Goal: Task Accomplishment & Management: Use online tool/utility

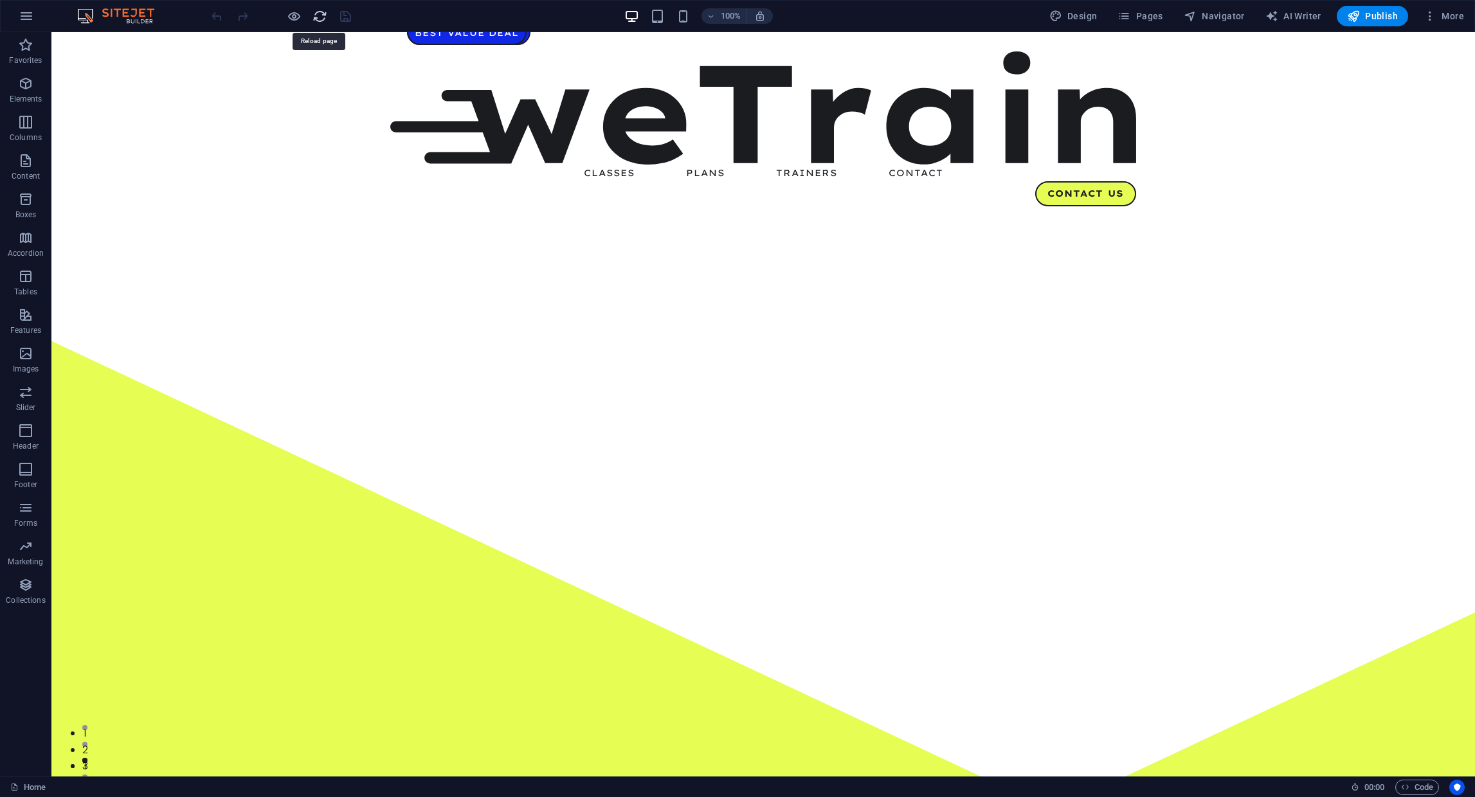
click at [319, 22] on icon "reload" at bounding box center [319, 16] width 15 height 15
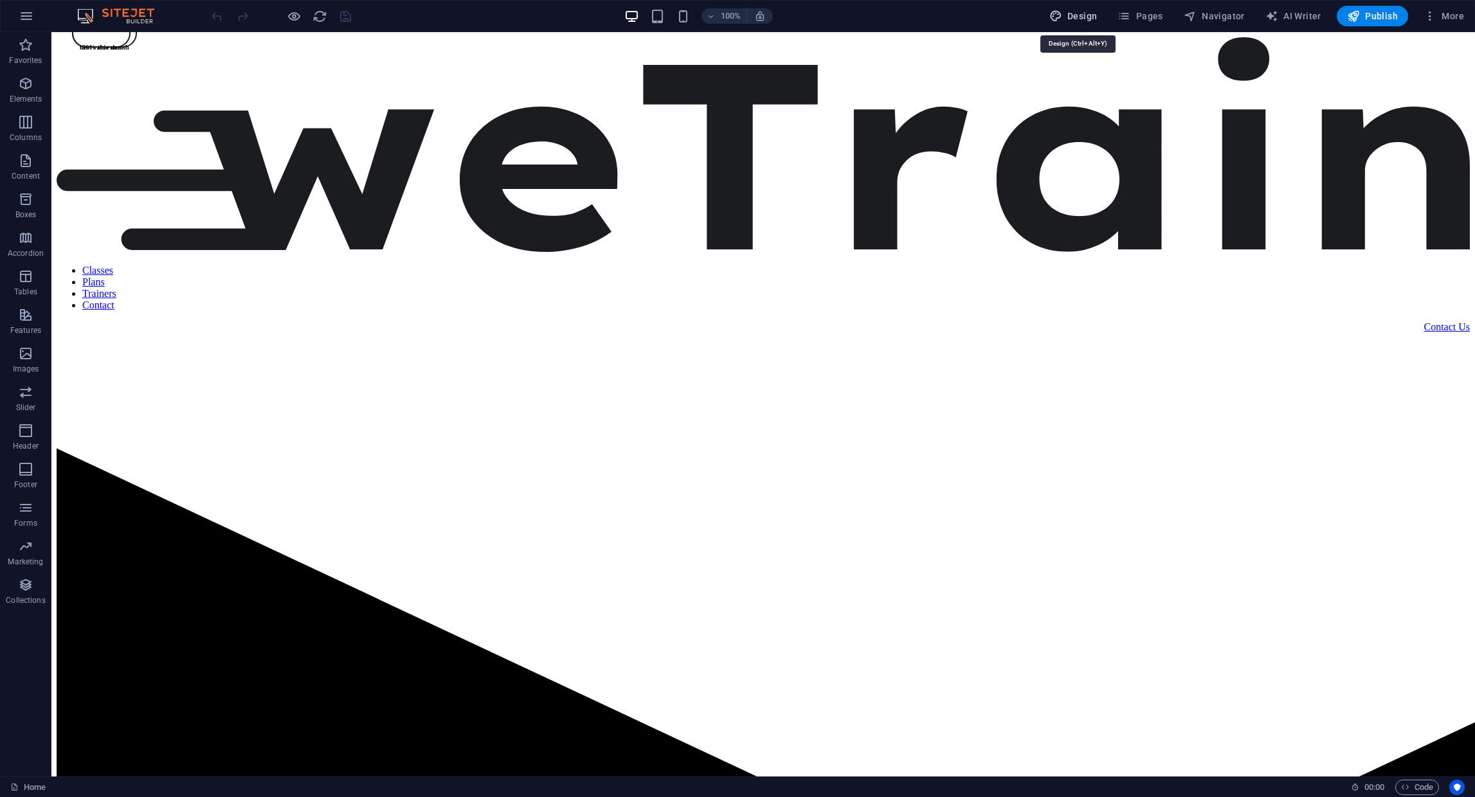
click at [1081, 15] on span "Design" at bounding box center [1073, 16] width 48 height 13
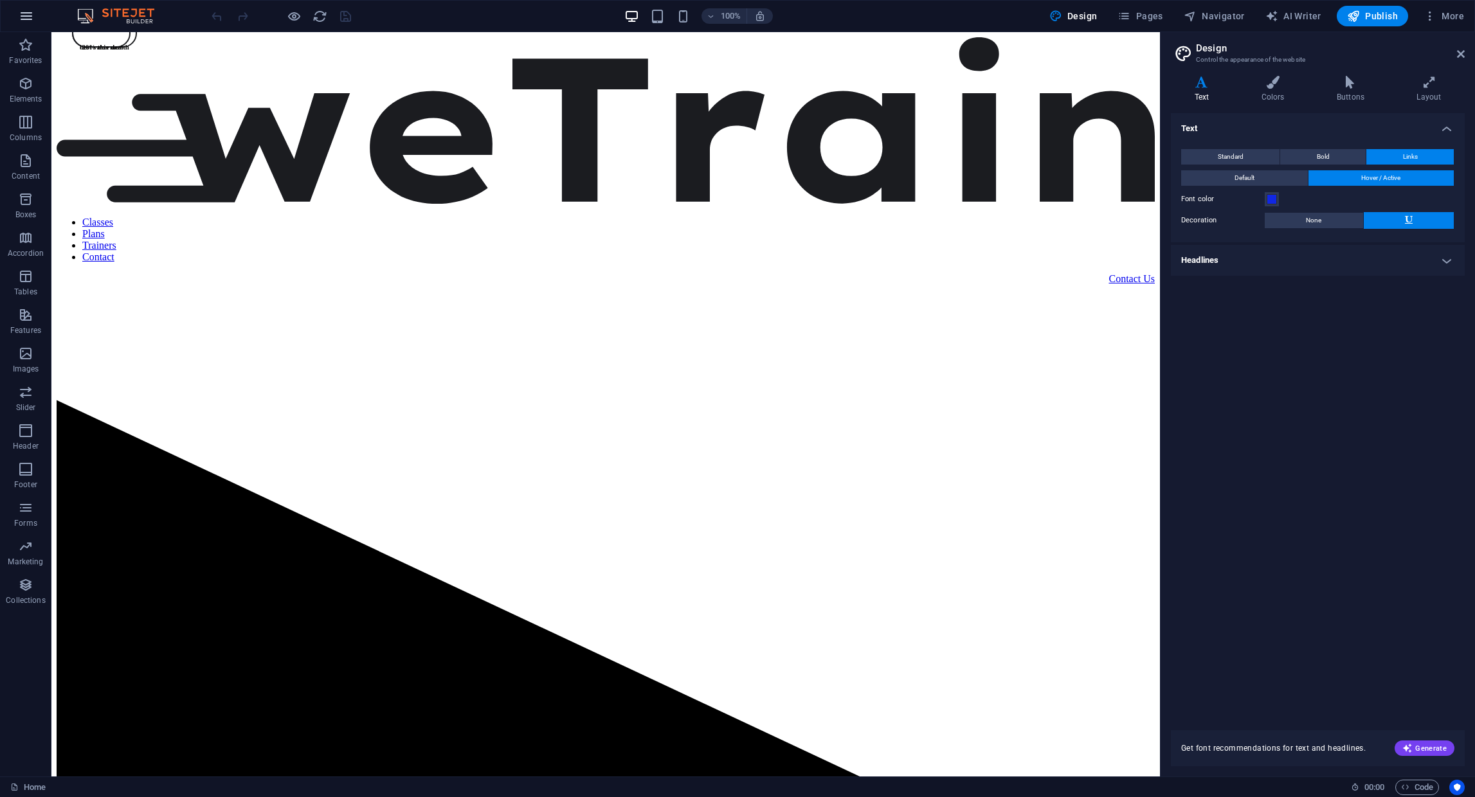
click at [25, 10] on icon "button" at bounding box center [26, 15] width 15 height 15
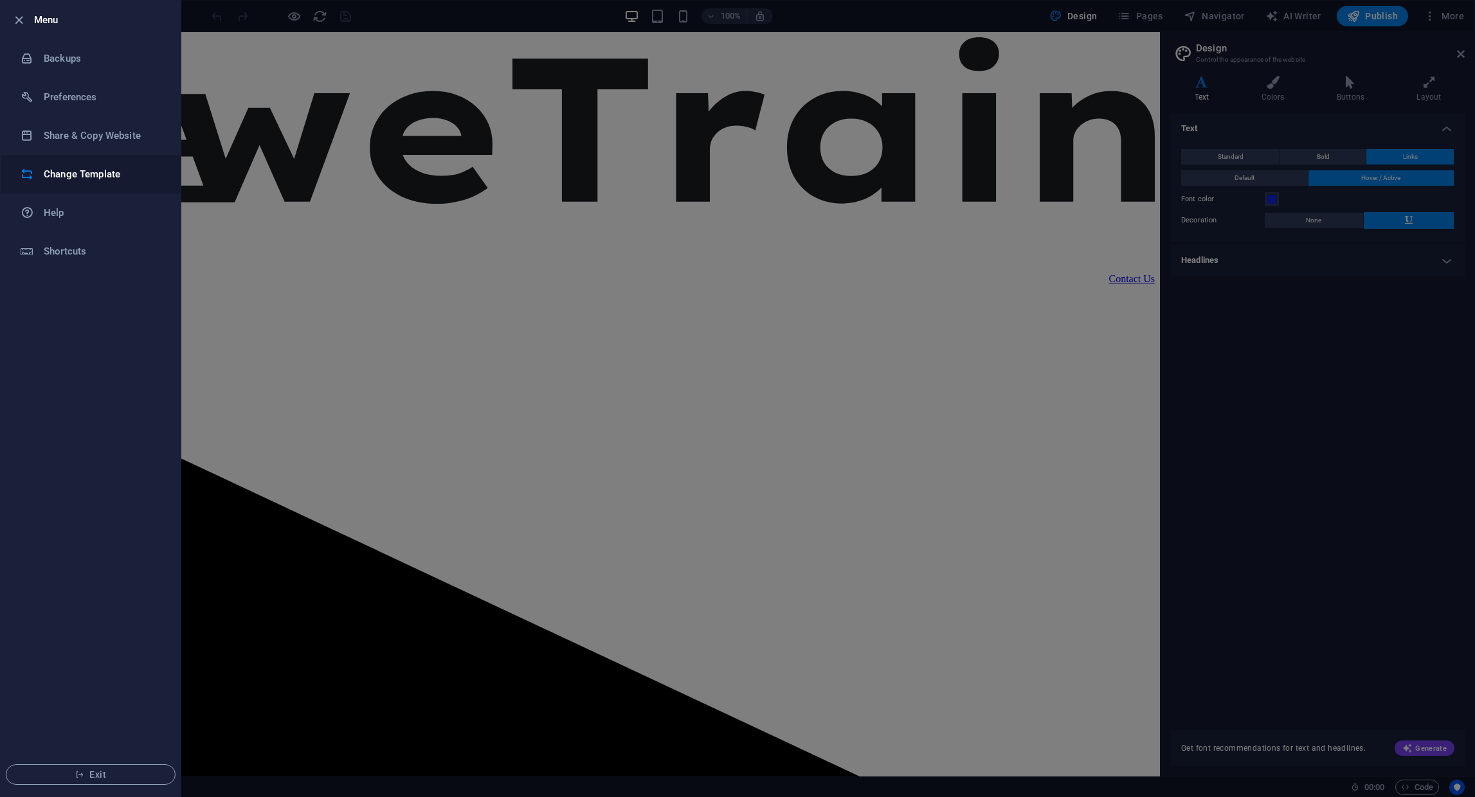
click at [98, 177] on h6 "Change Template" at bounding box center [103, 174] width 119 height 15
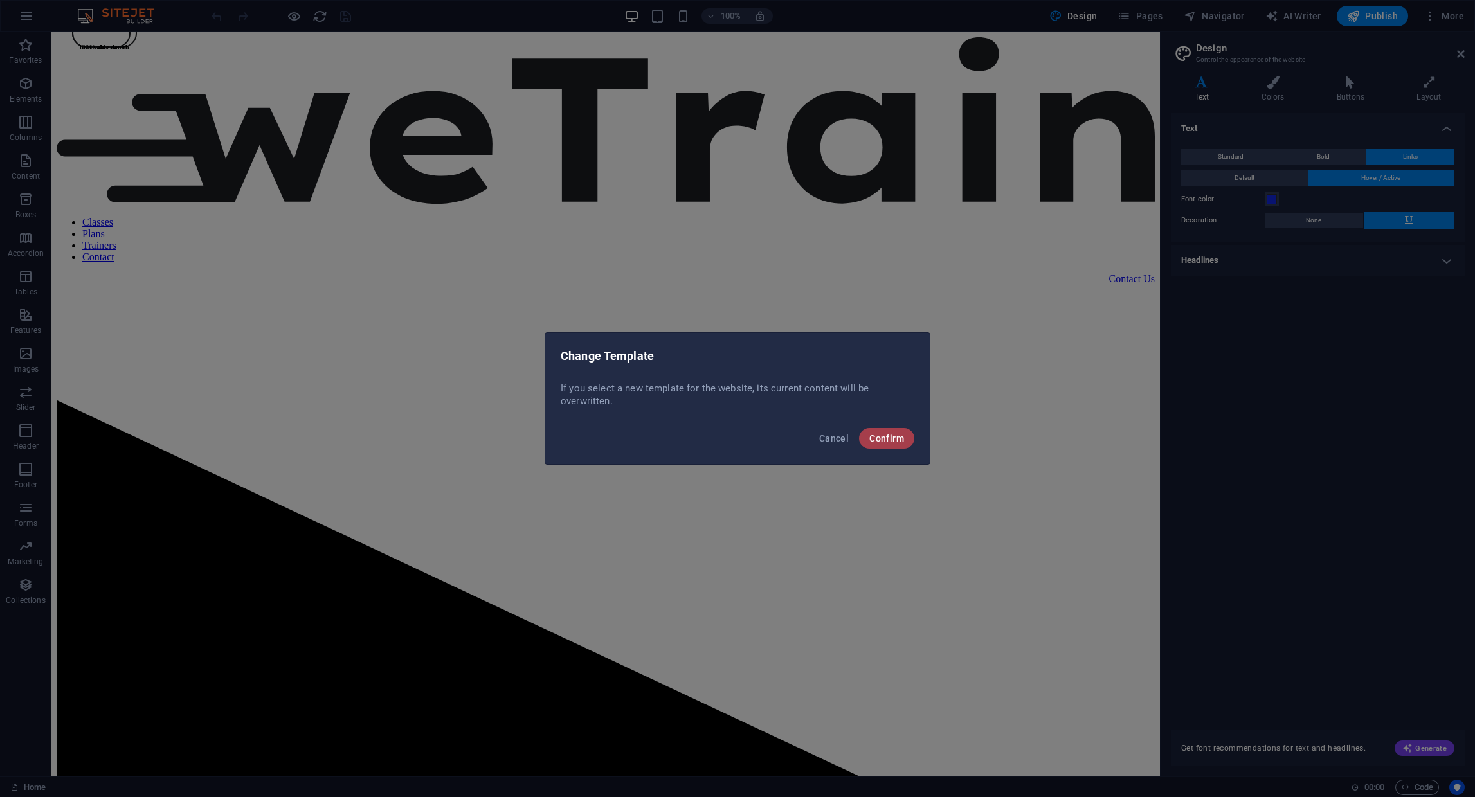
click at [894, 444] on button "Confirm" at bounding box center [886, 438] width 55 height 21
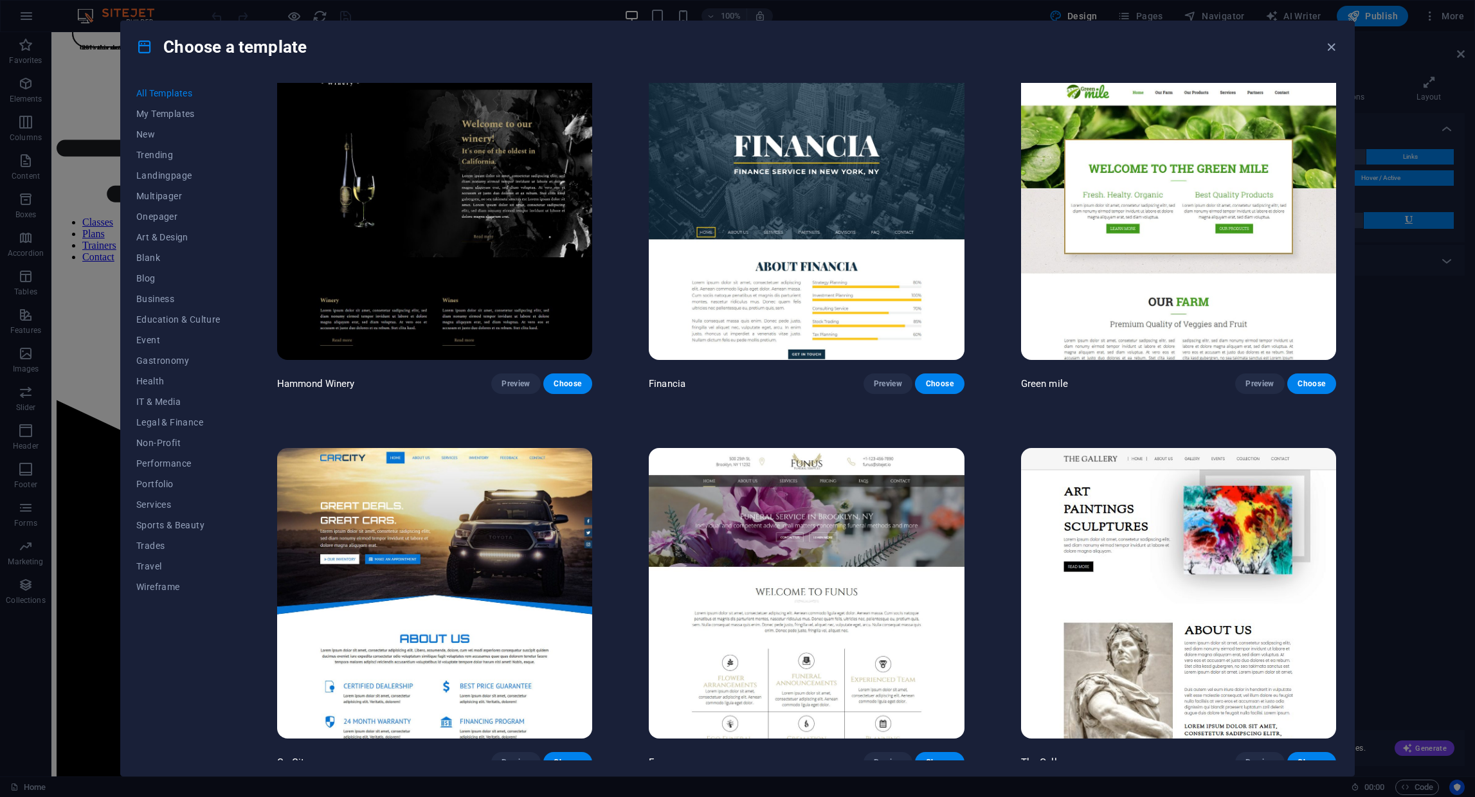
scroll to position [11003, 0]
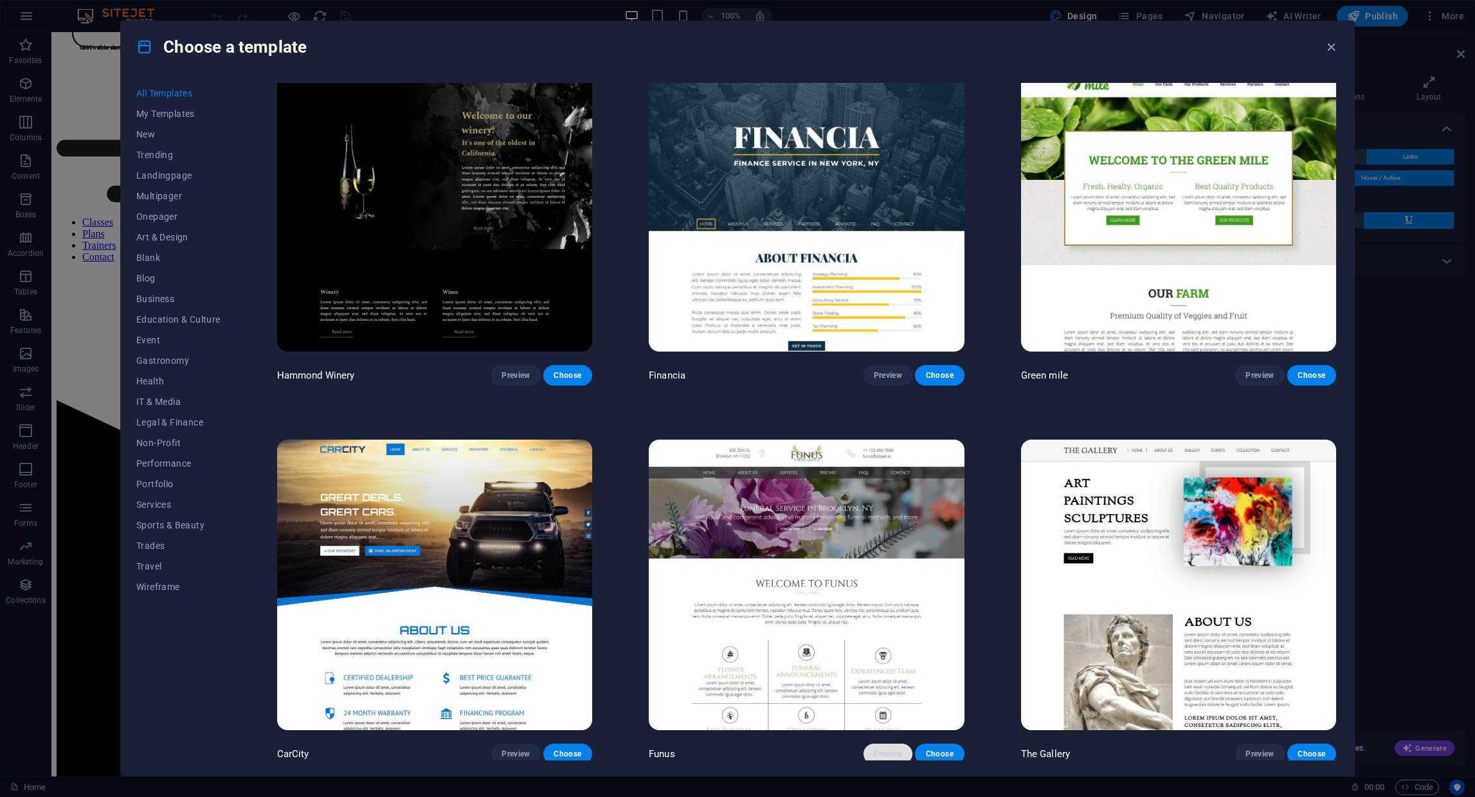
click at [876, 749] on span "Preview" at bounding box center [888, 754] width 28 height 10
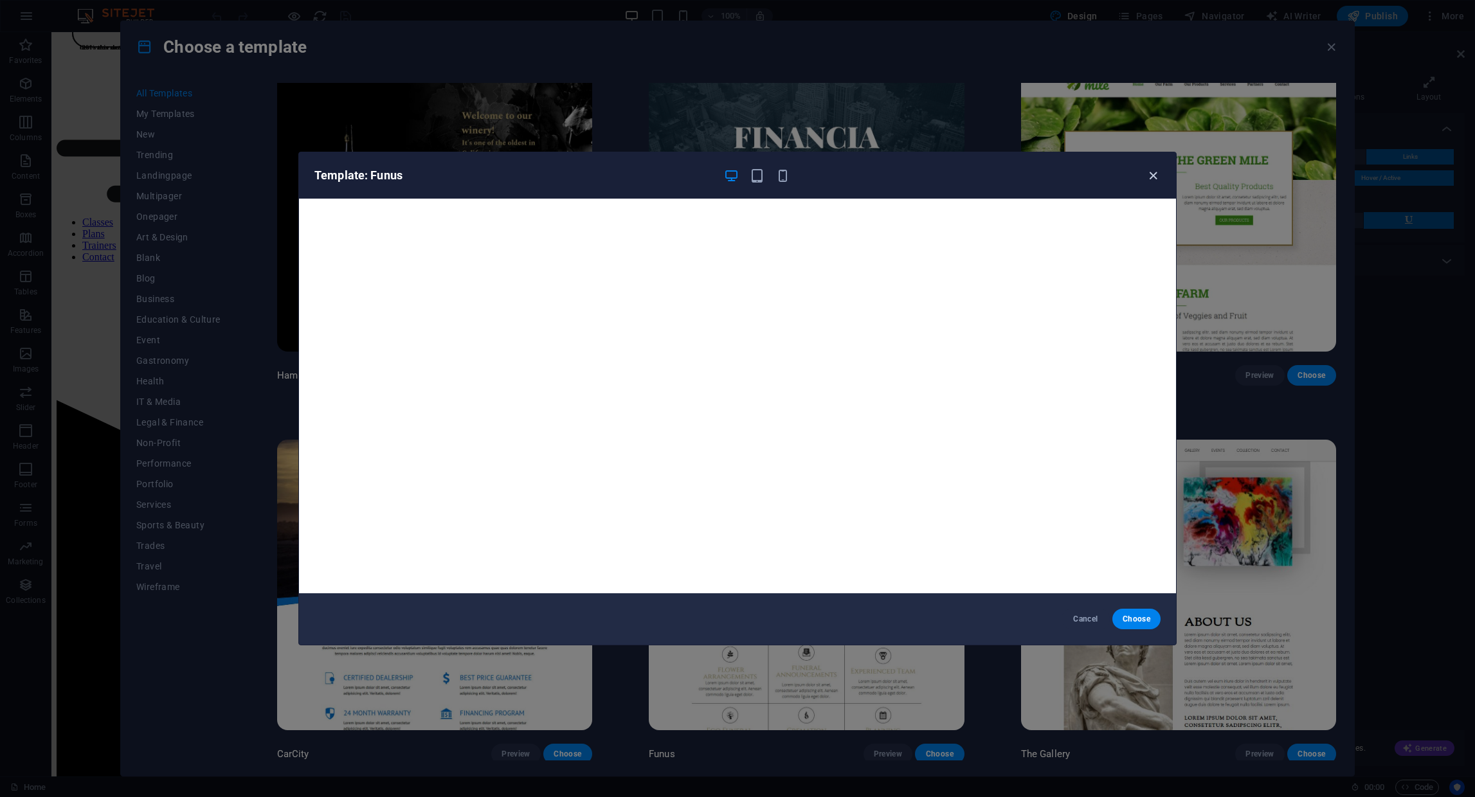
click at [1157, 176] on icon "button" at bounding box center [1153, 175] width 15 height 15
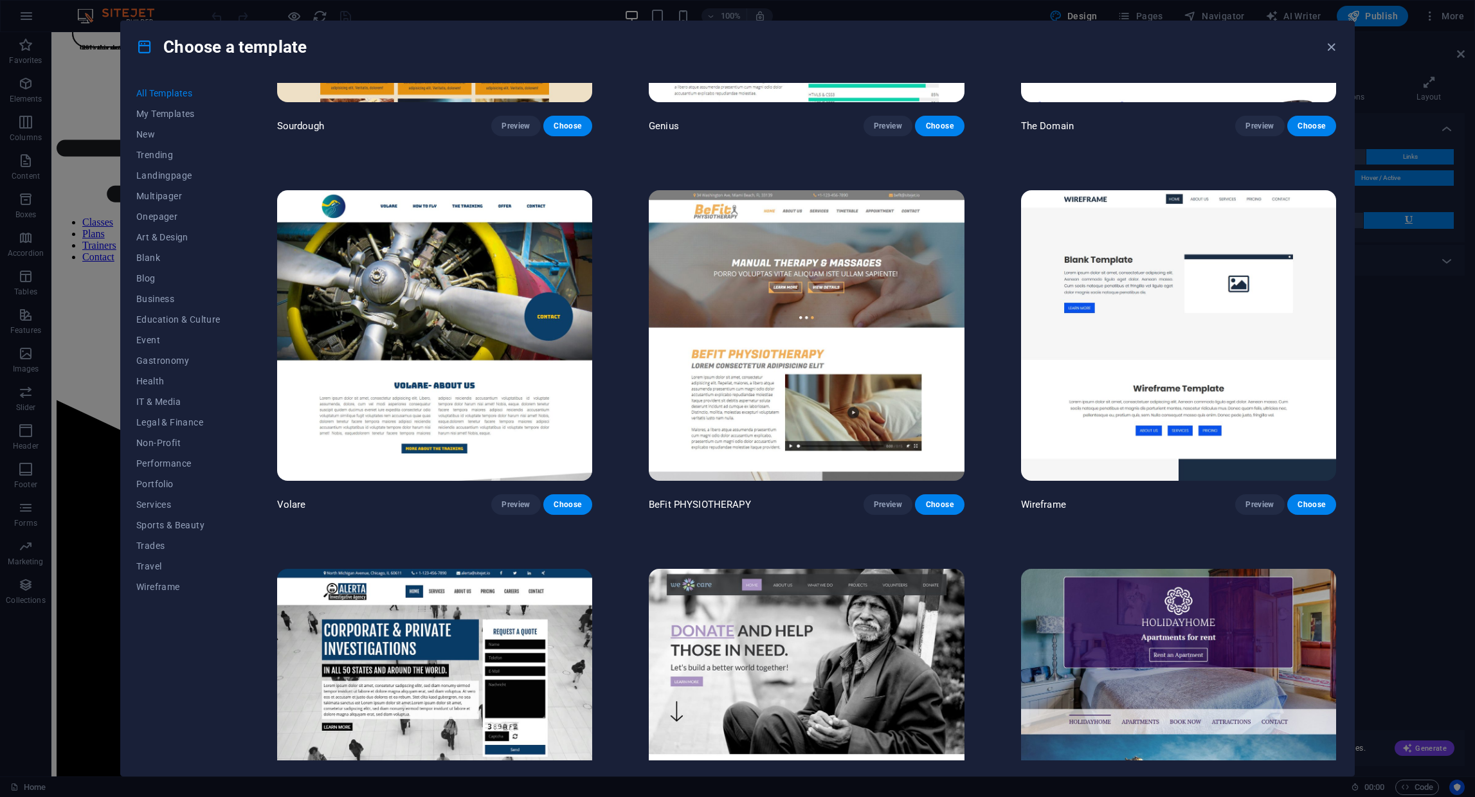
scroll to position [9282, 0]
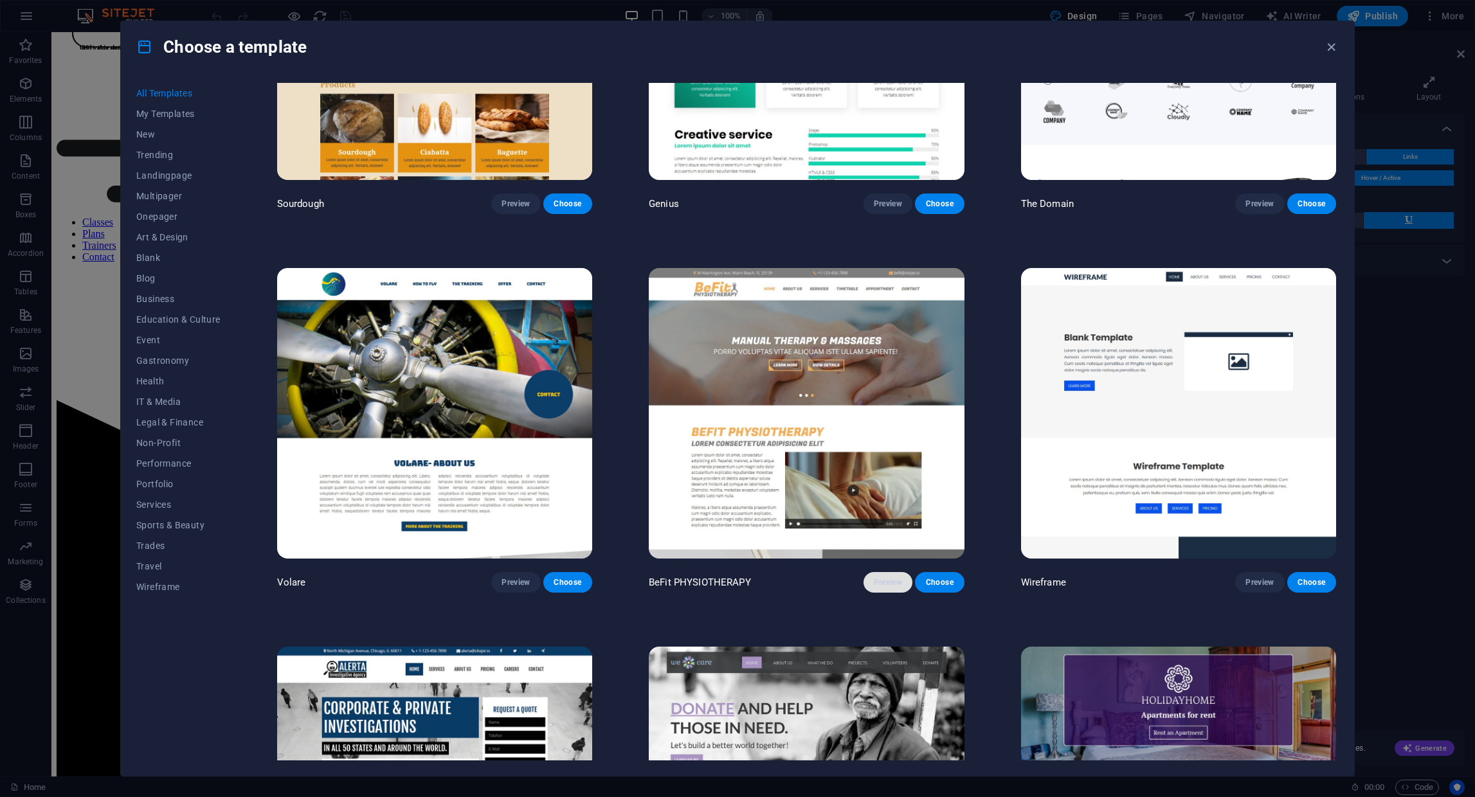
click at [874, 577] on span "Preview" at bounding box center [888, 582] width 28 height 10
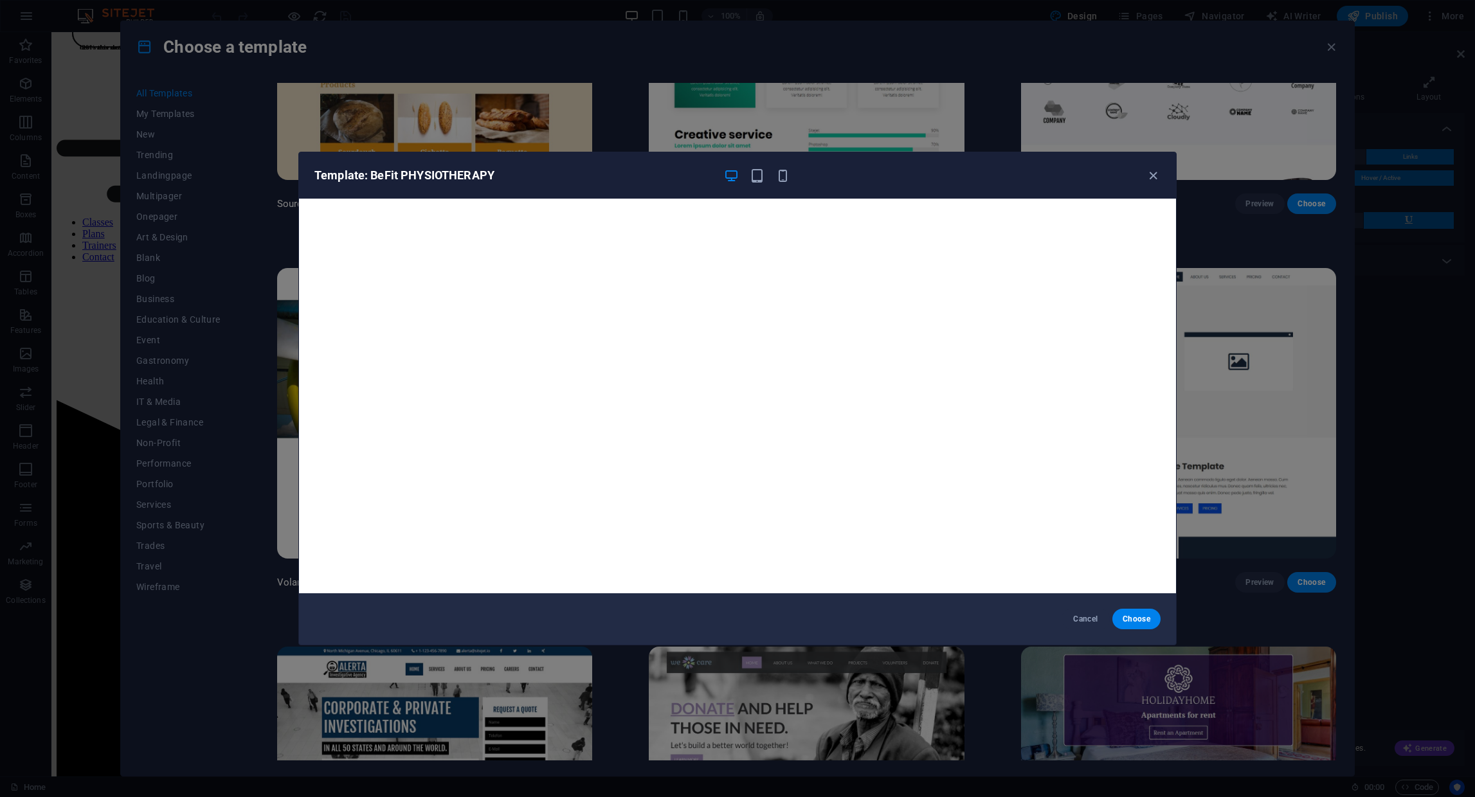
scroll to position [3, 0]
click at [1151, 173] on icon "button" at bounding box center [1153, 175] width 15 height 15
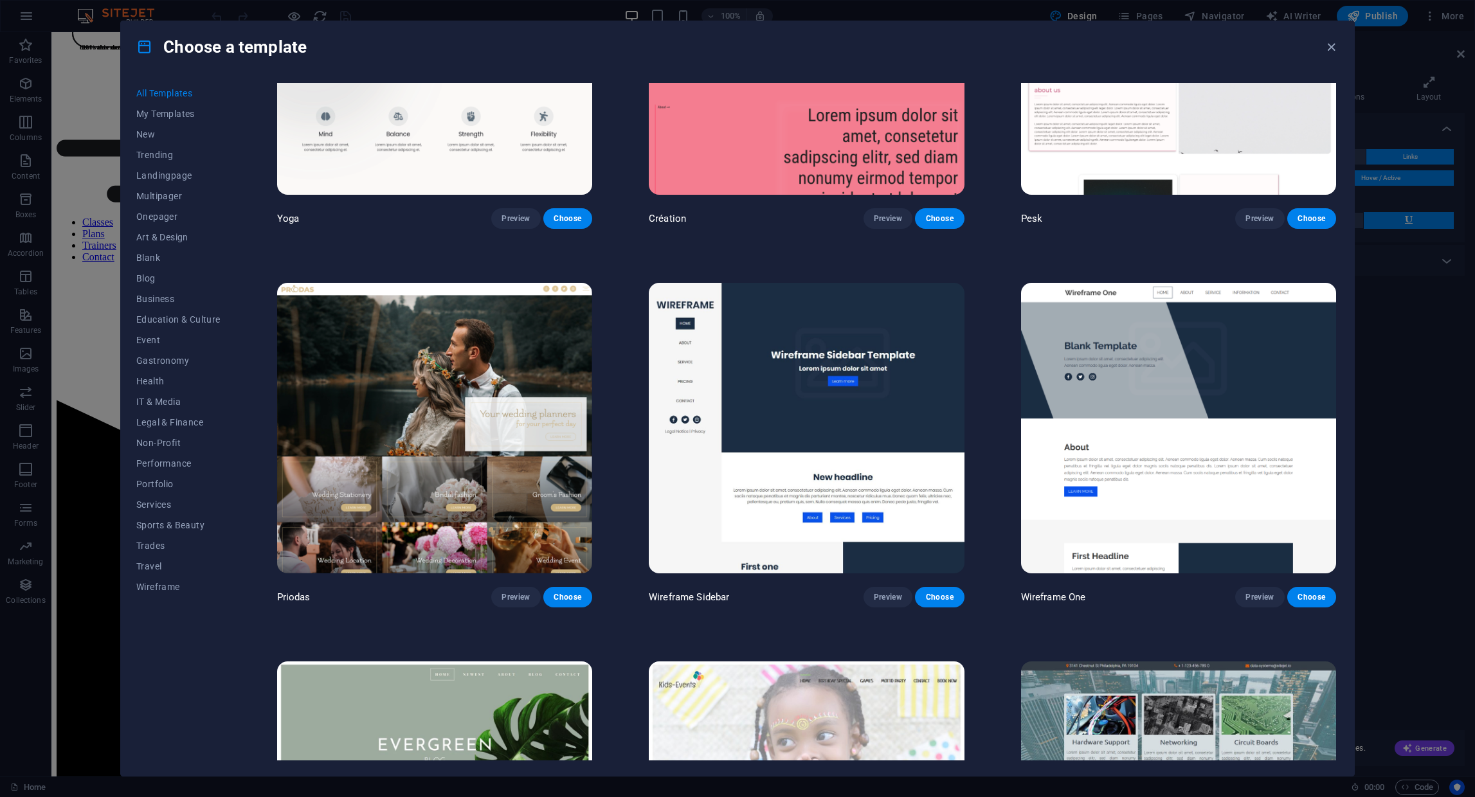
scroll to position [6230, 0]
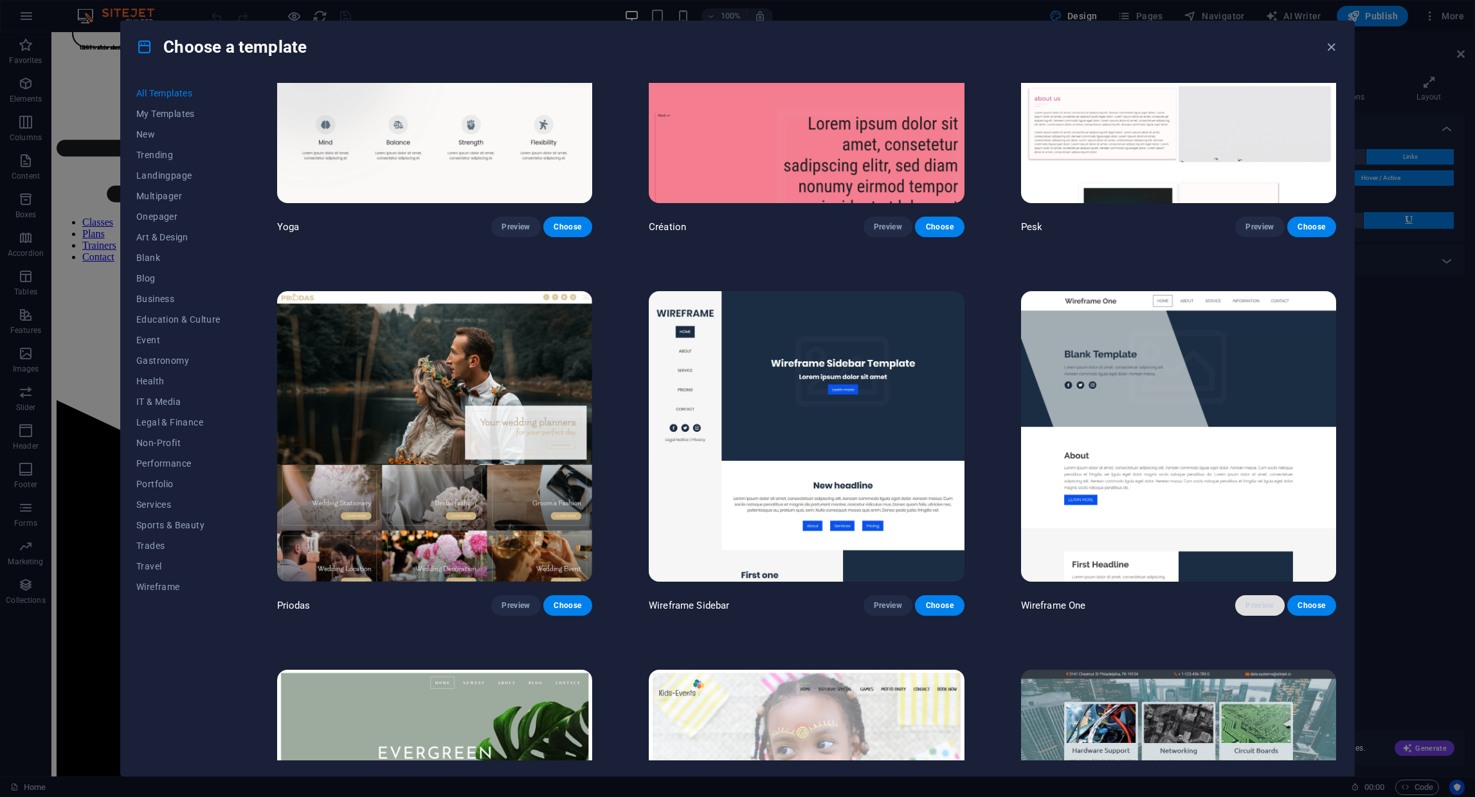
click at [1248, 600] on span "Preview" at bounding box center [1259, 605] width 28 height 10
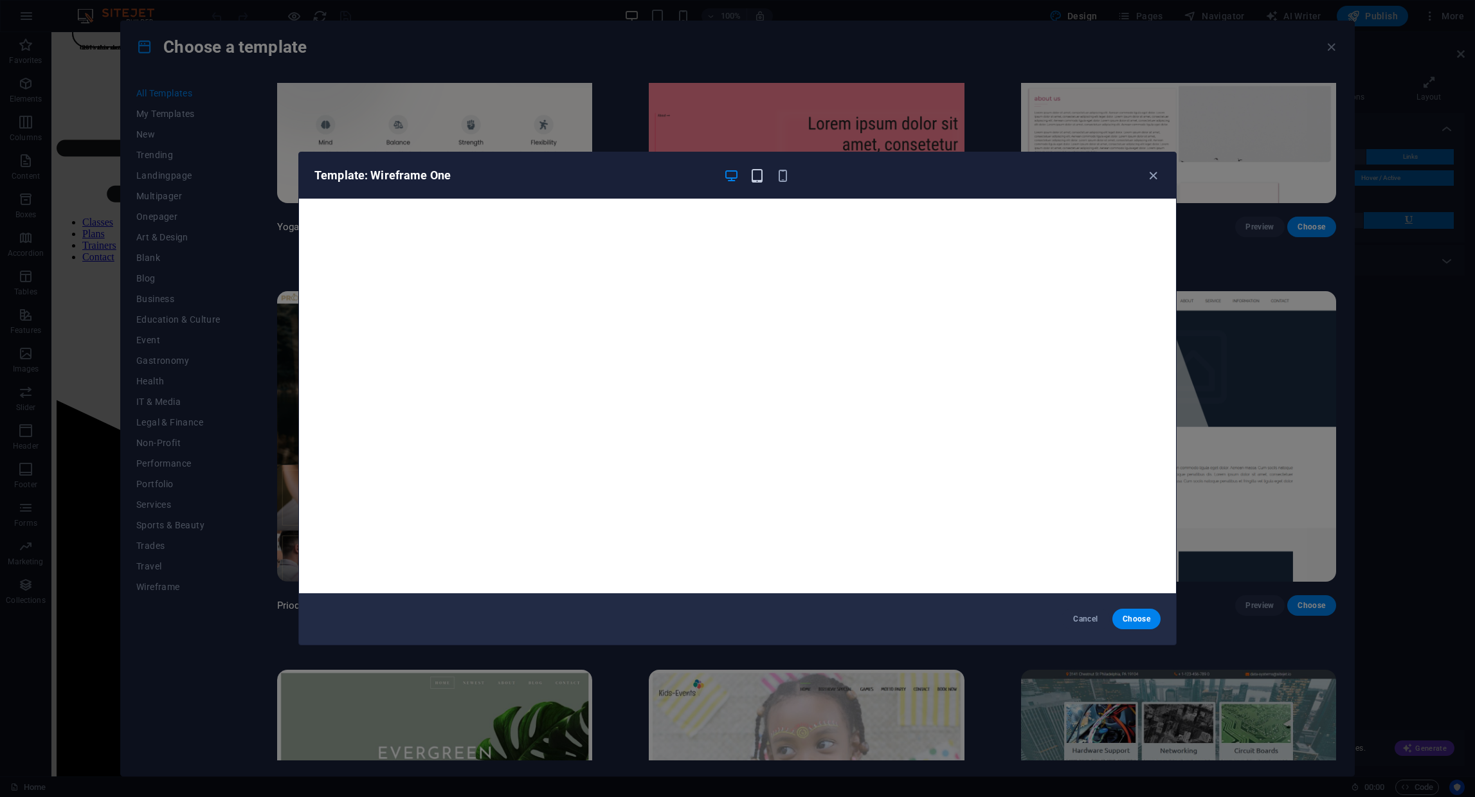
click at [758, 179] on icon "button" at bounding box center [757, 175] width 15 height 15
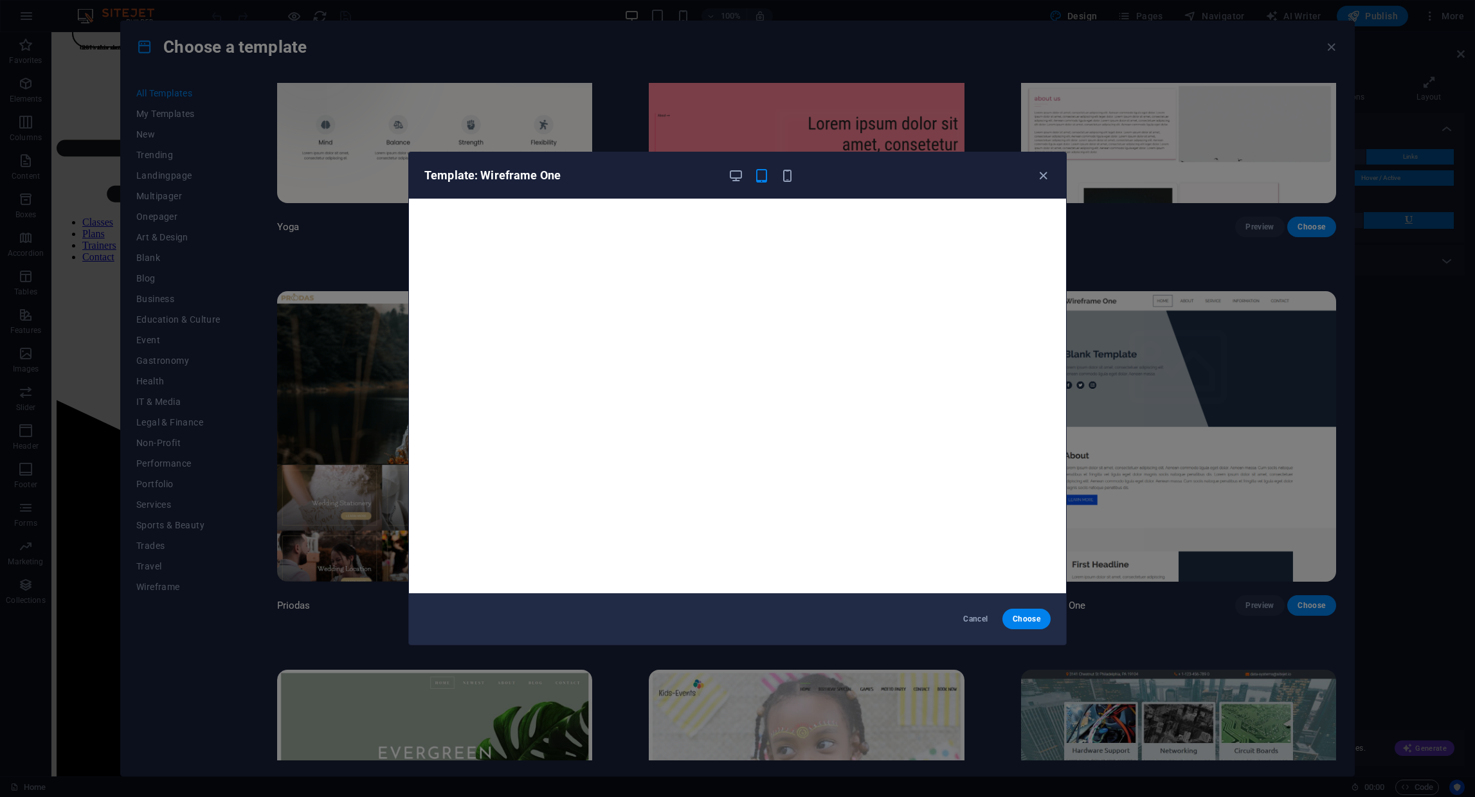
click at [777, 177] on div at bounding box center [761, 175] width 67 height 15
click at [782, 177] on icon "button" at bounding box center [787, 175] width 15 height 15
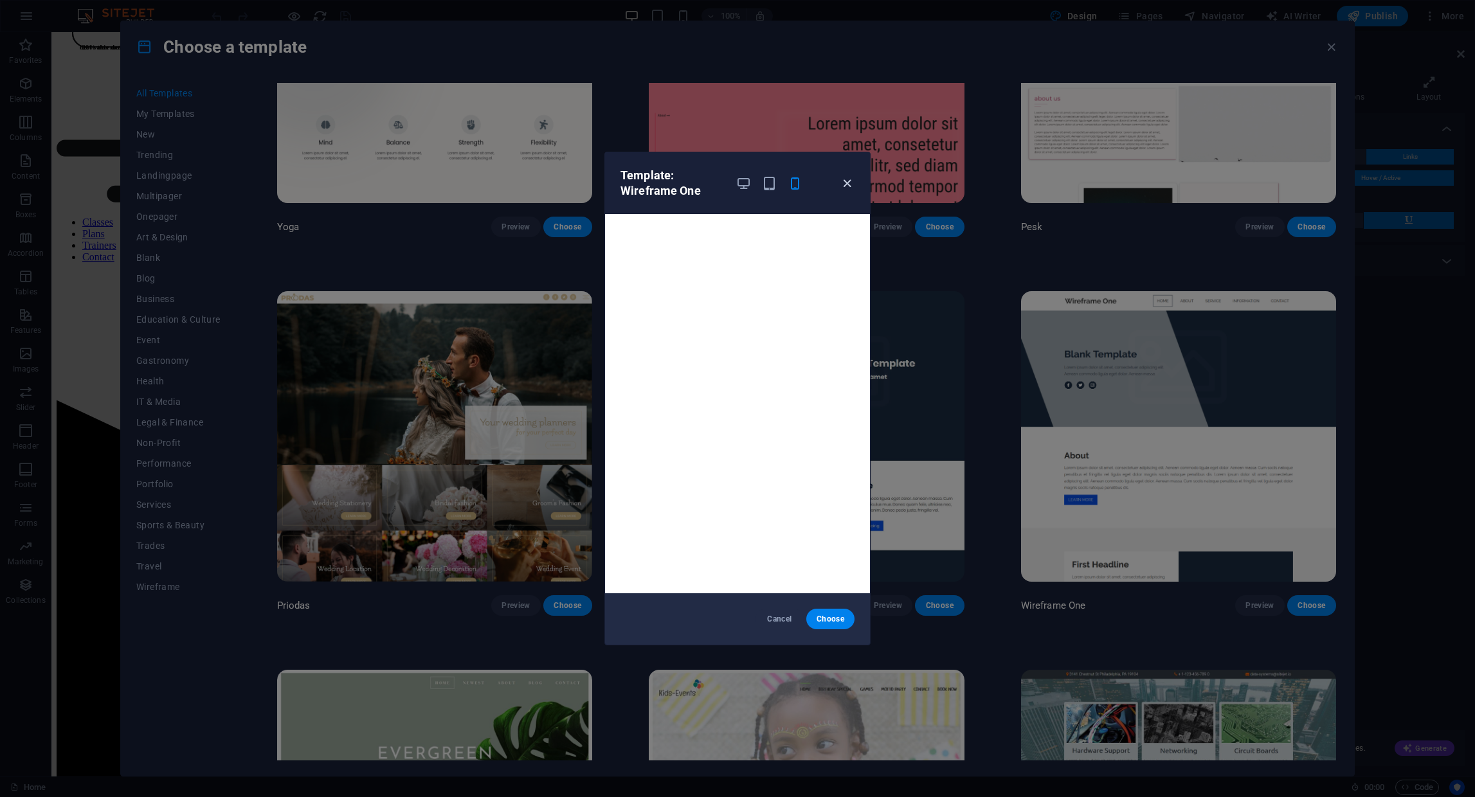
click at [842, 180] on icon "button" at bounding box center [847, 183] width 15 height 15
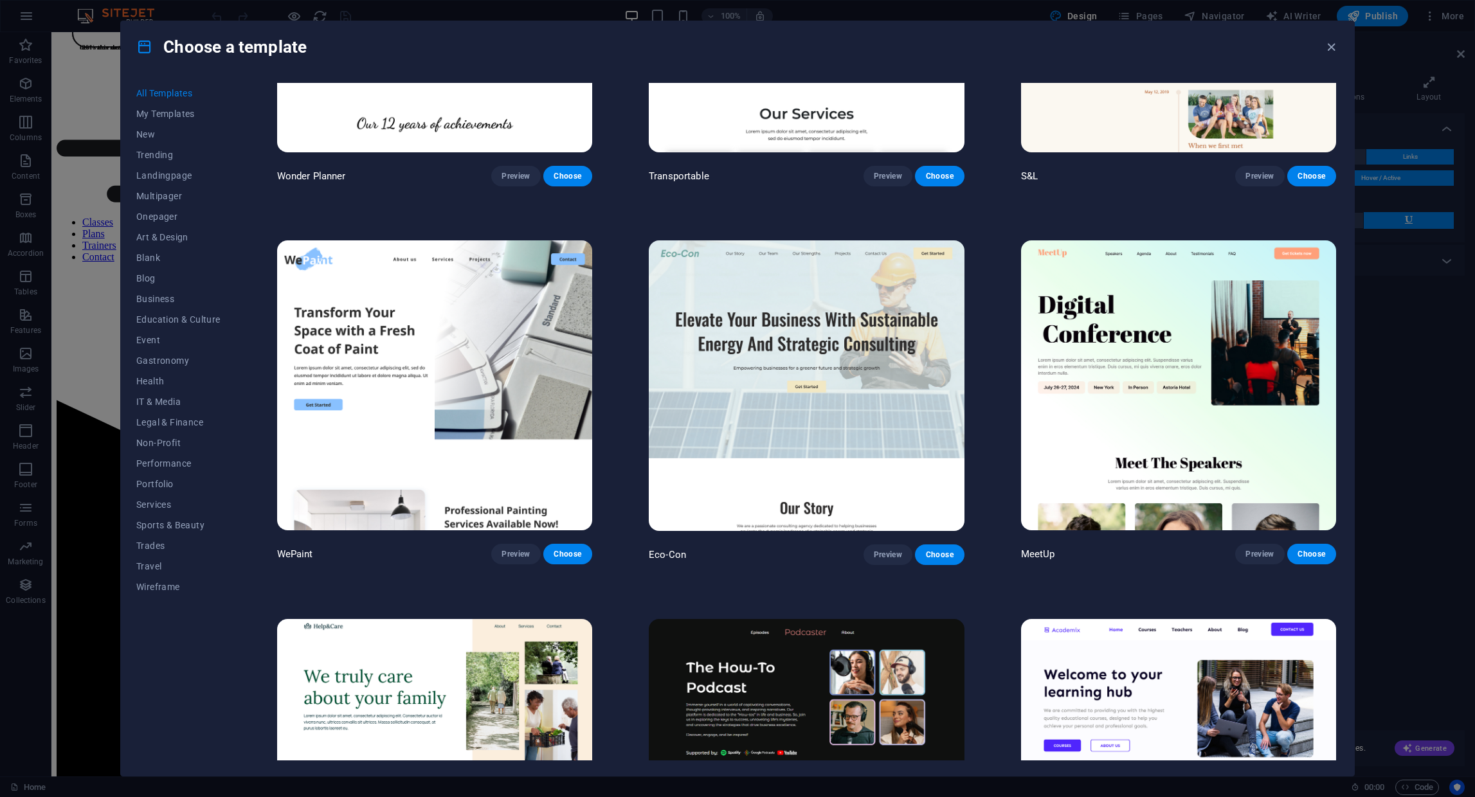
scroll to position [973, 0]
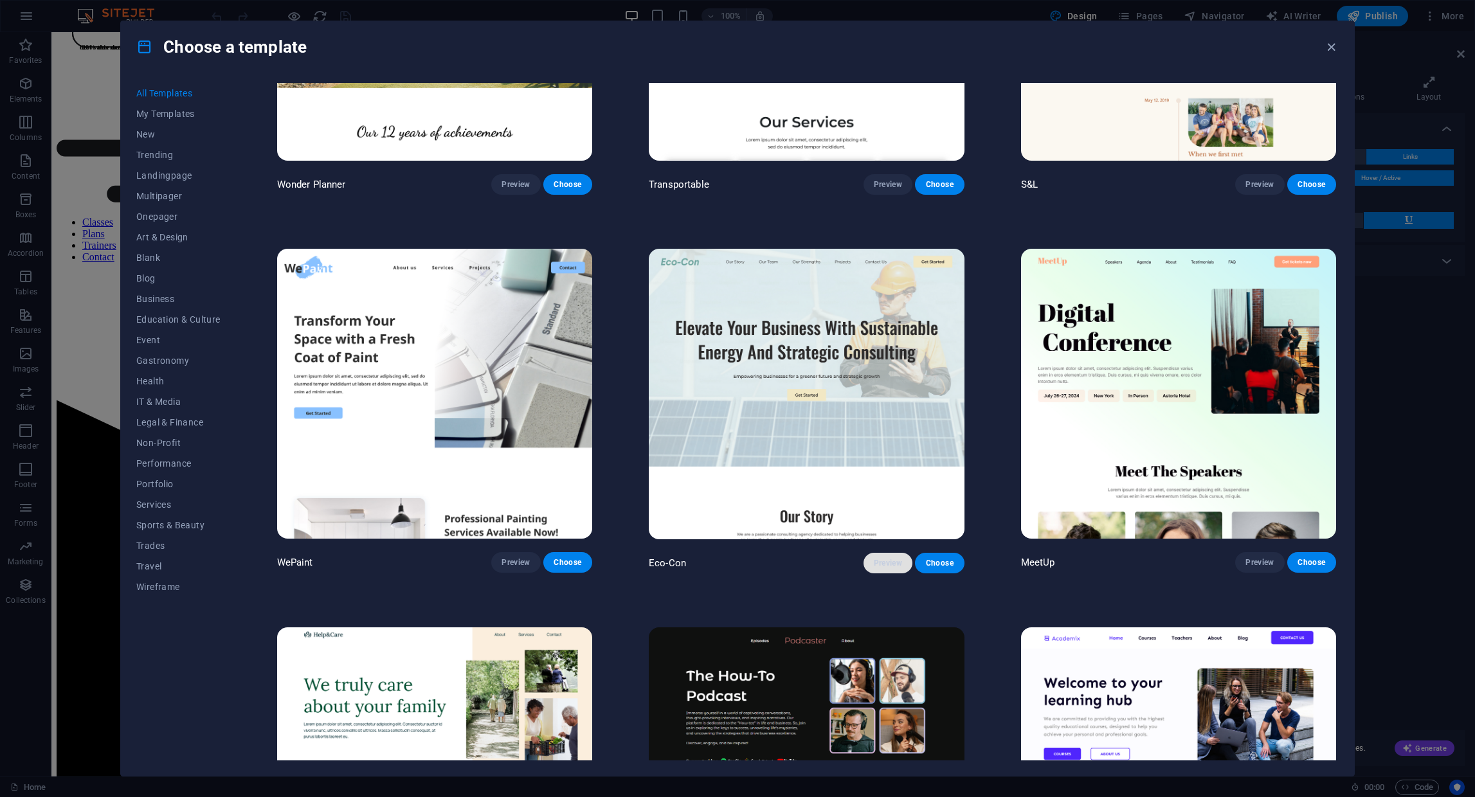
click at [876, 558] on span "Preview" at bounding box center [888, 563] width 28 height 10
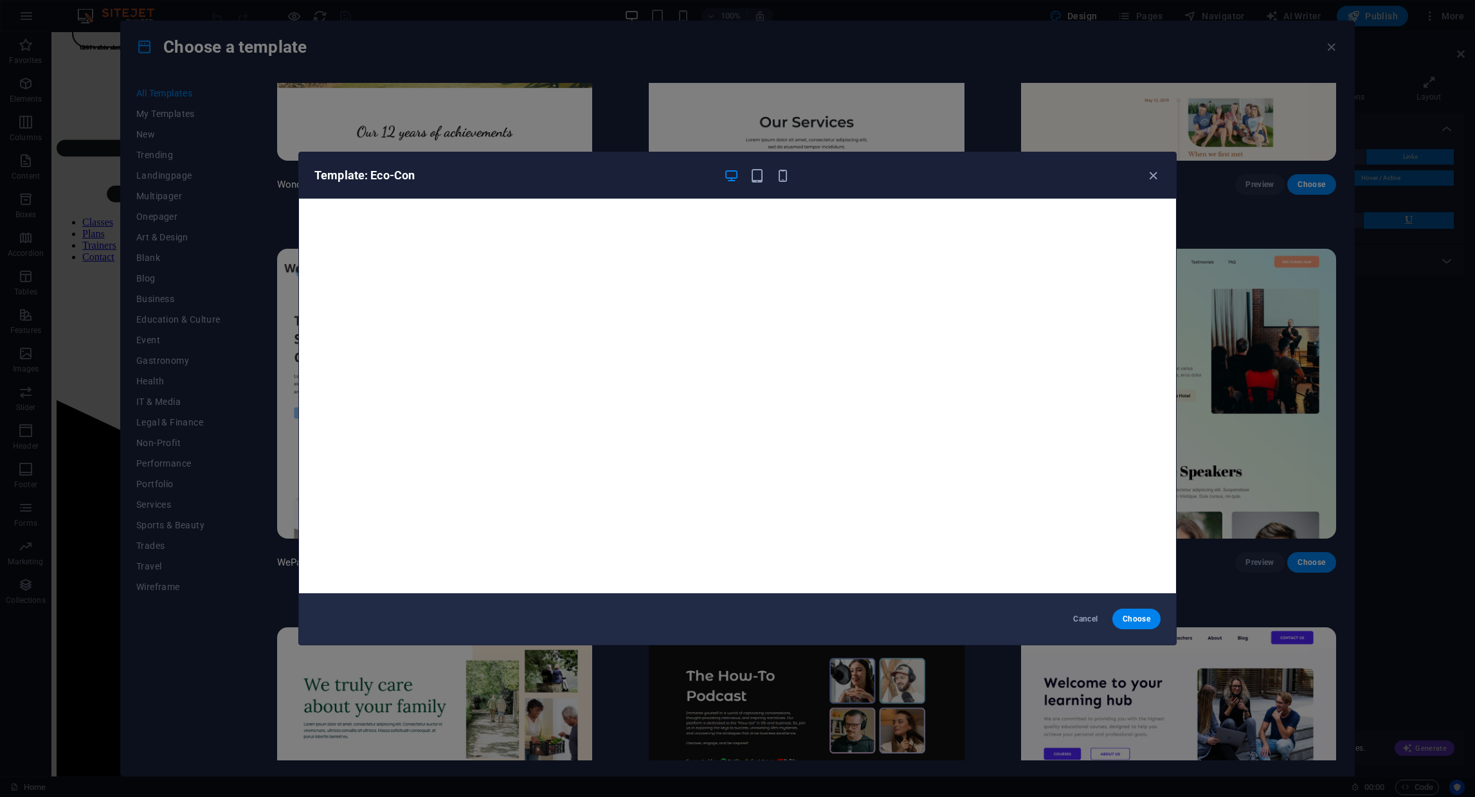
scroll to position [3, 0]
click at [1160, 182] on span "button" at bounding box center [1152, 175] width 15 height 15
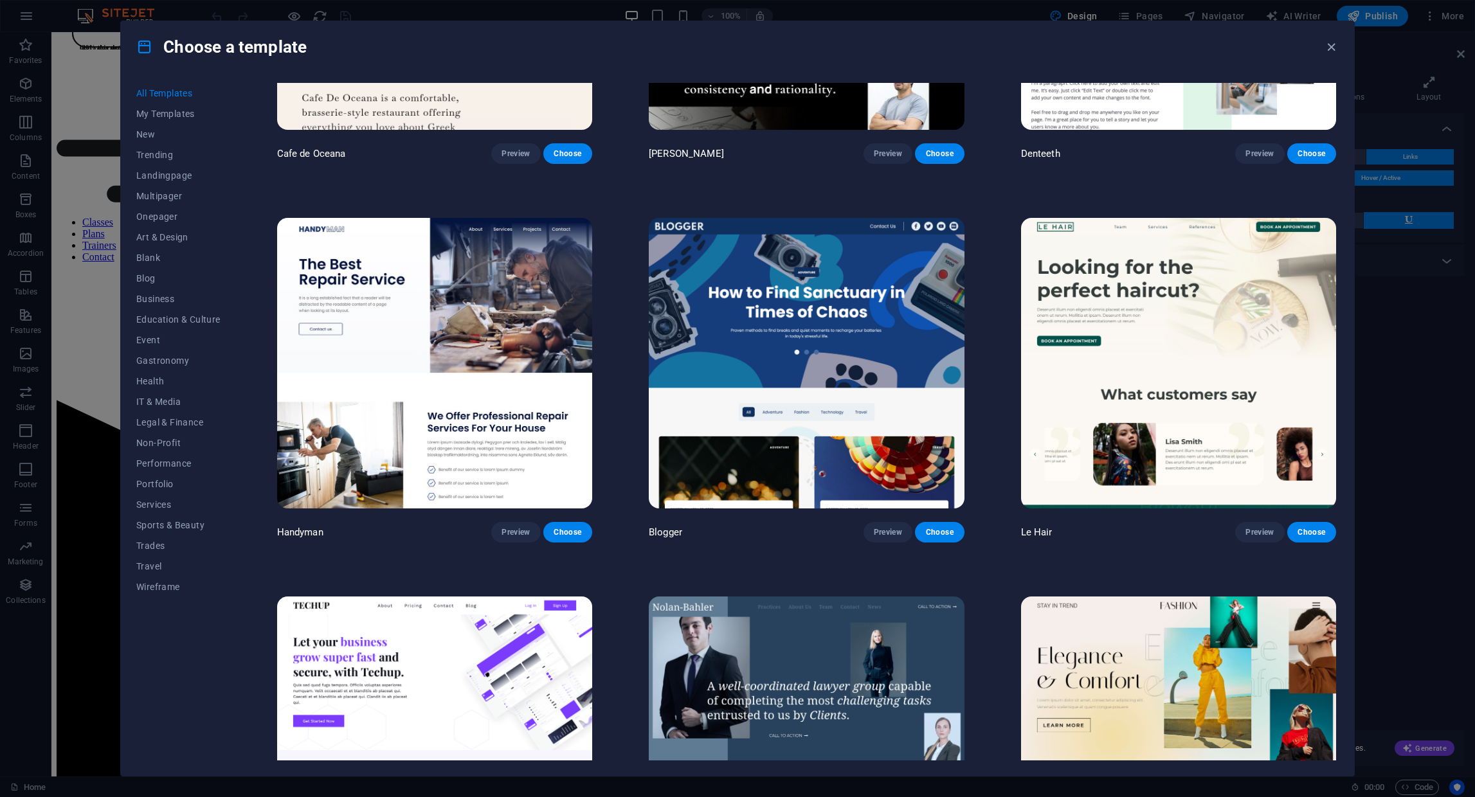
scroll to position [5457, 0]
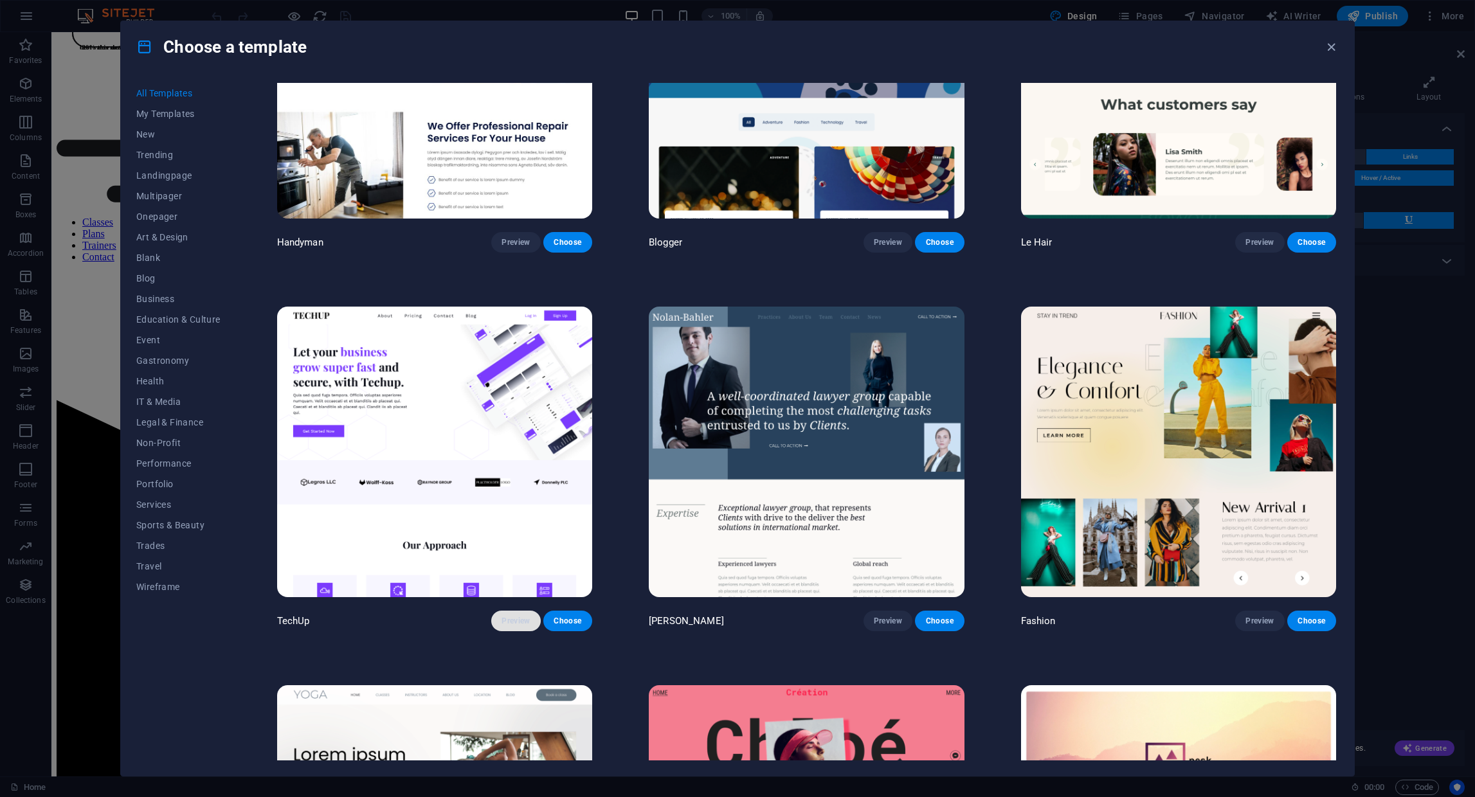
click at [505, 616] on span "Preview" at bounding box center [515, 621] width 28 height 10
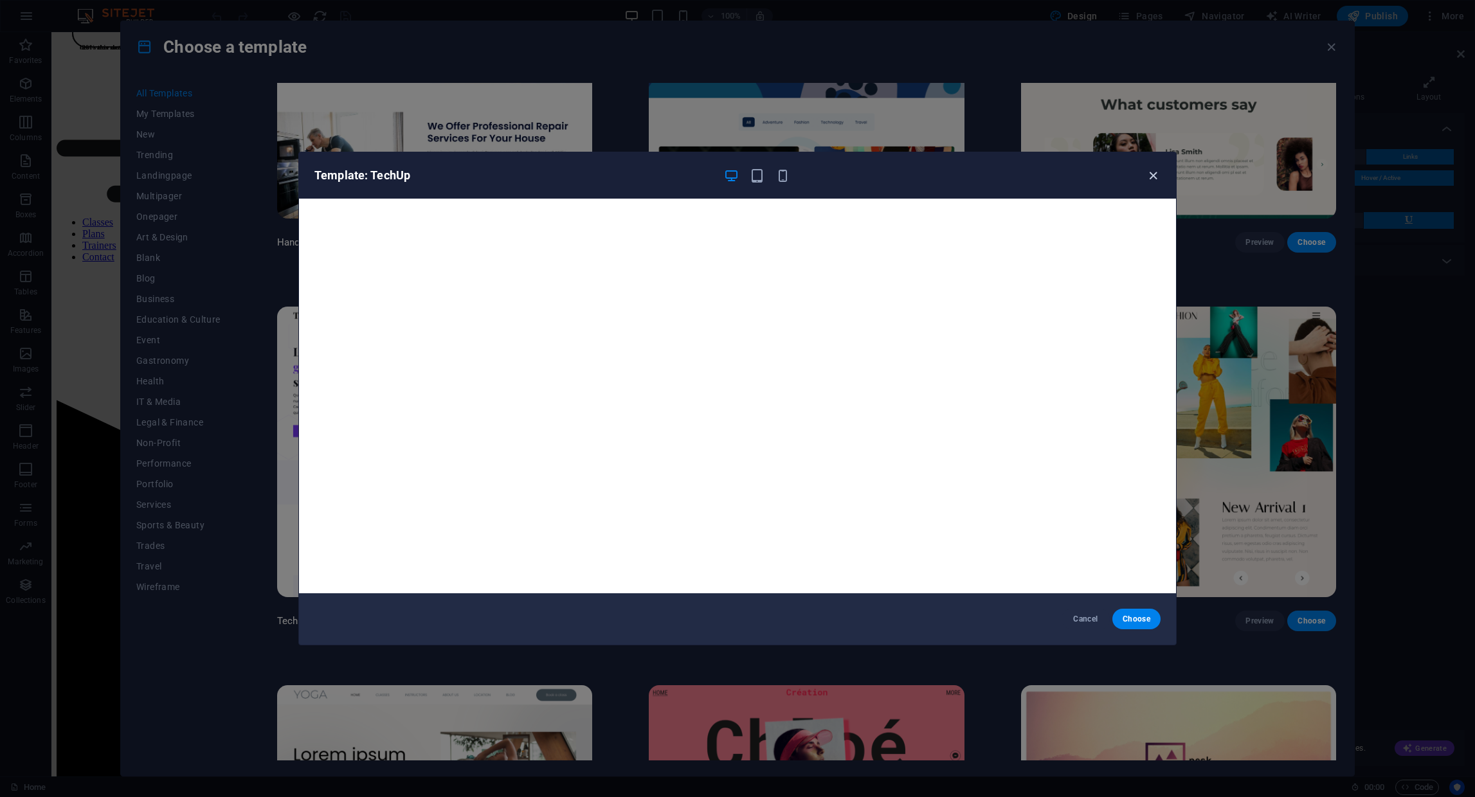
click at [1155, 175] on icon "button" at bounding box center [1153, 175] width 15 height 15
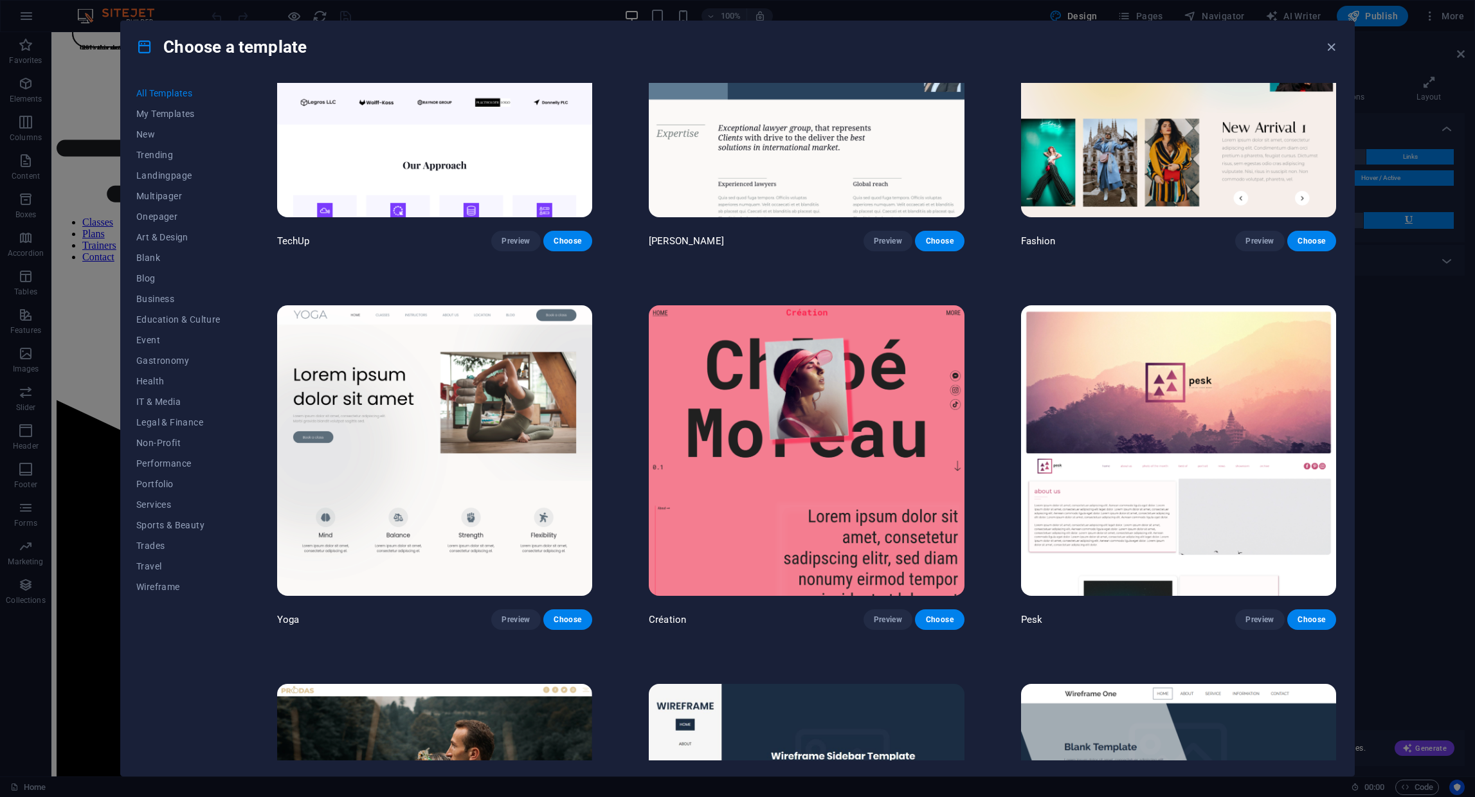
scroll to position [5903, 0]
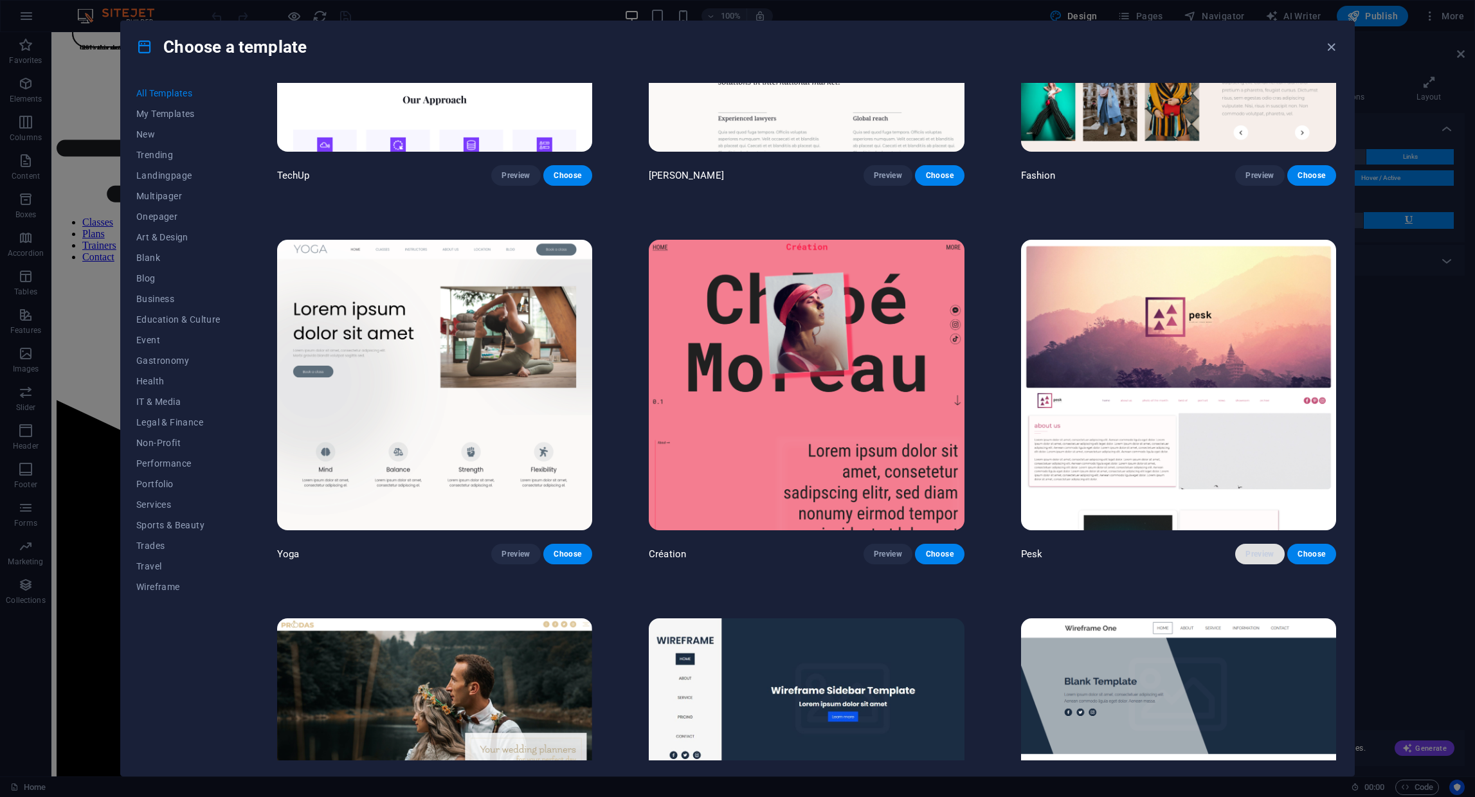
click at [1247, 549] on span "Preview" at bounding box center [1259, 554] width 28 height 10
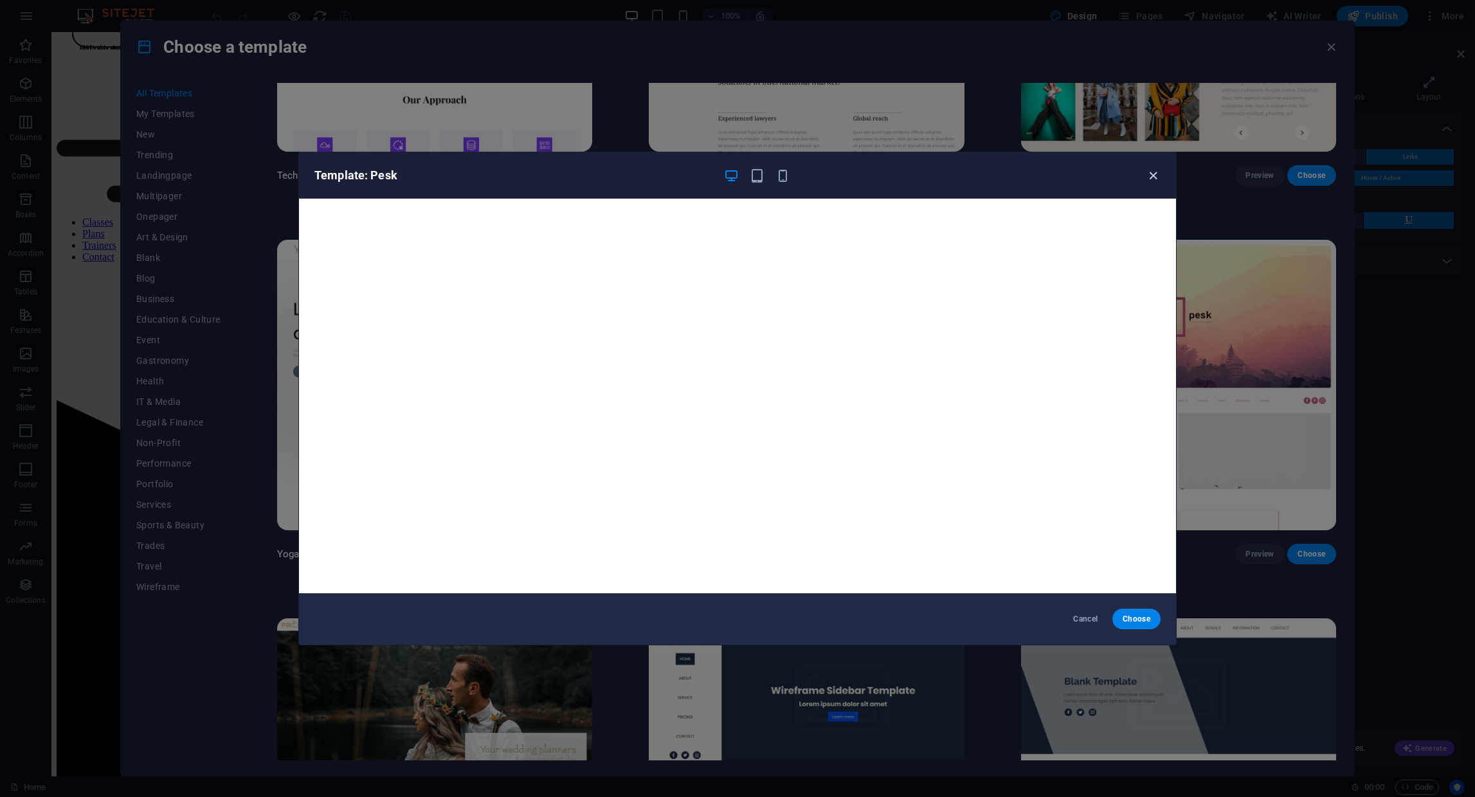
click at [1159, 170] on icon "button" at bounding box center [1153, 175] width 15 height 15
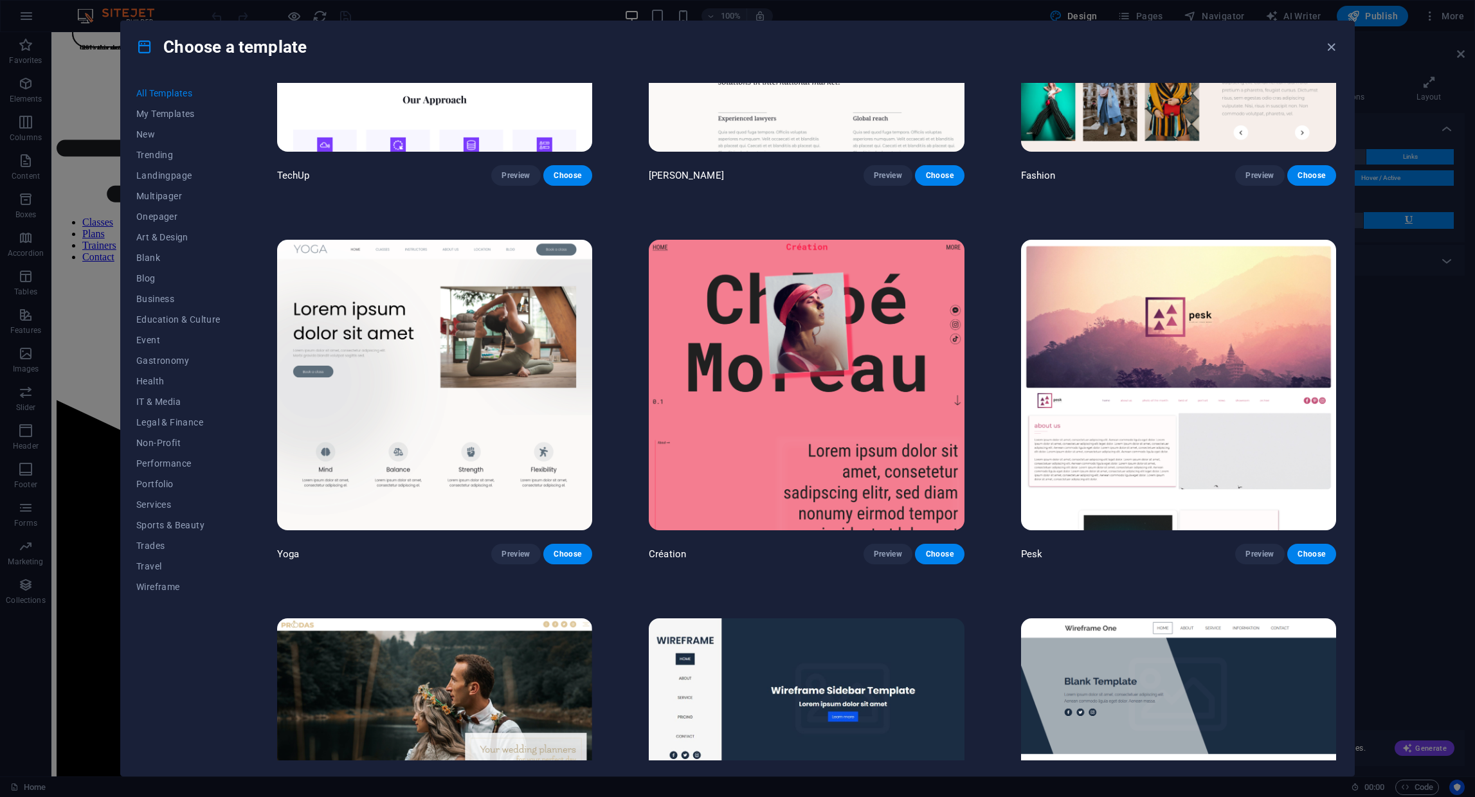
scroll to position [6287, 0]
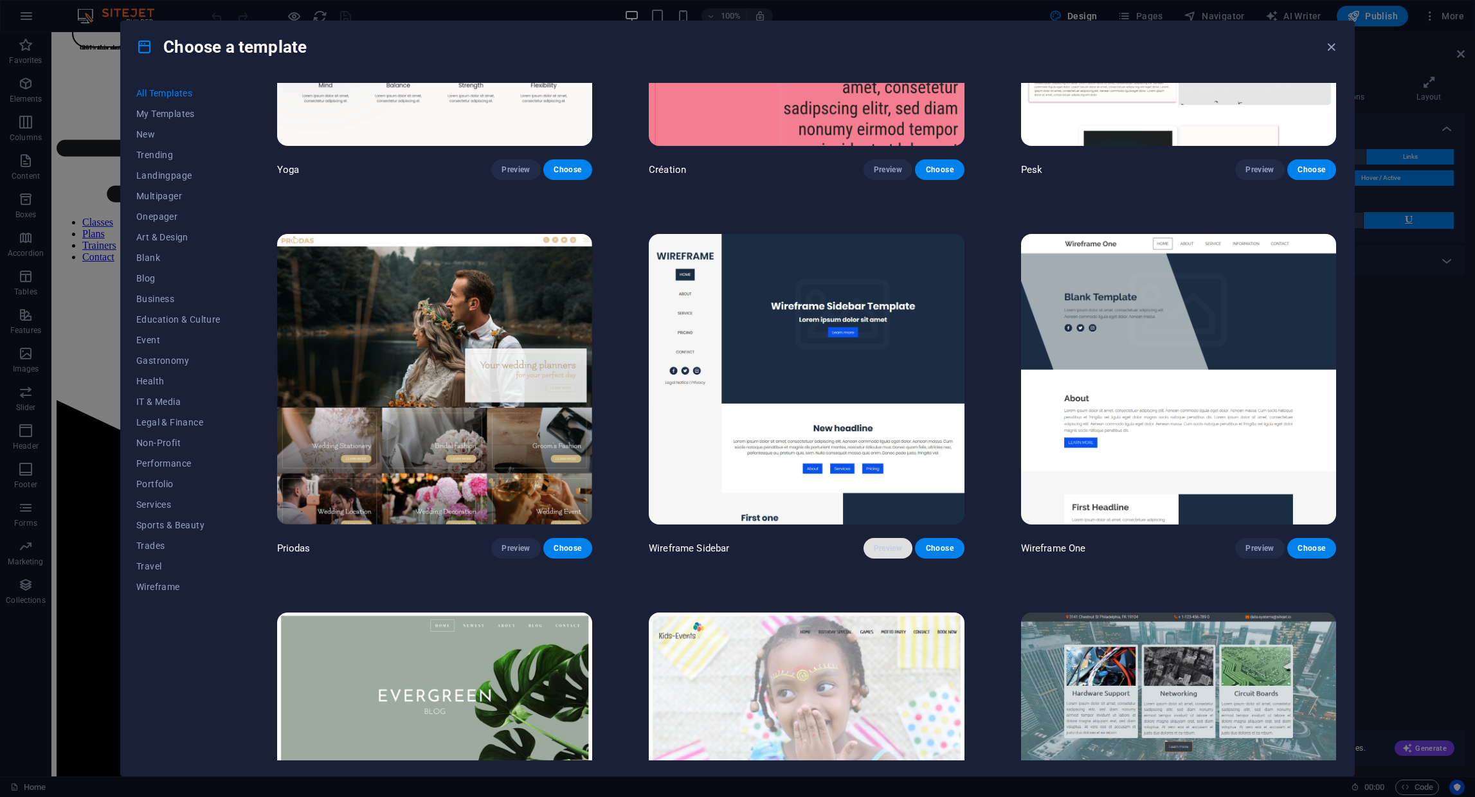
click at [889, 543] on span "Preview" at bounding box center [888, 548] width 28 height 10
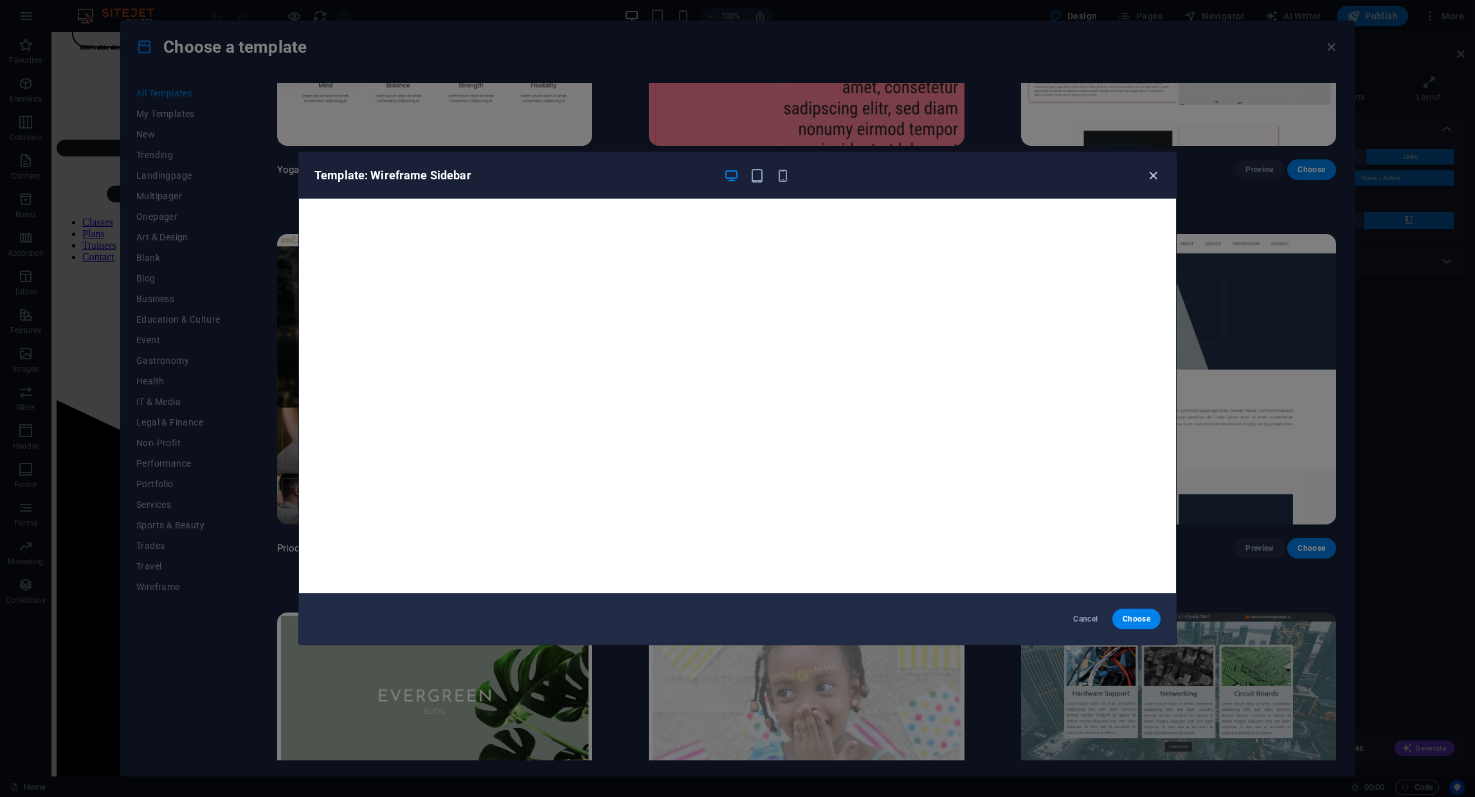
click at [1148, 176] on icon "button" at bounding box center [1153, 175] width 15 height 15
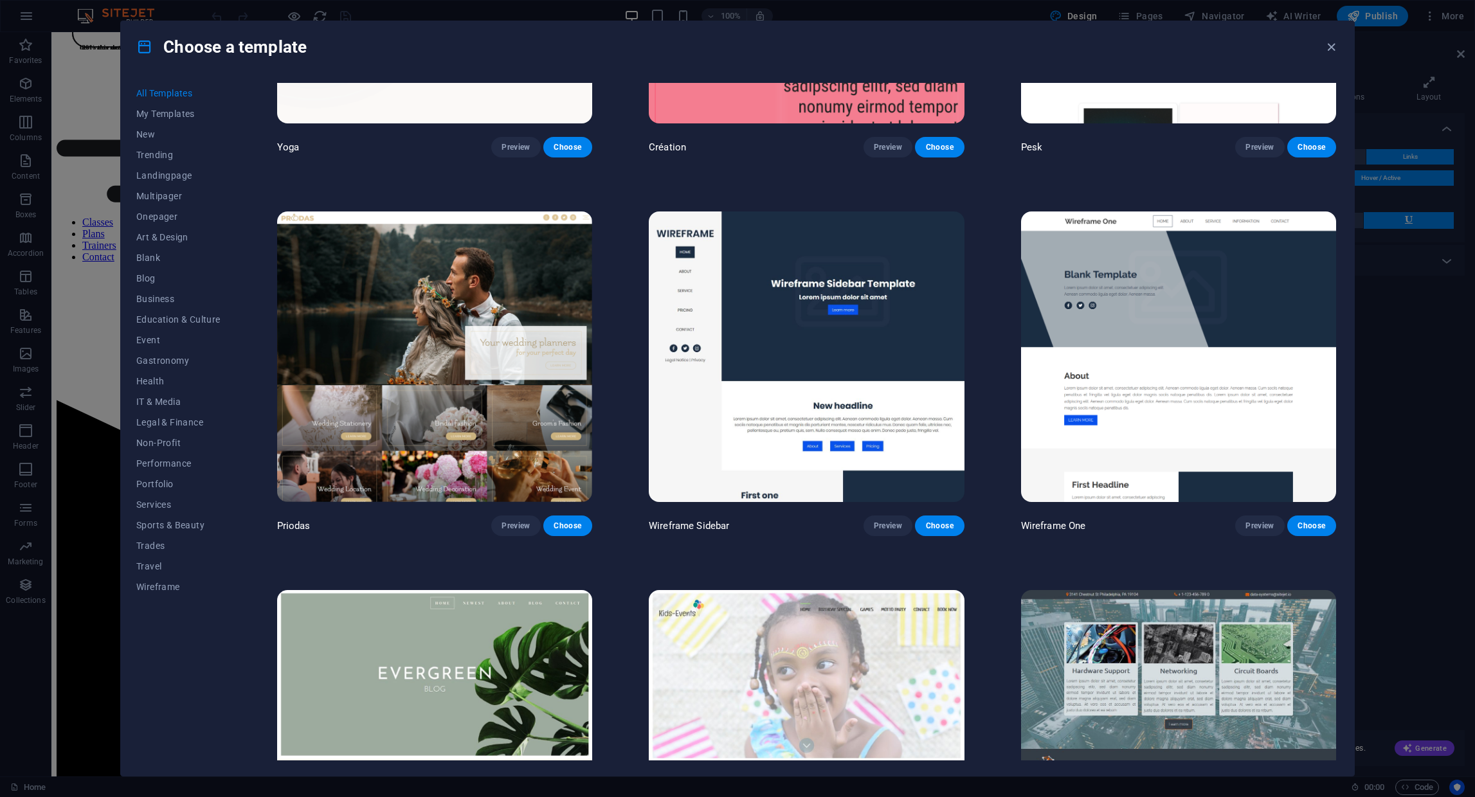
scroll to position [6302, 0]
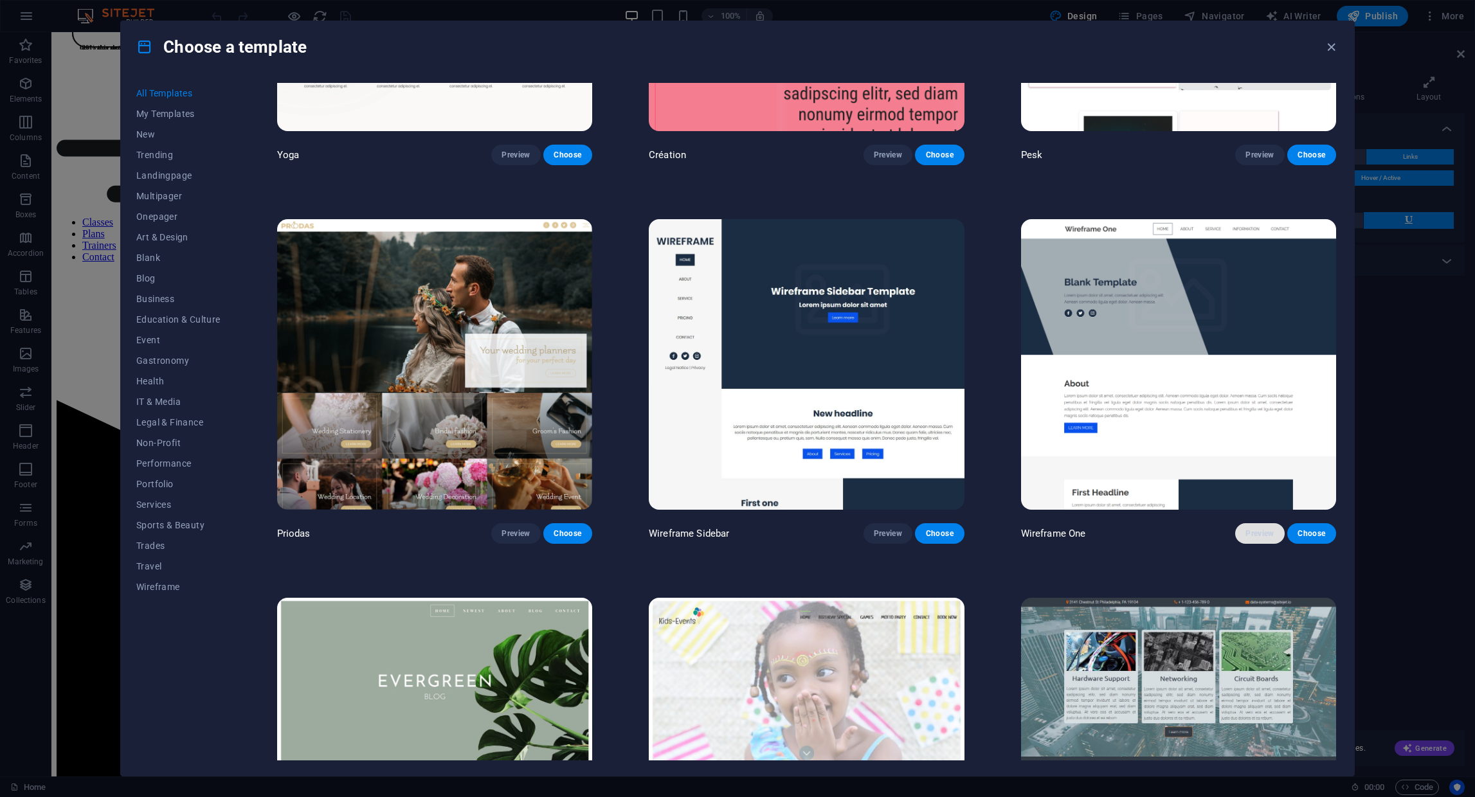
click at [1245, 528] on span "Preview" at bounding box center [1259, 533] width 28 height 10
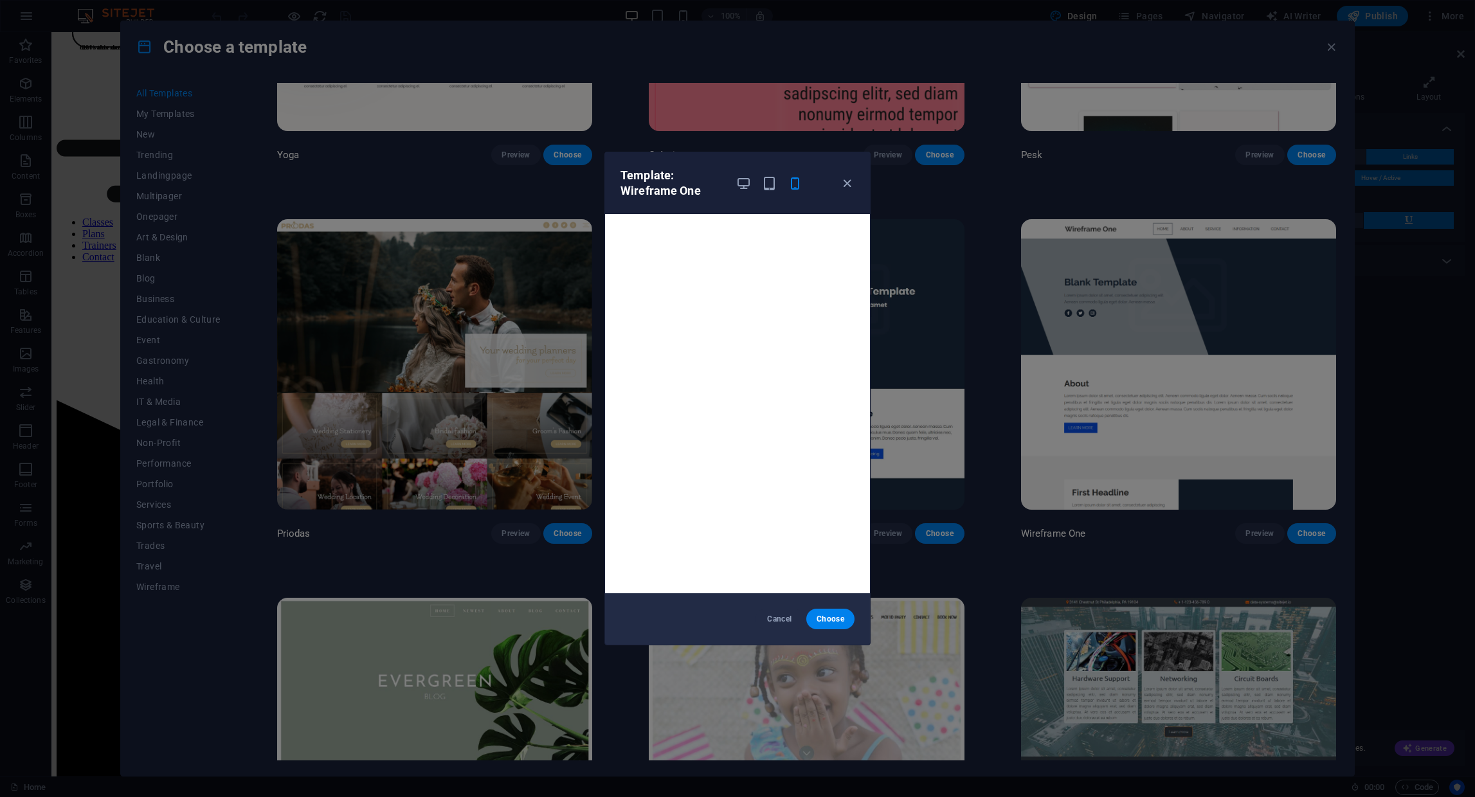
click at [751, 184] on div at bounding box center [768, 183] width 67 height 31
click at [746, 181] on icon "button" at bounding box center [743, 183] width 15 height 15
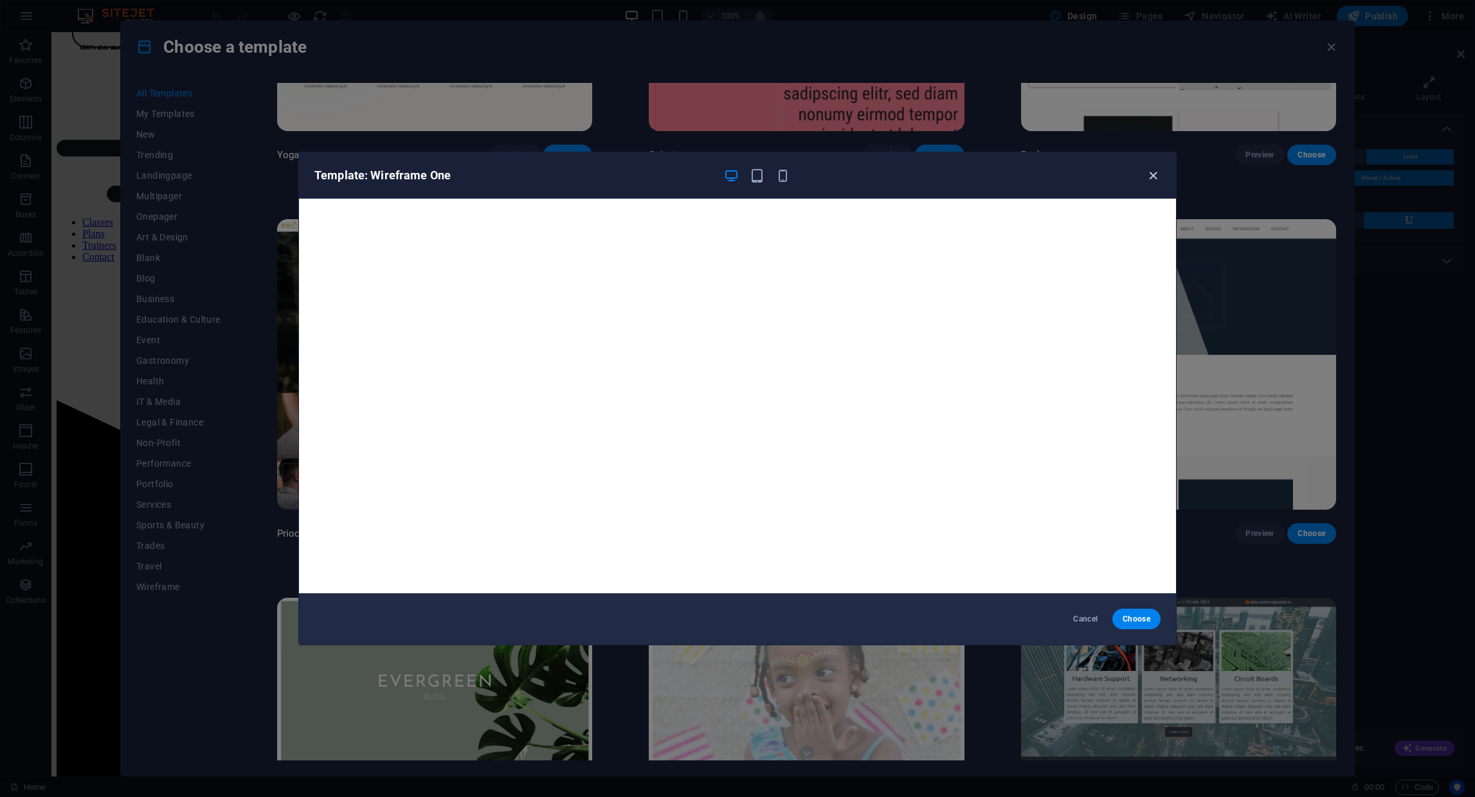
click at [1153, 179] on icon "button" at bounding box center [1153, 175] width 15 height 15
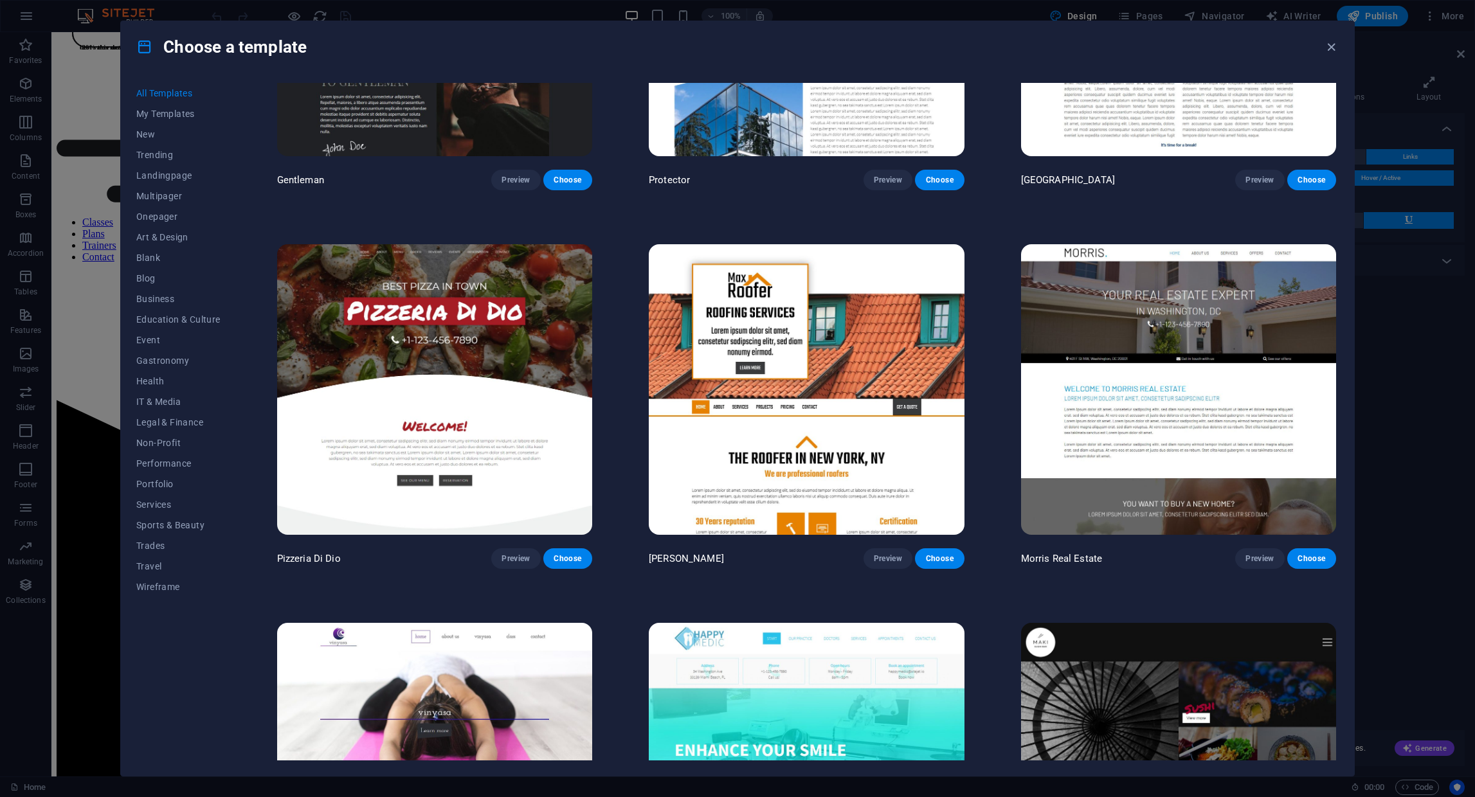
scroll to position [7783, 0]
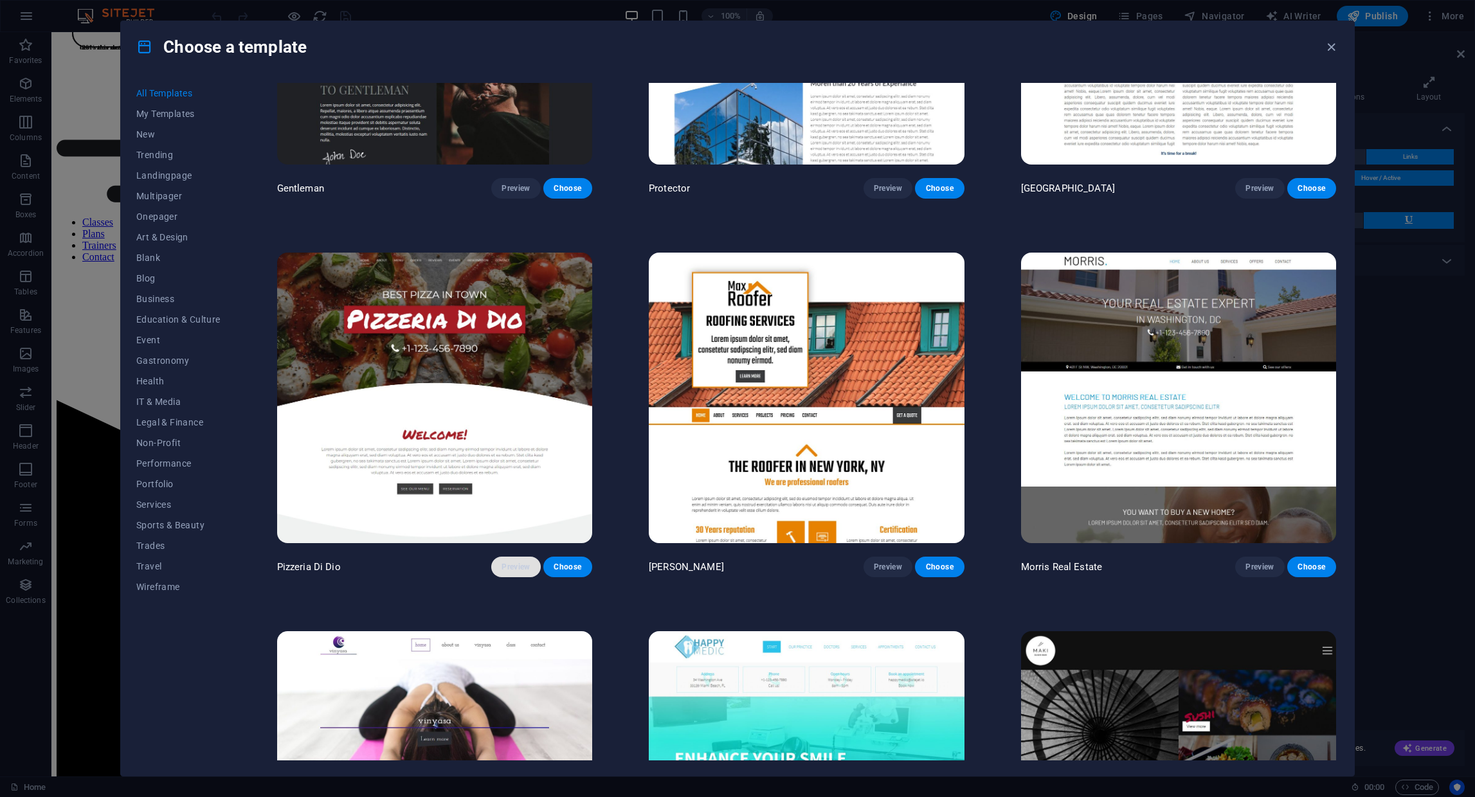
click at [519, 562] on span "Preview" at bounding box center [515, 567] width 28 height 10
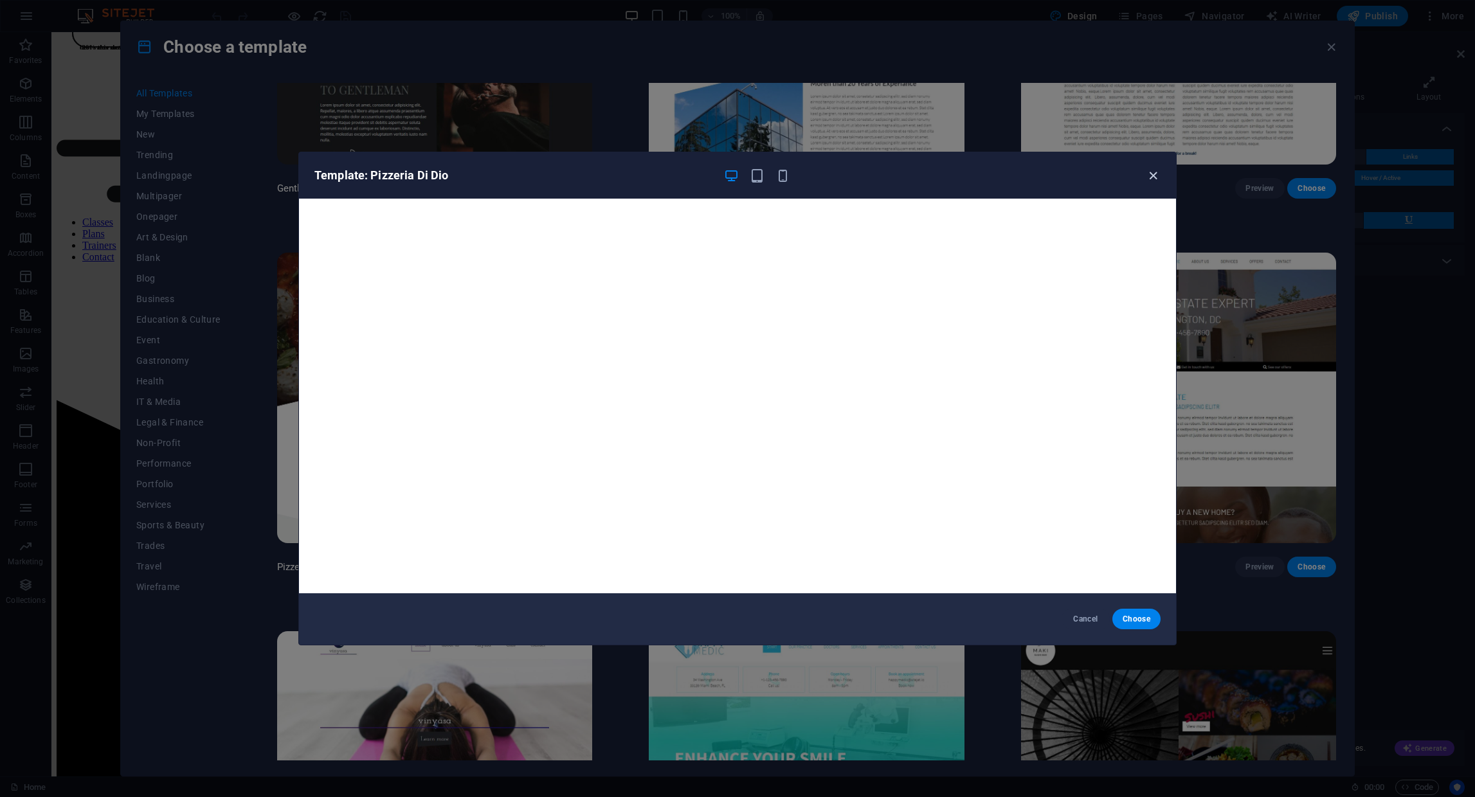
click at [1156, 175] on icon "button" at bounding box center [1153, 175] width 15 height 15
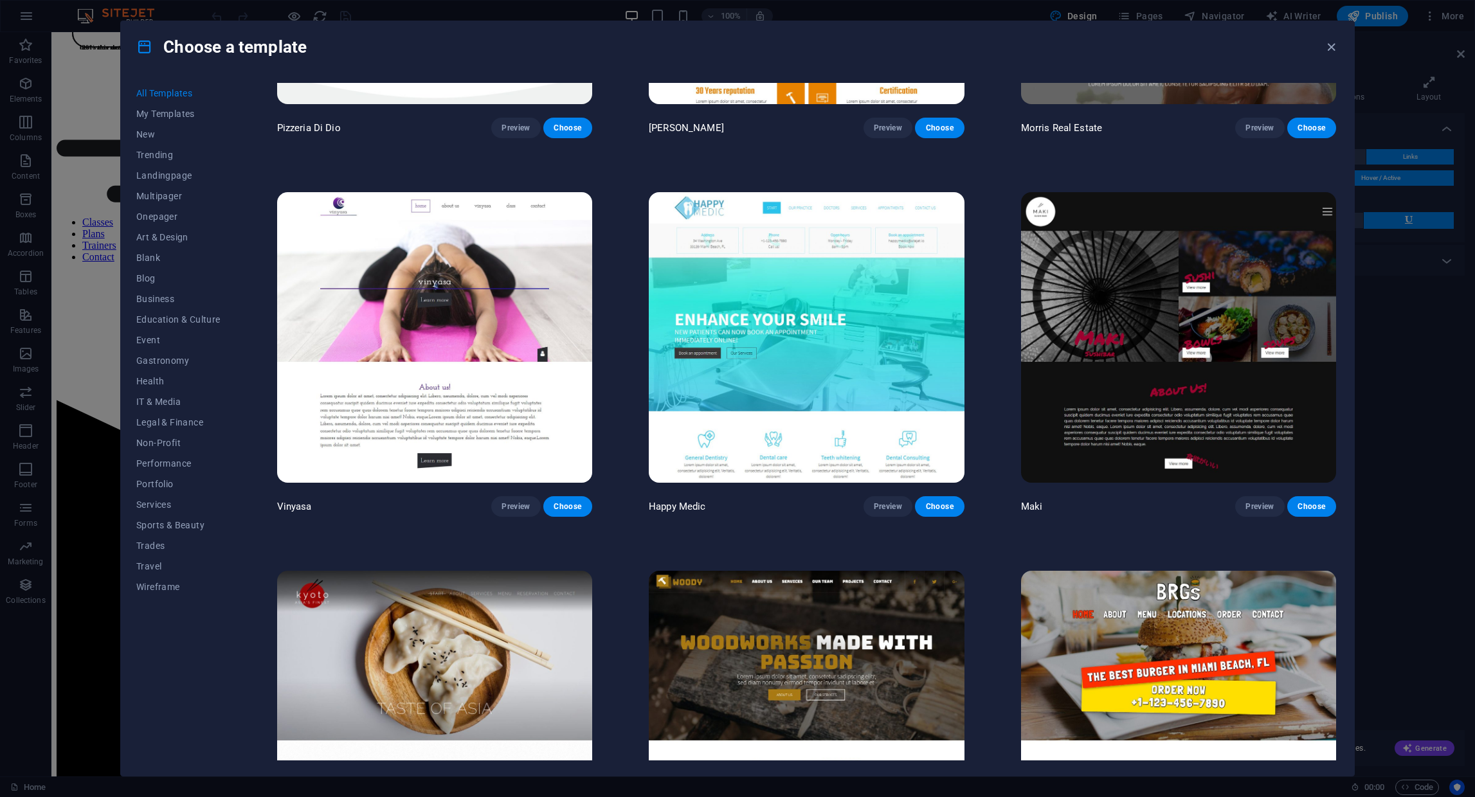
scroll to position [8288, 0]
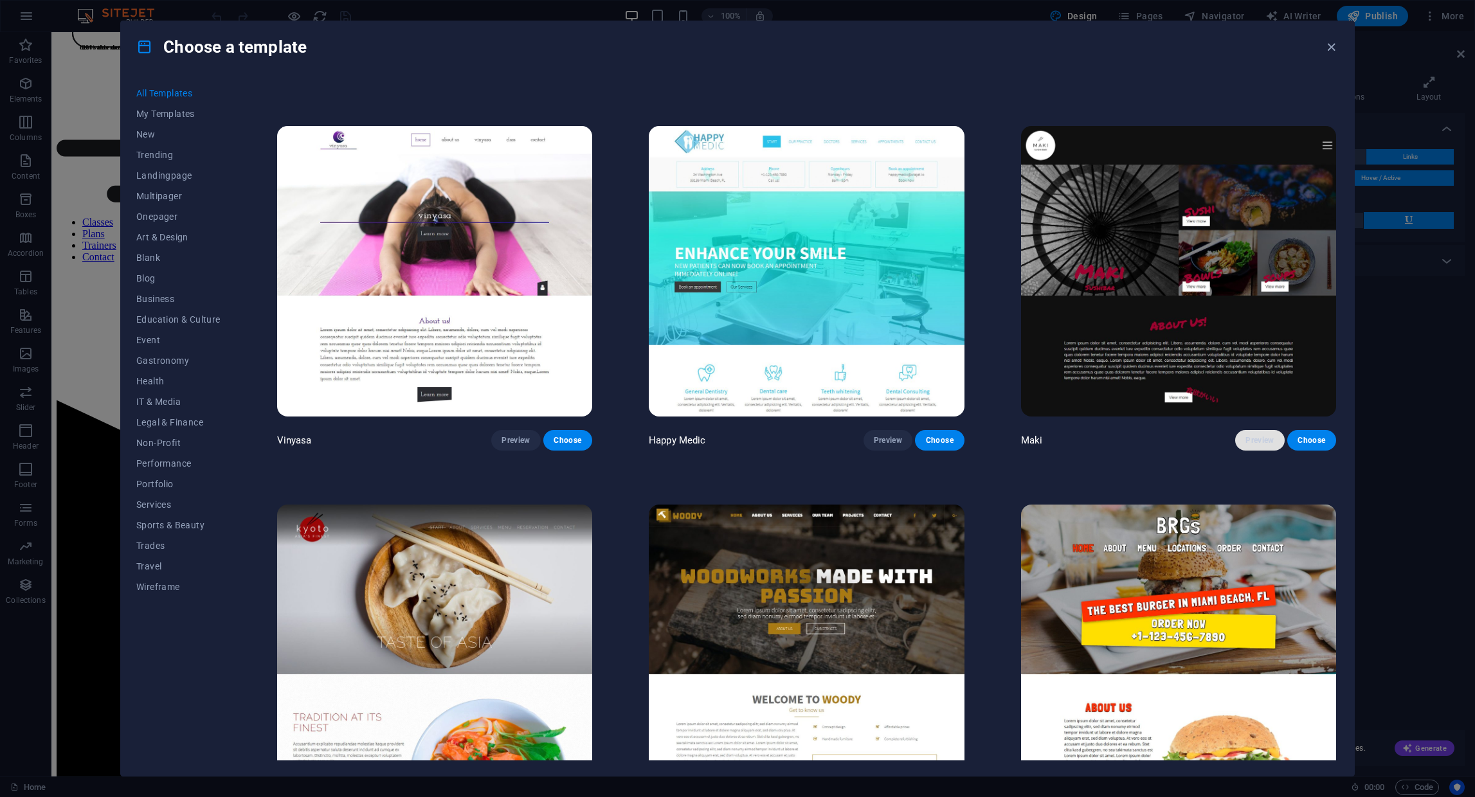
click at [1259, 435] on span "Preview" at bounding box center [1259, 440] width 28 height 10
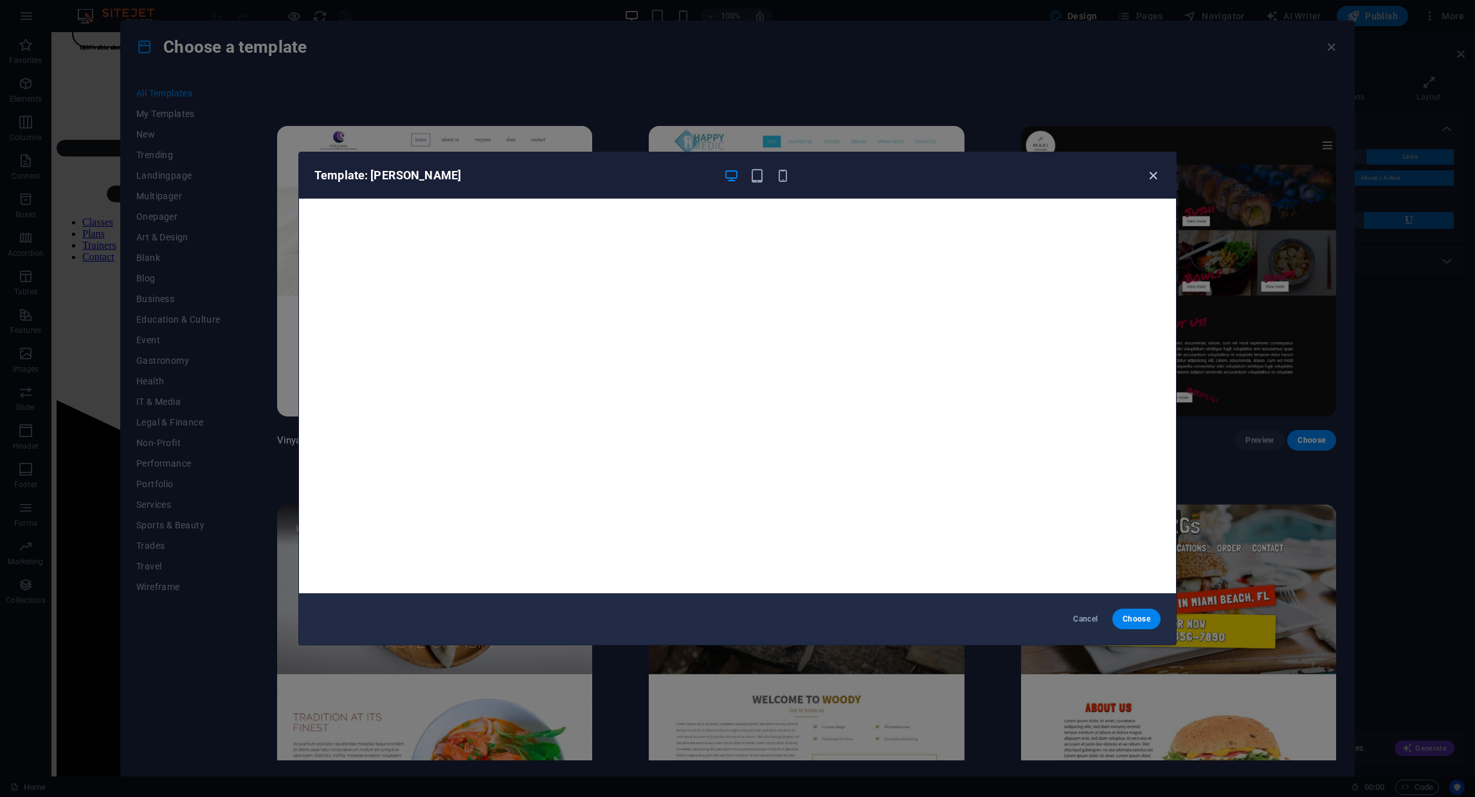
click at [1151, 176] on icon "button" at bounding box center [1153, 175] width 15 height 15
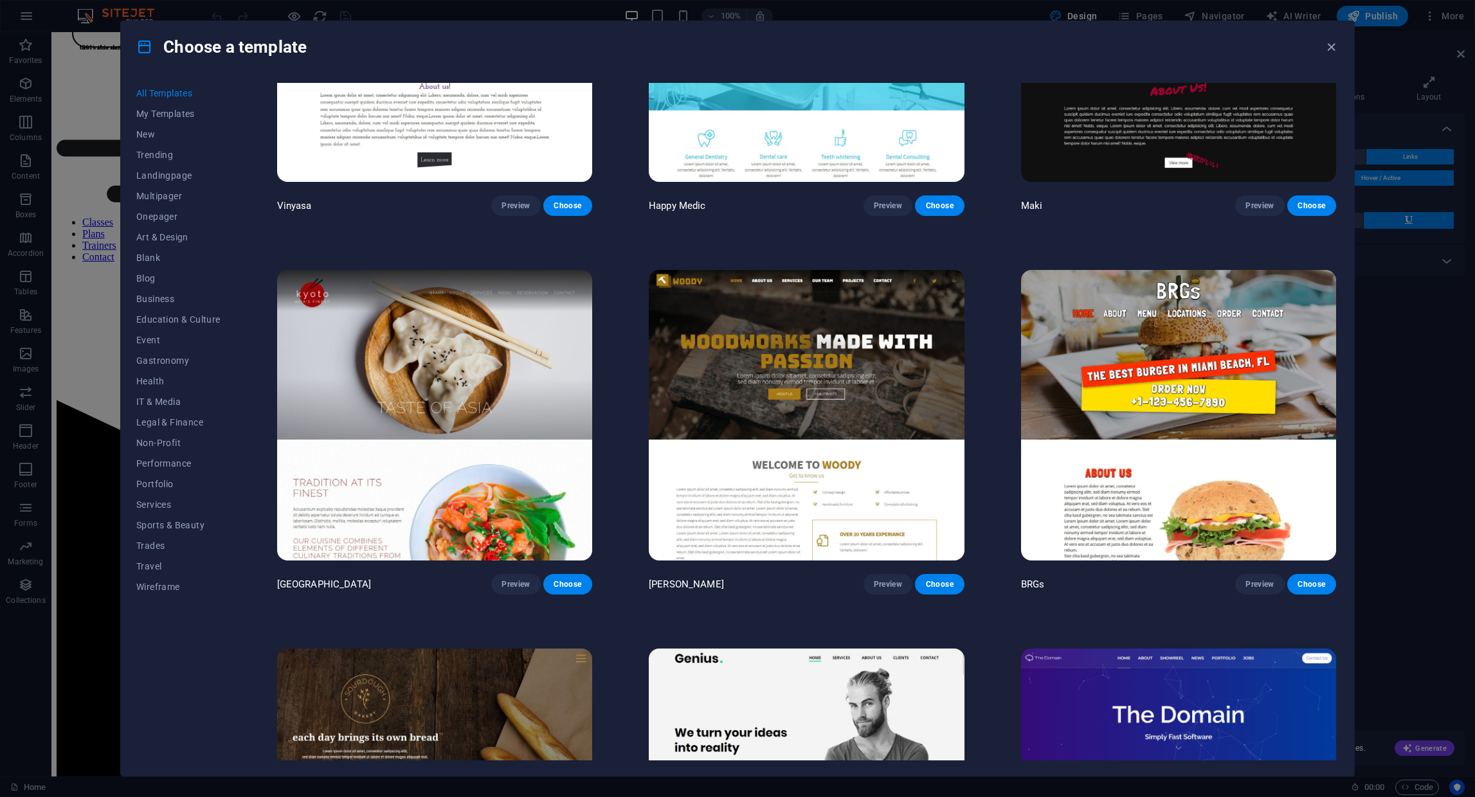
scroll to position [8531, 0]
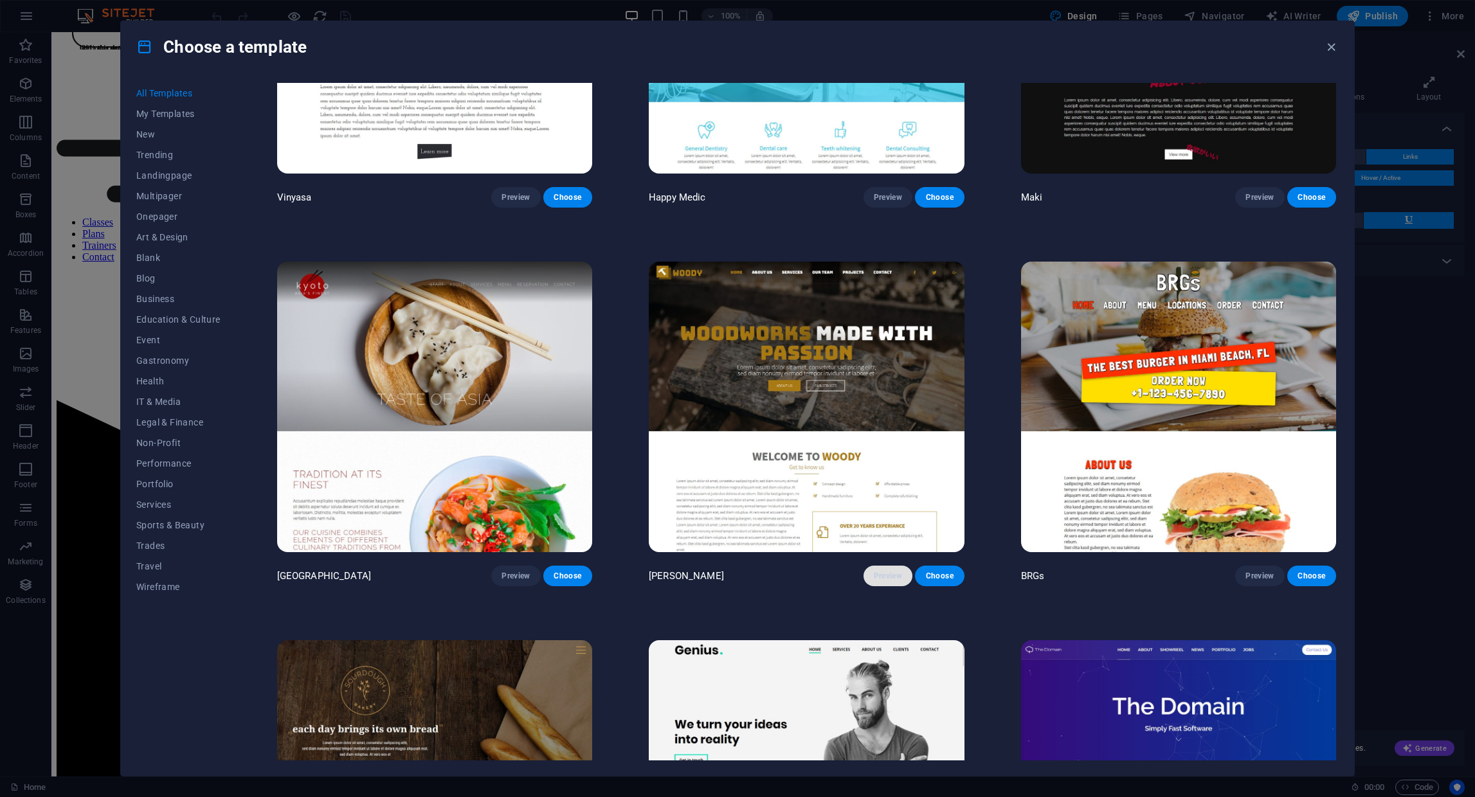
click at [879, 571] on span "Preview" at bounding box center [888, 576] width 28 height 10
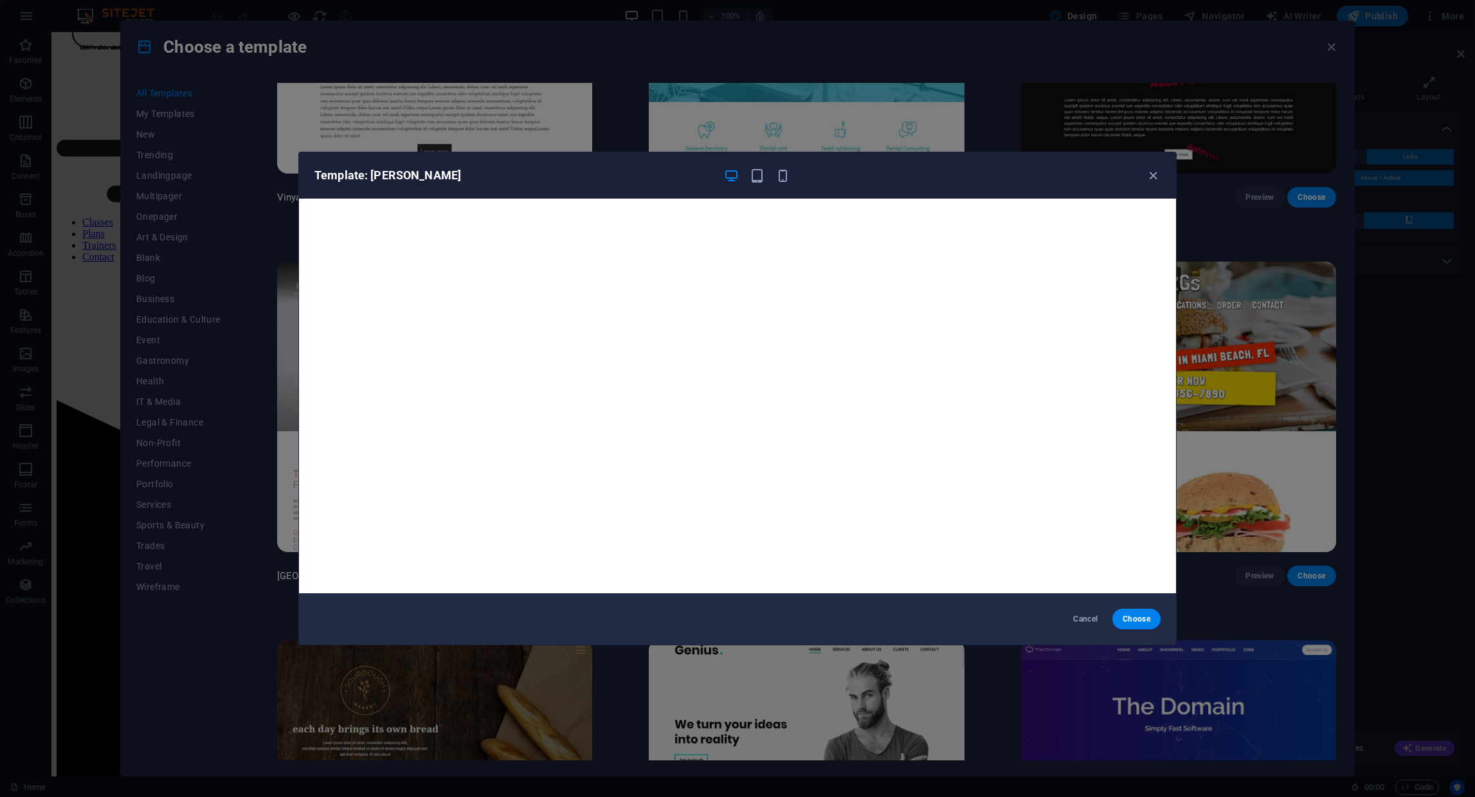
scroll to position [3, 0]
click at [1151, 179] on icon "button" at bounding box center [1153, 175] width 15 height 15
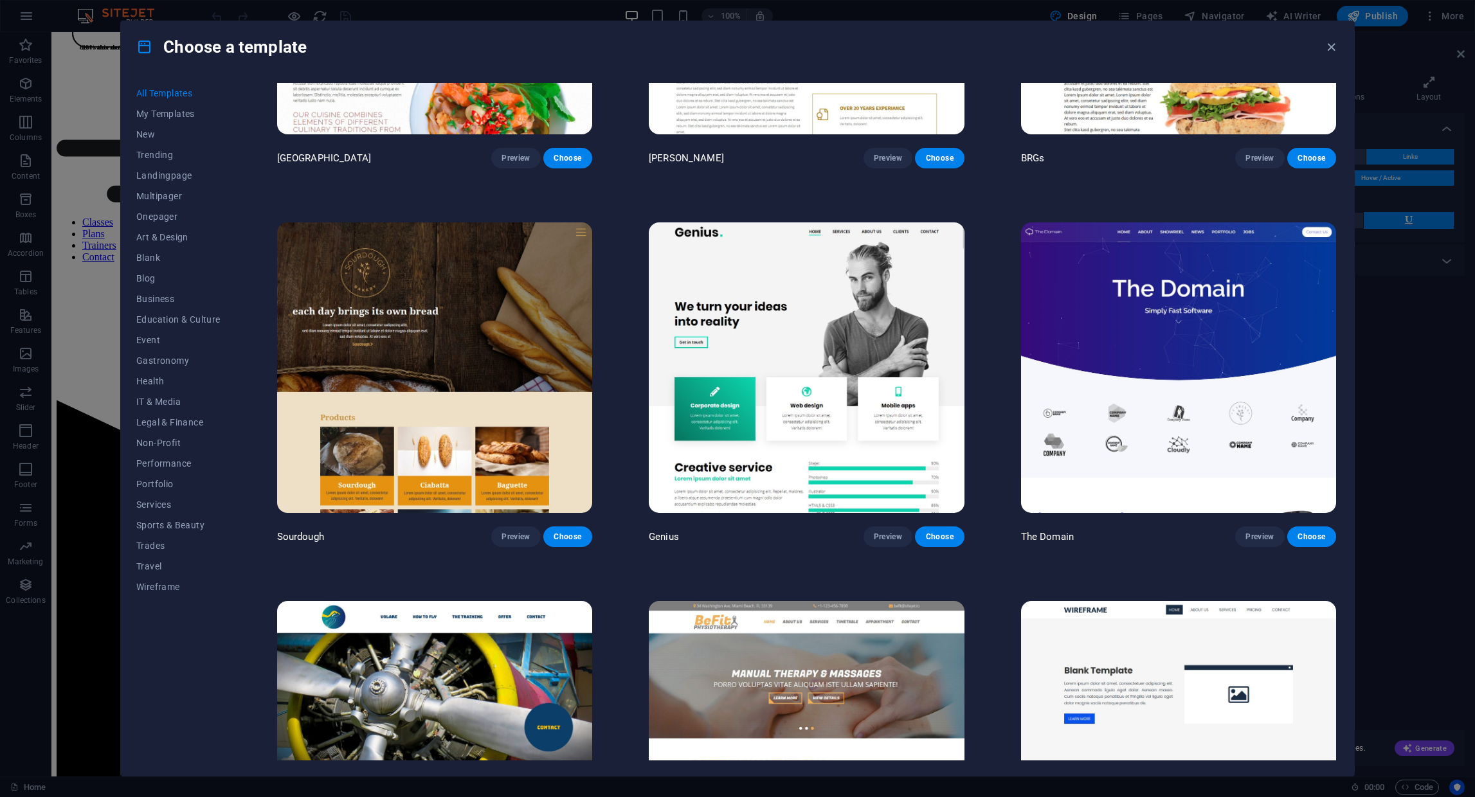
scroll to position [9015, 0]
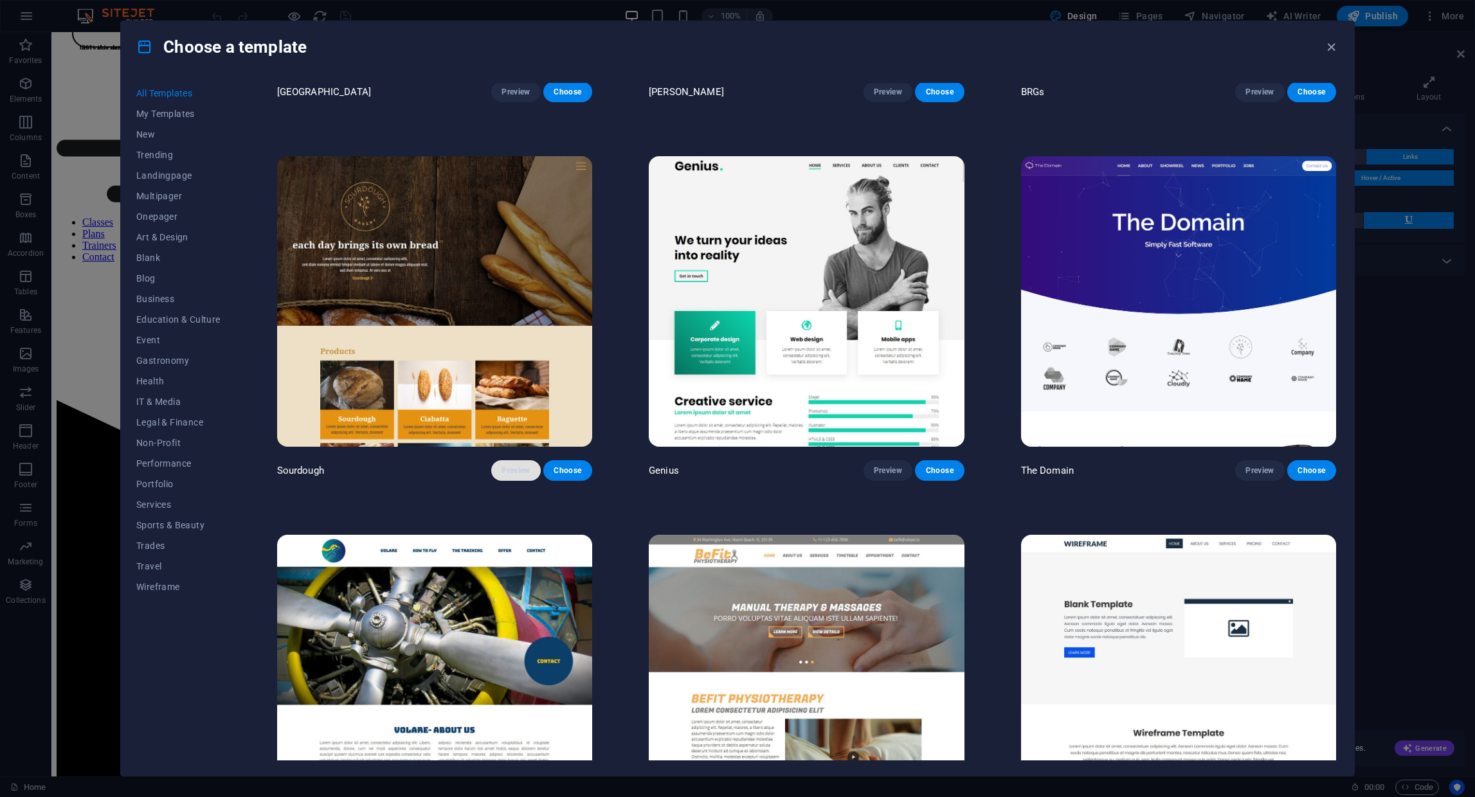
click at [512, 465] on span "Preview" at bounding box center [515, 470] width 28 height 10
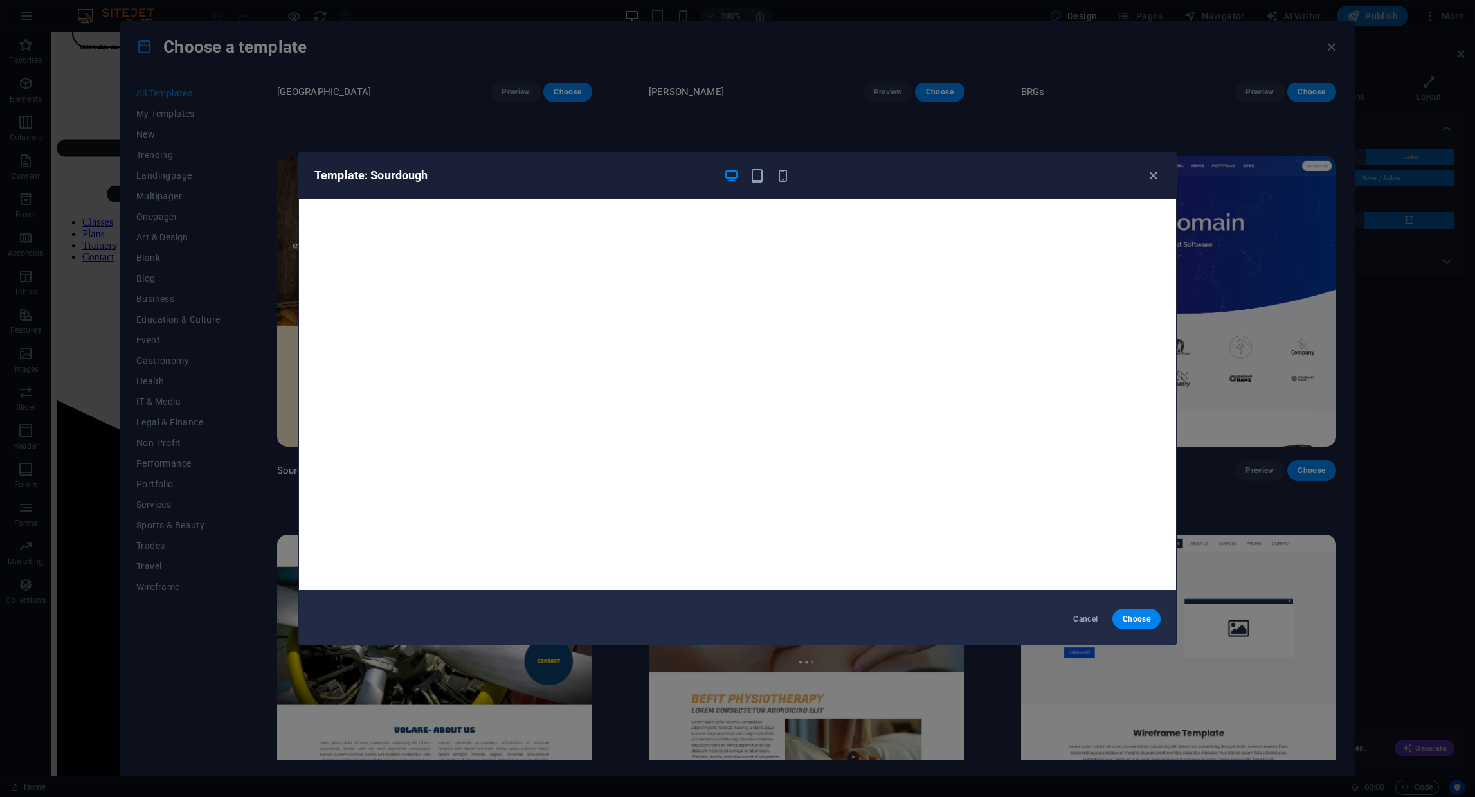
scroll to position [0, 0]
click at [1150, 179] on icon "button" at bounding box center [1153, 175] width 15 height 15
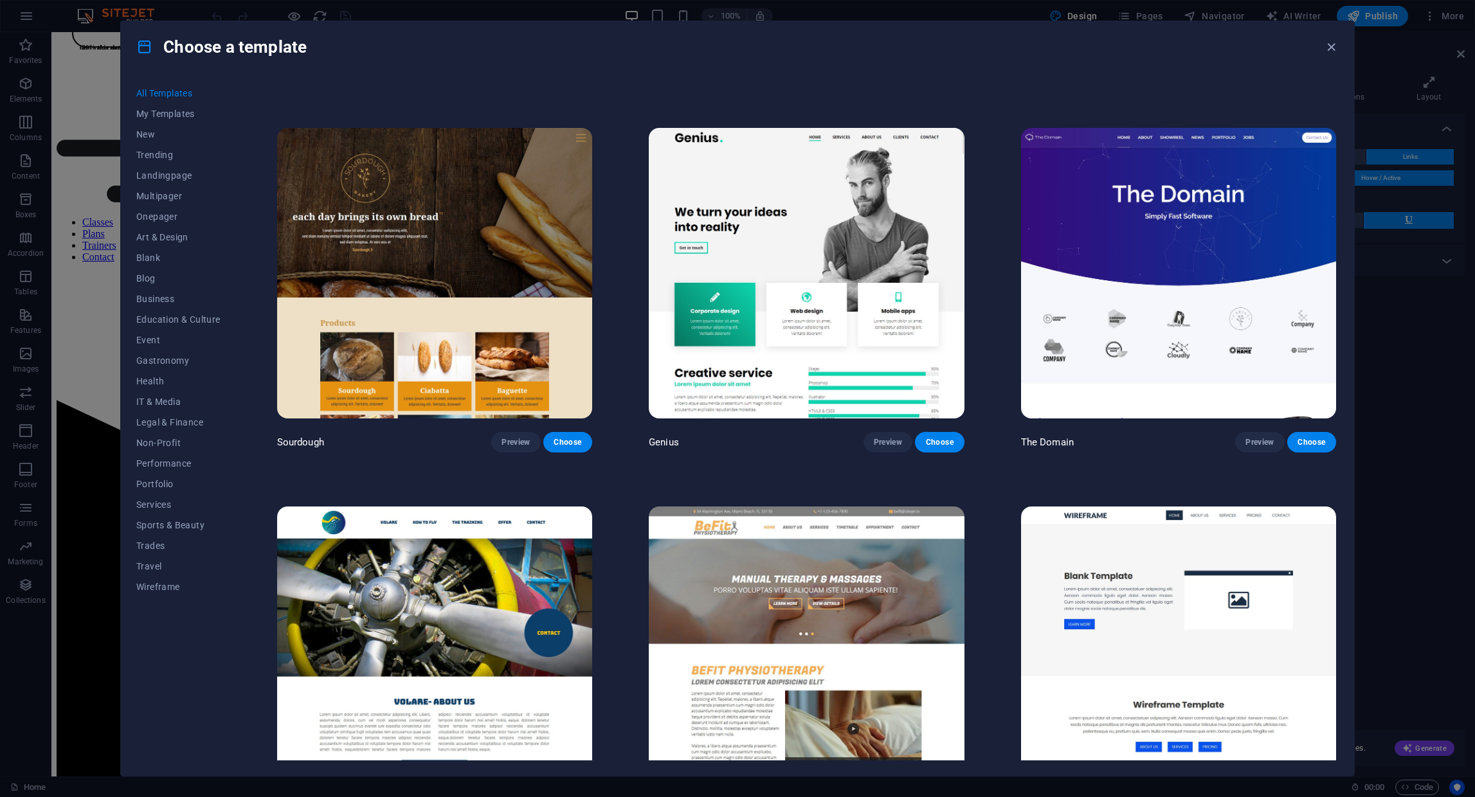
scroll to position [9209, 0]
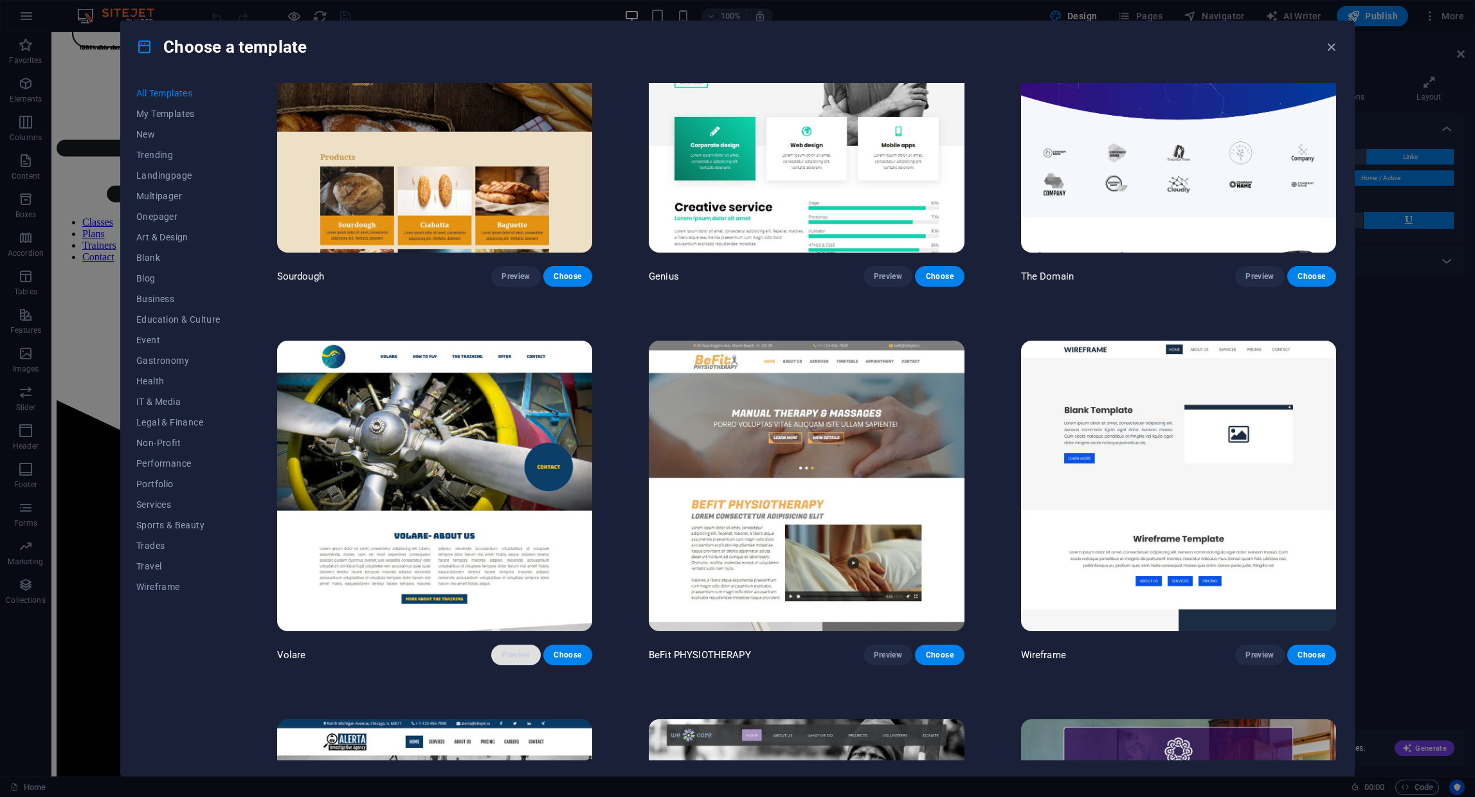
click at [509, 650] on span "Preview" at bounding box center [515, 655] width 28 height 10
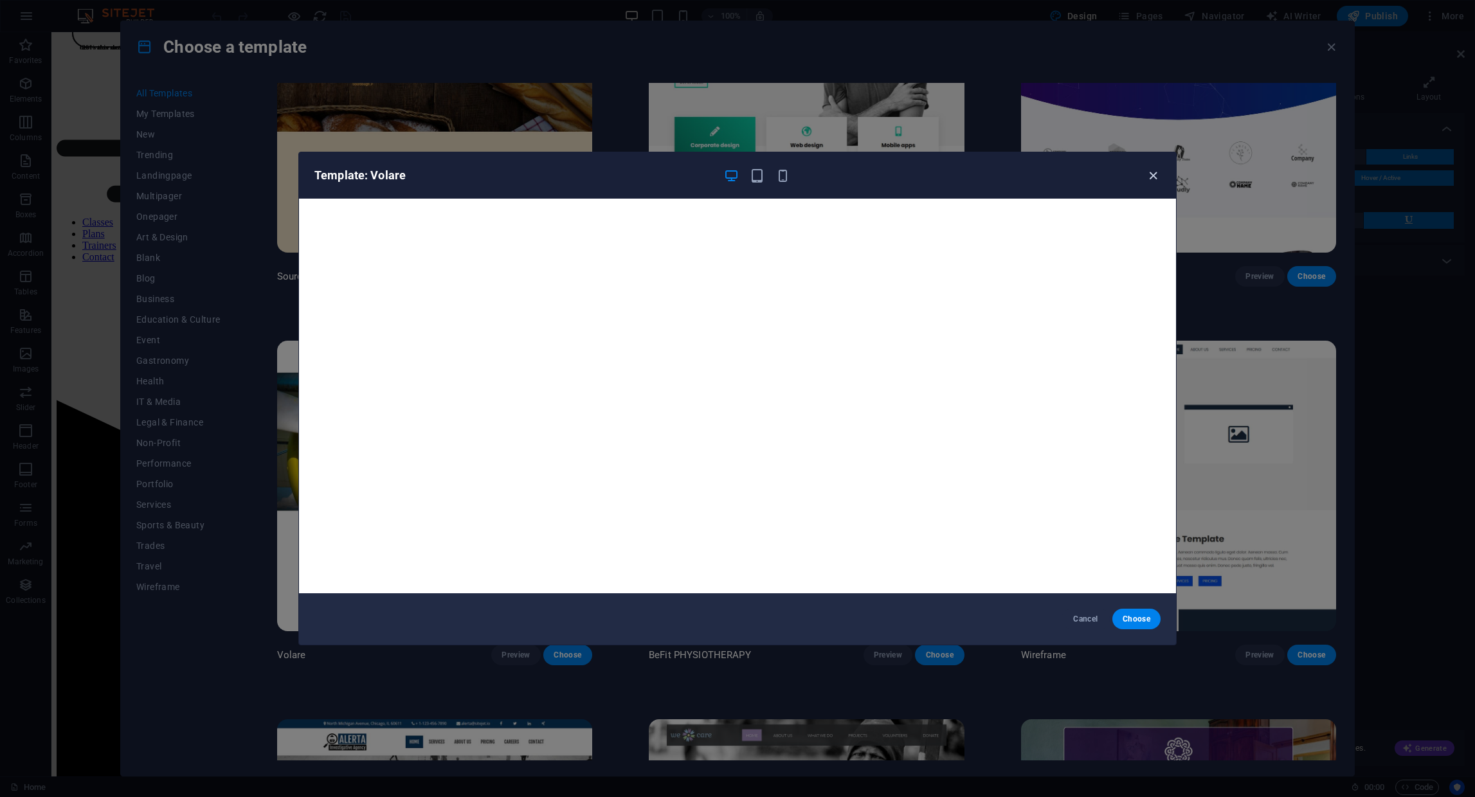
click at [1148, 180] on icon "button" at bounding box center [1153, 175] width 15 height 15
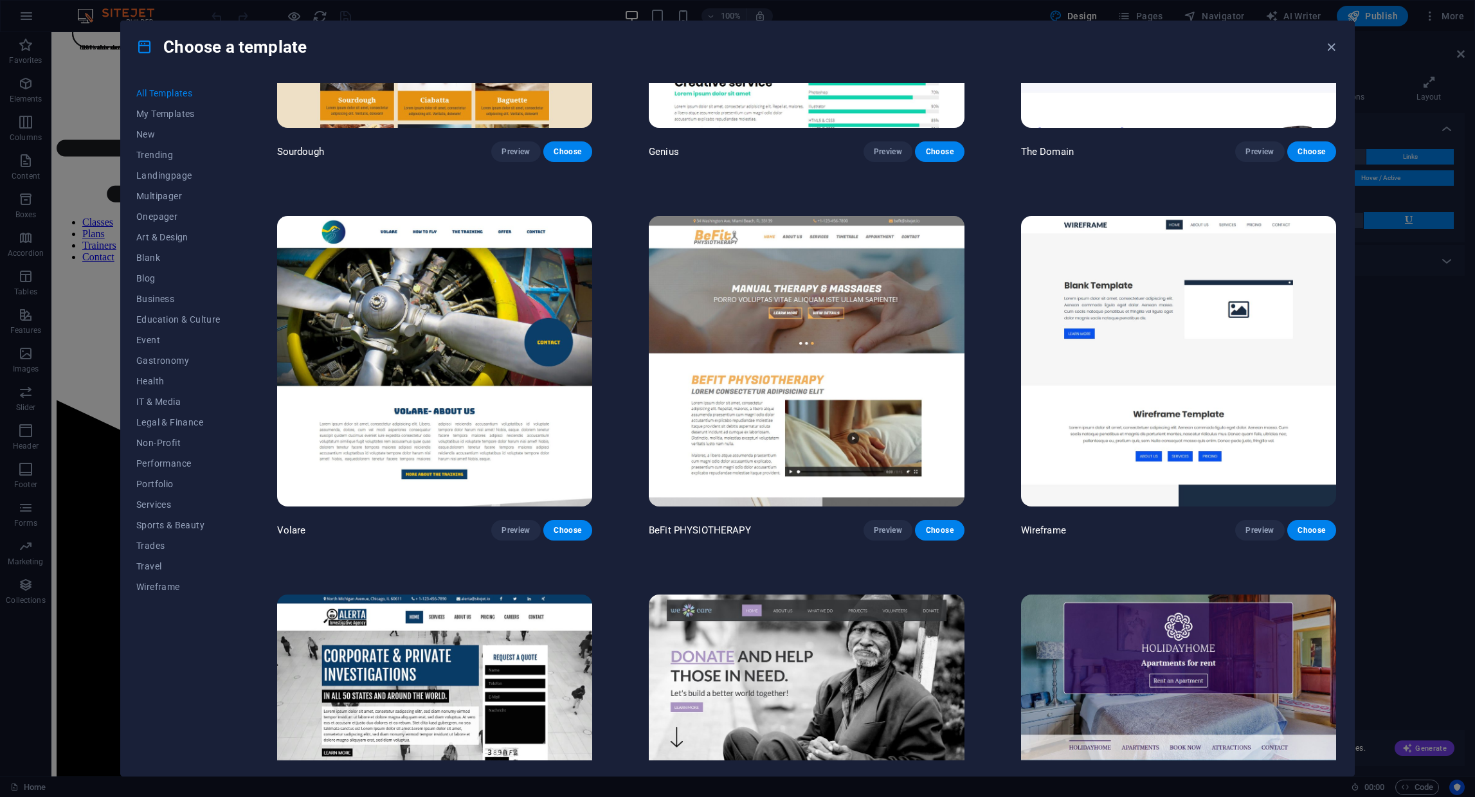
scroll to position [9342, 0]
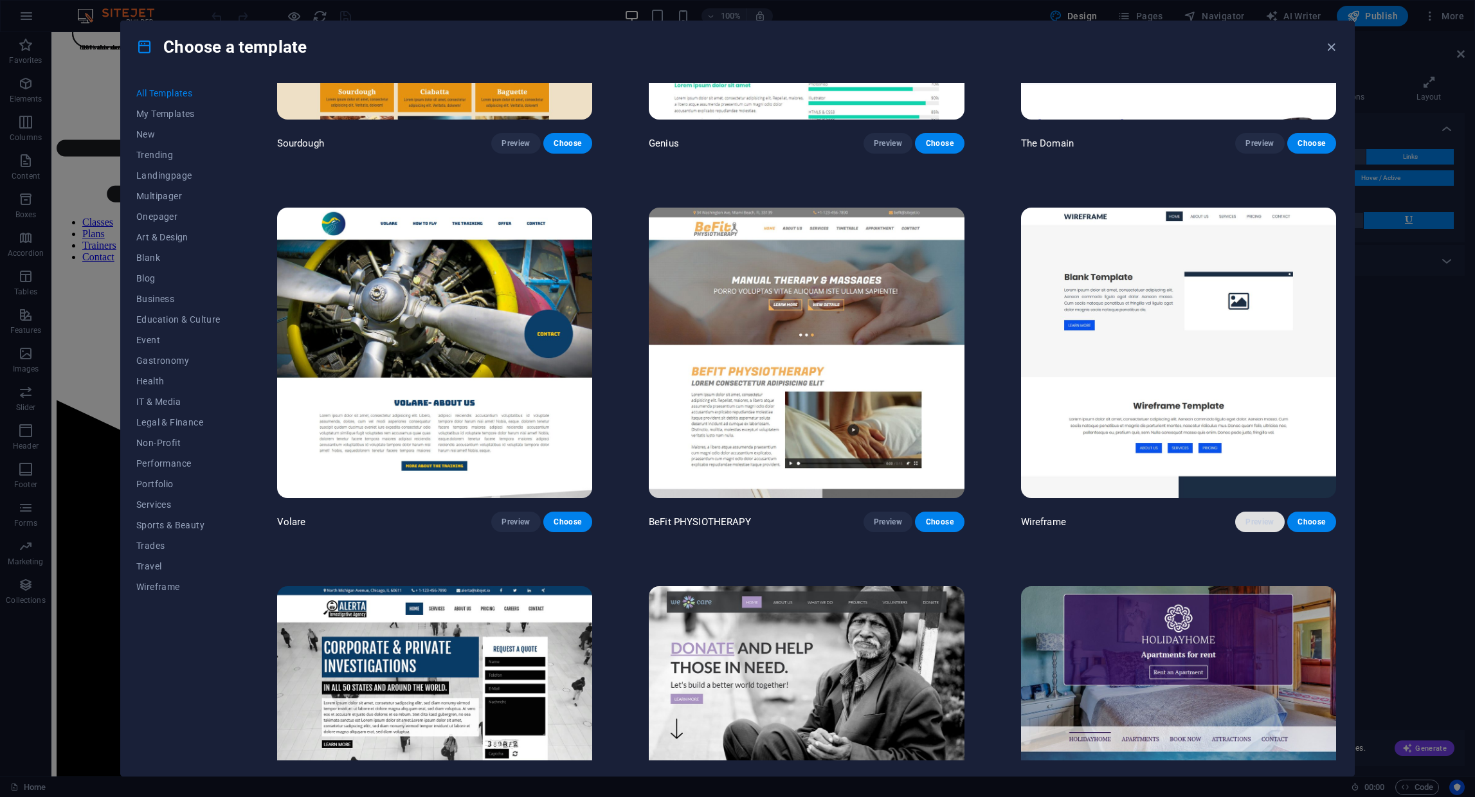
click at [1254, 517] on span "Preview" at bounding box center [1259, 522] width 28 height 10
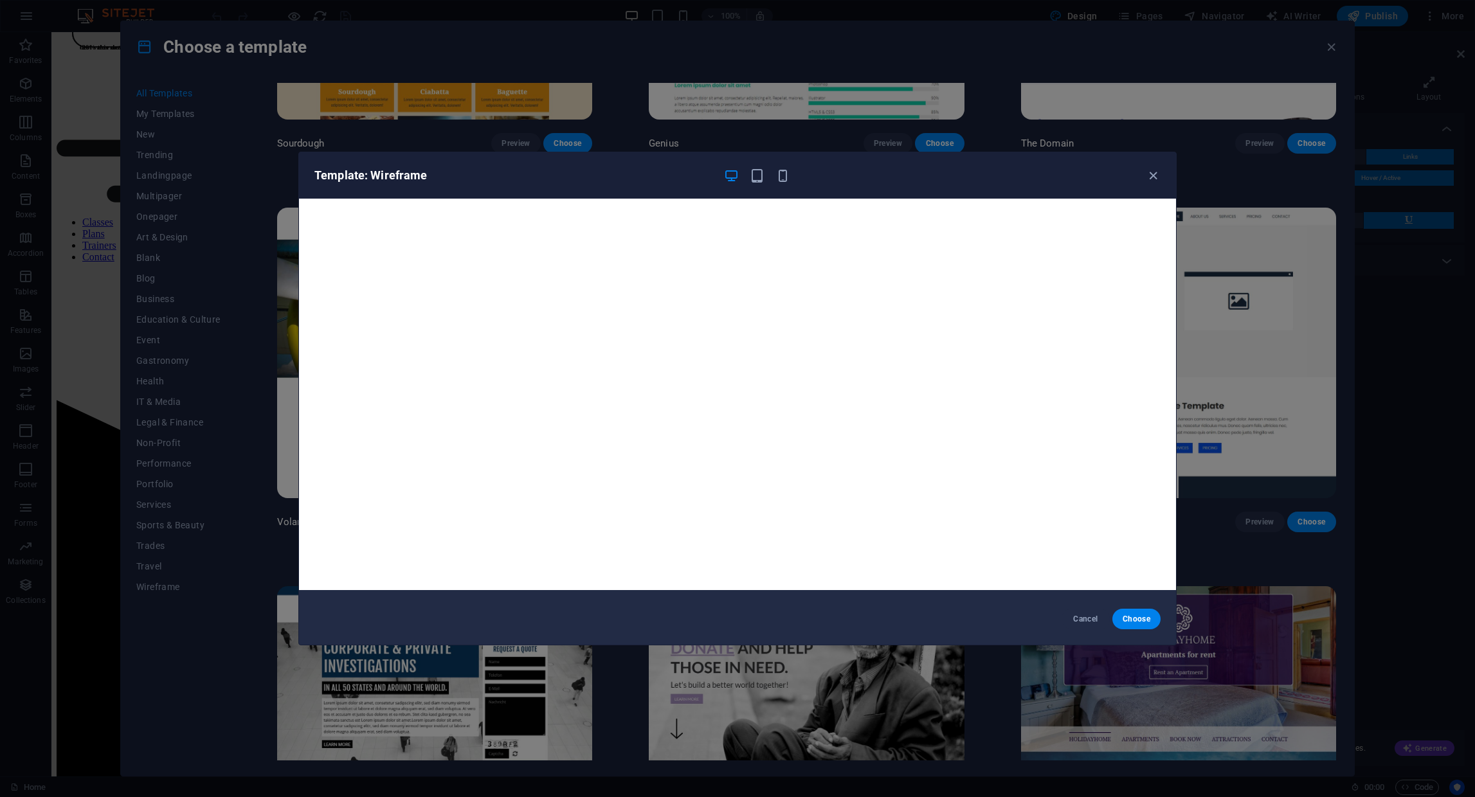
scroll to position [0, 0]
click at [1152, 179] on icon "button" at bounding box center [1153, 175] width 15 height 15
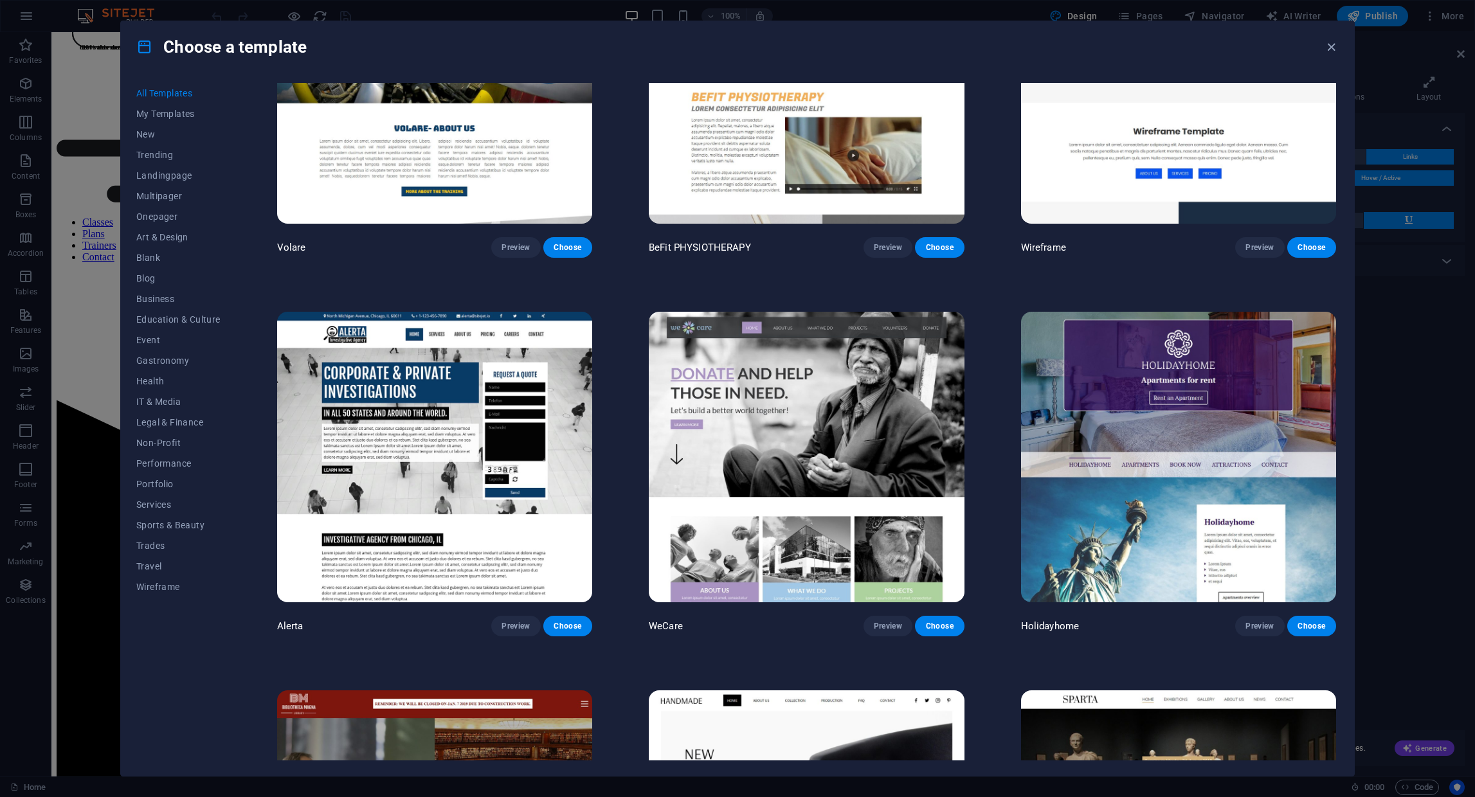
scroll to position [9661, 0]
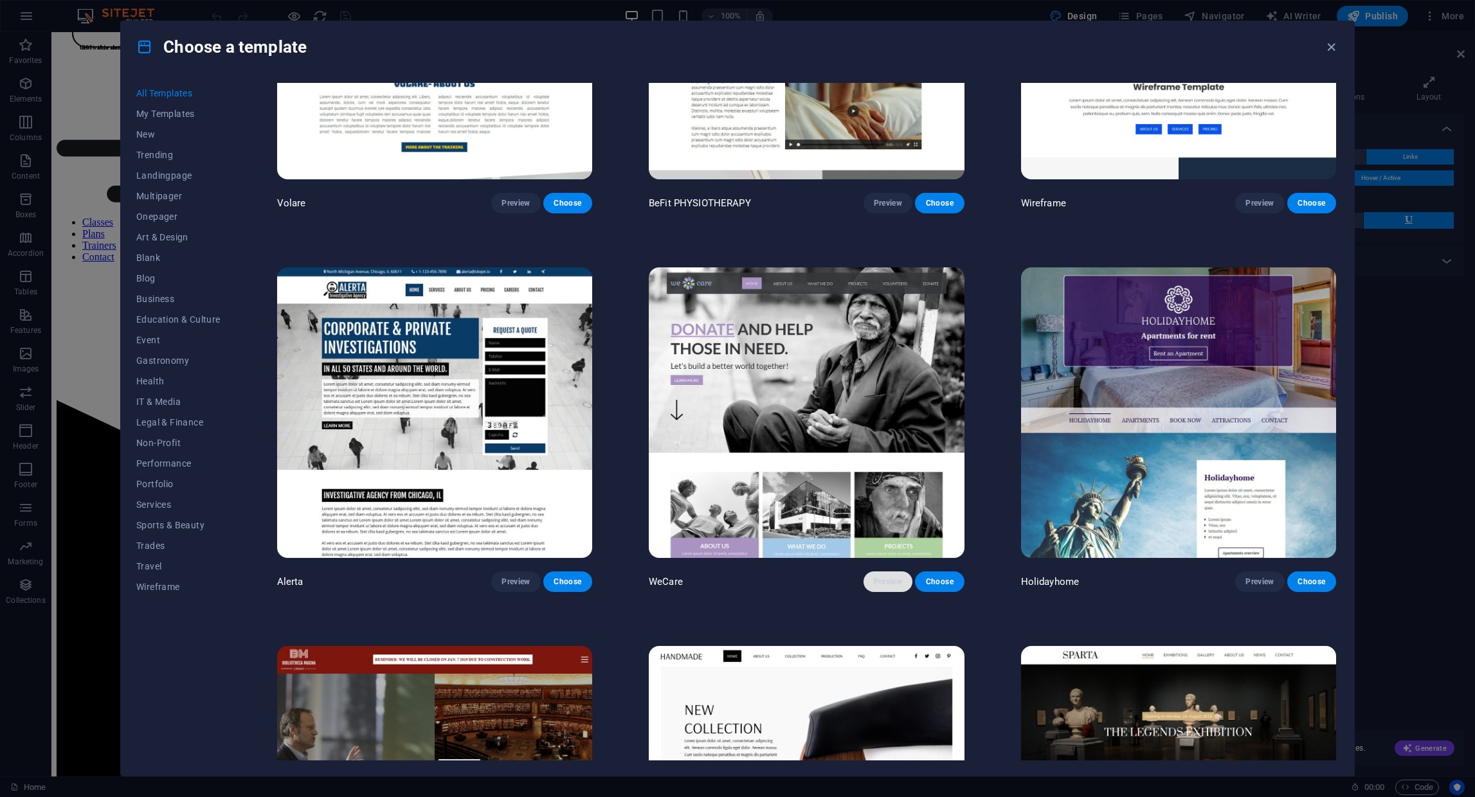
click at [874, 577] on span "Preview" at bounding box center [888, 582] width 28 height 10
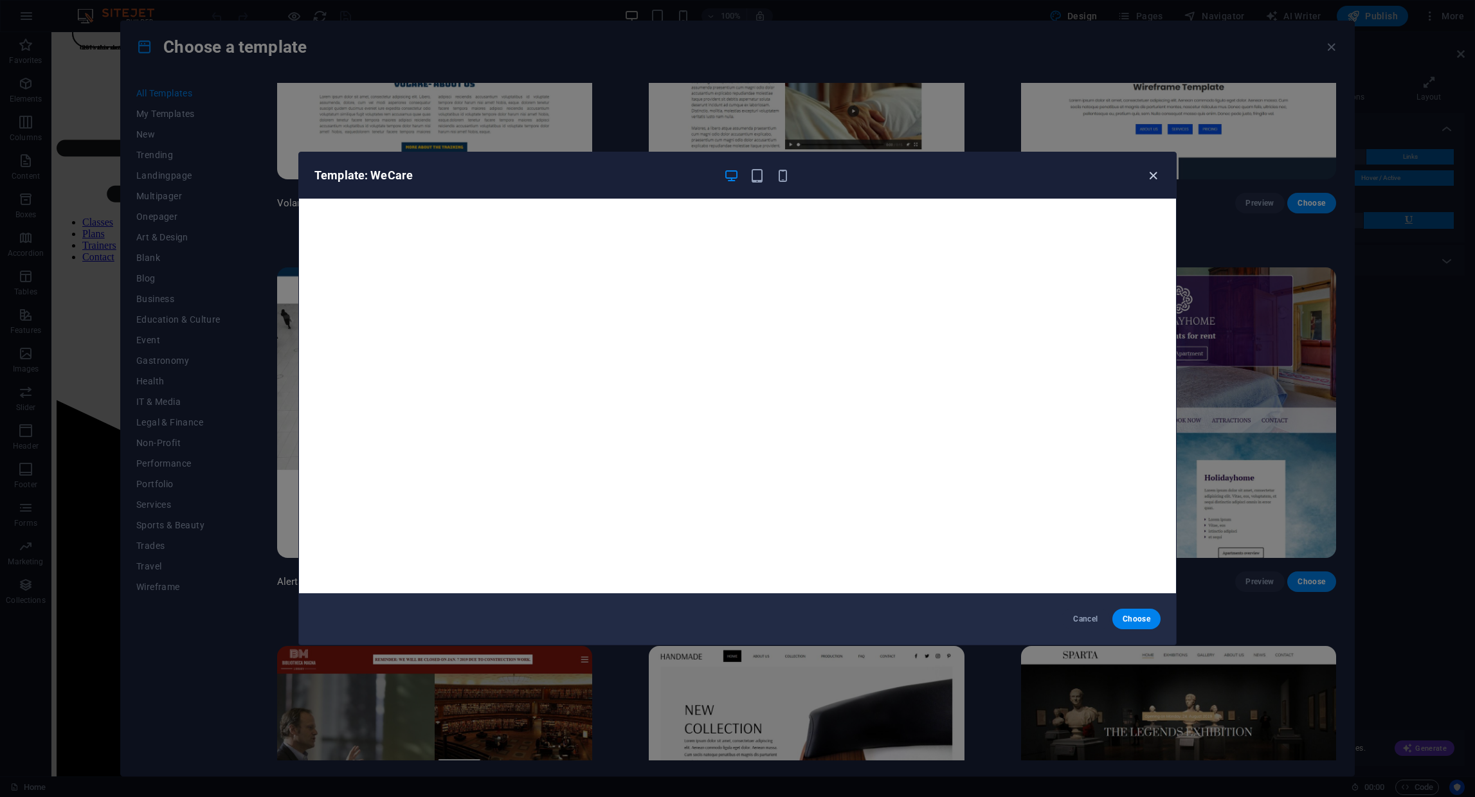
click at [1149, 174] on icon "button" at bounding box center [1153, 175] width 15 height 15
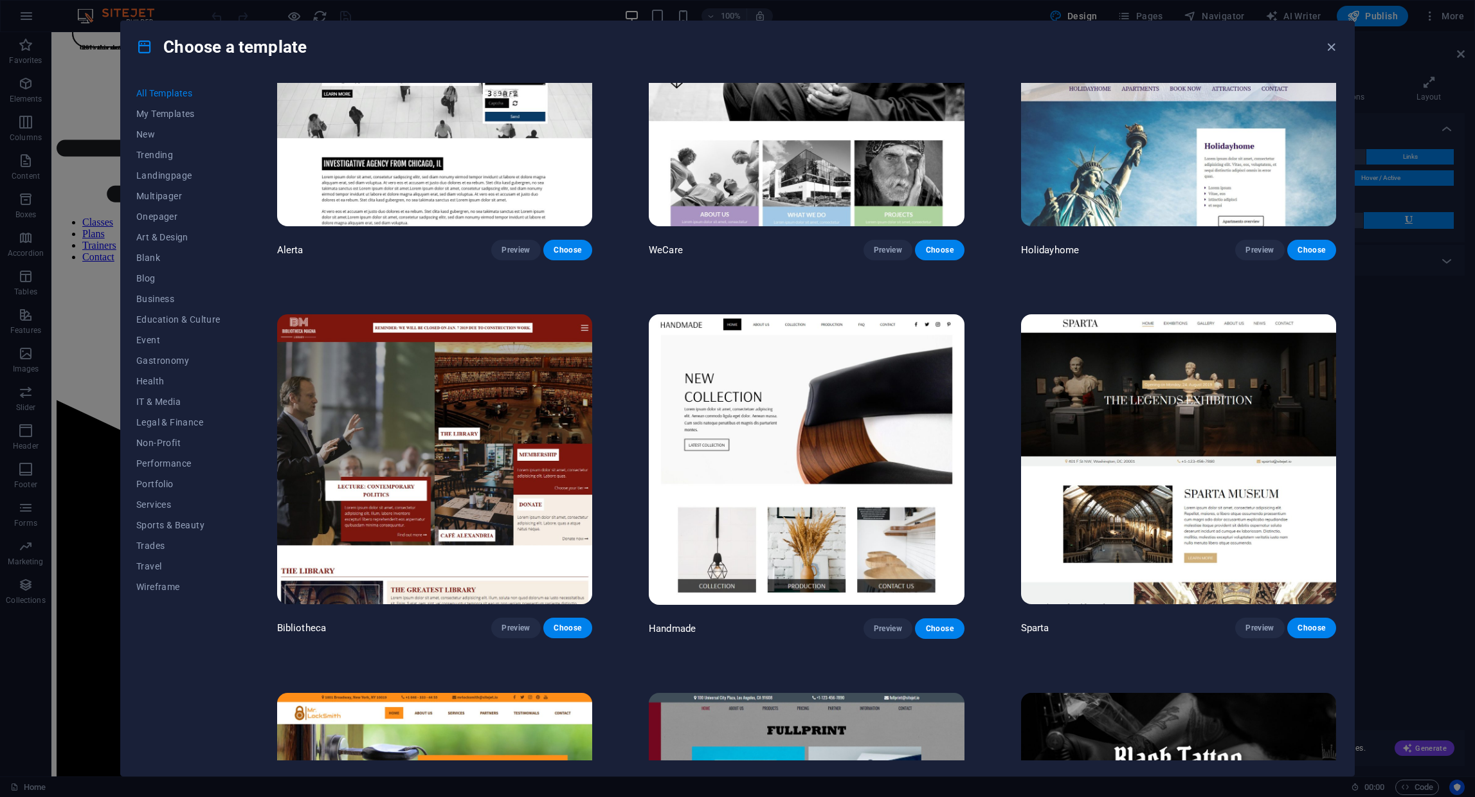
scroll to position [10010, 0]
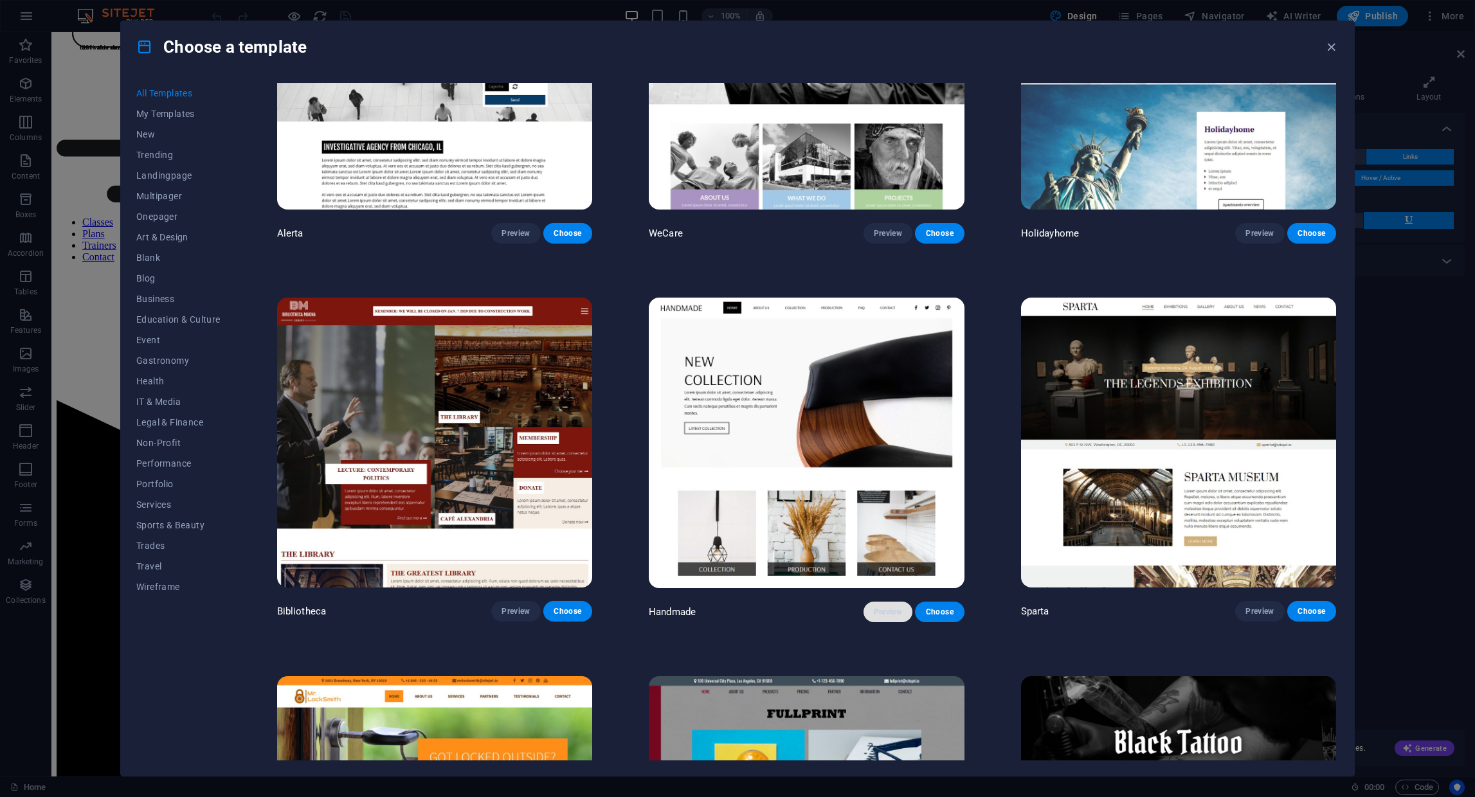
click at [879, 607] on span "Preview" at bounding box center [888, 612] width 28 height 10
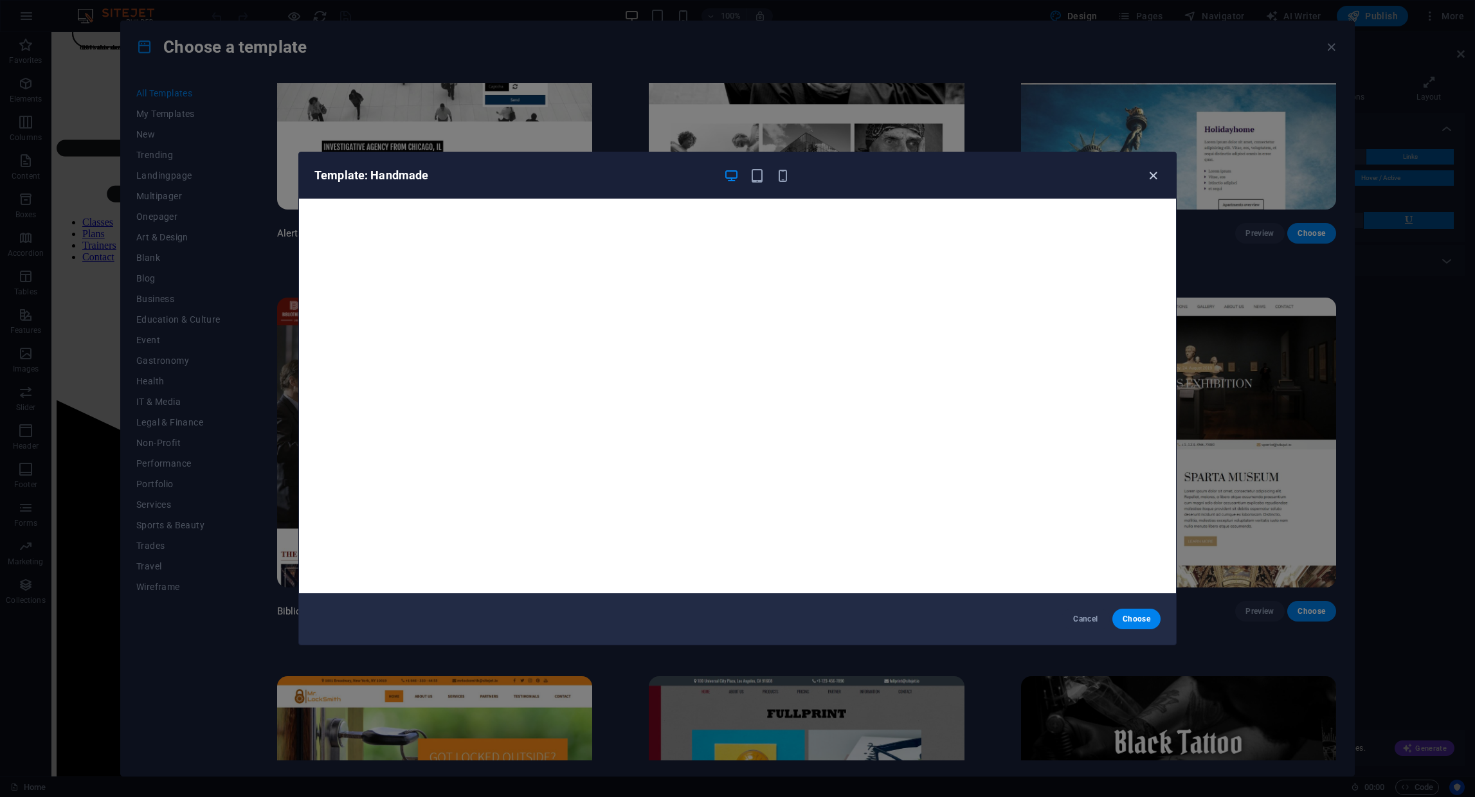
click at [1155, 177] on icon "button" at bounding box center [1153, 175] width 15 height 15
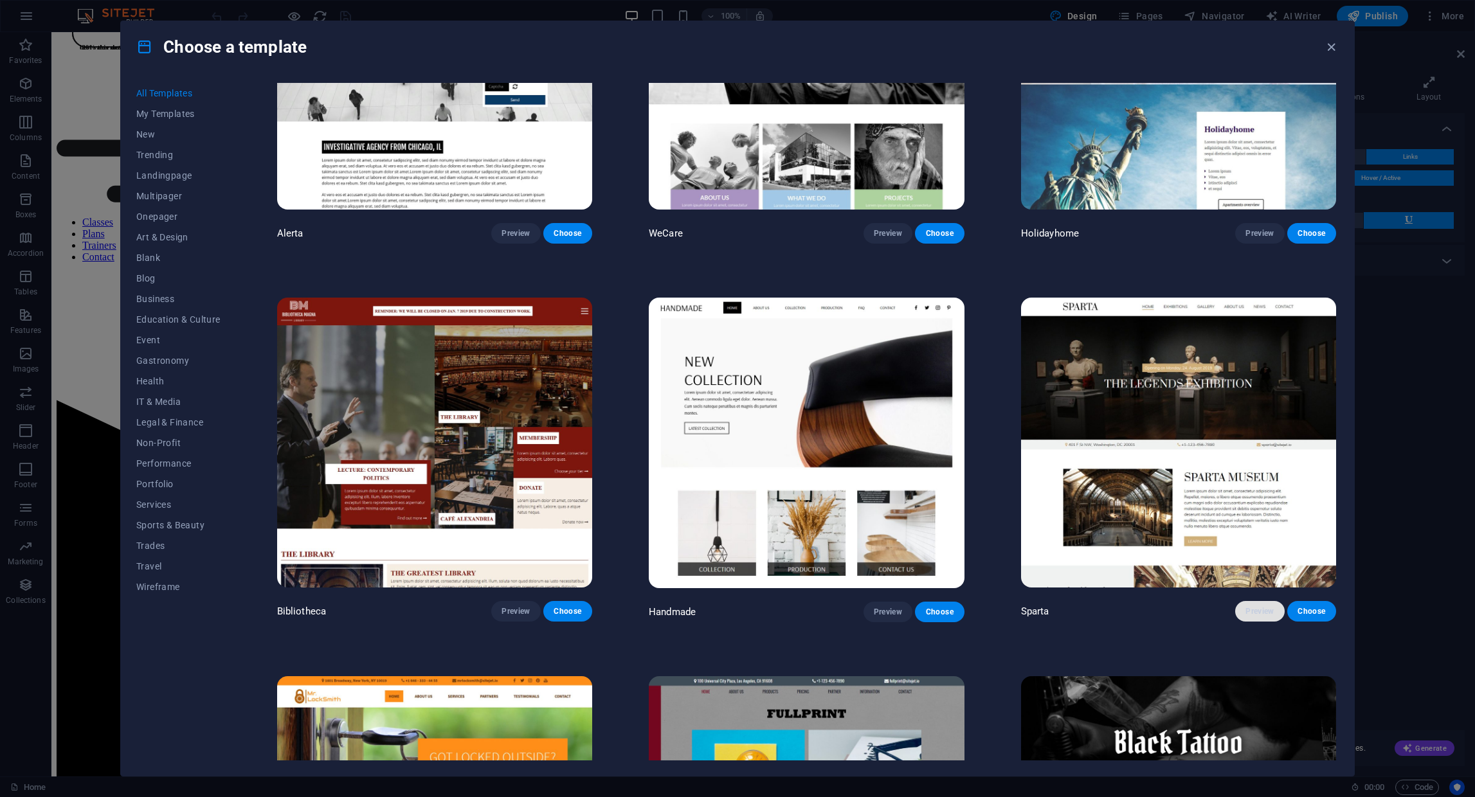
click at [1248, 601] on button "Preview" at bounding box center [1259, 611] width 49 height 21
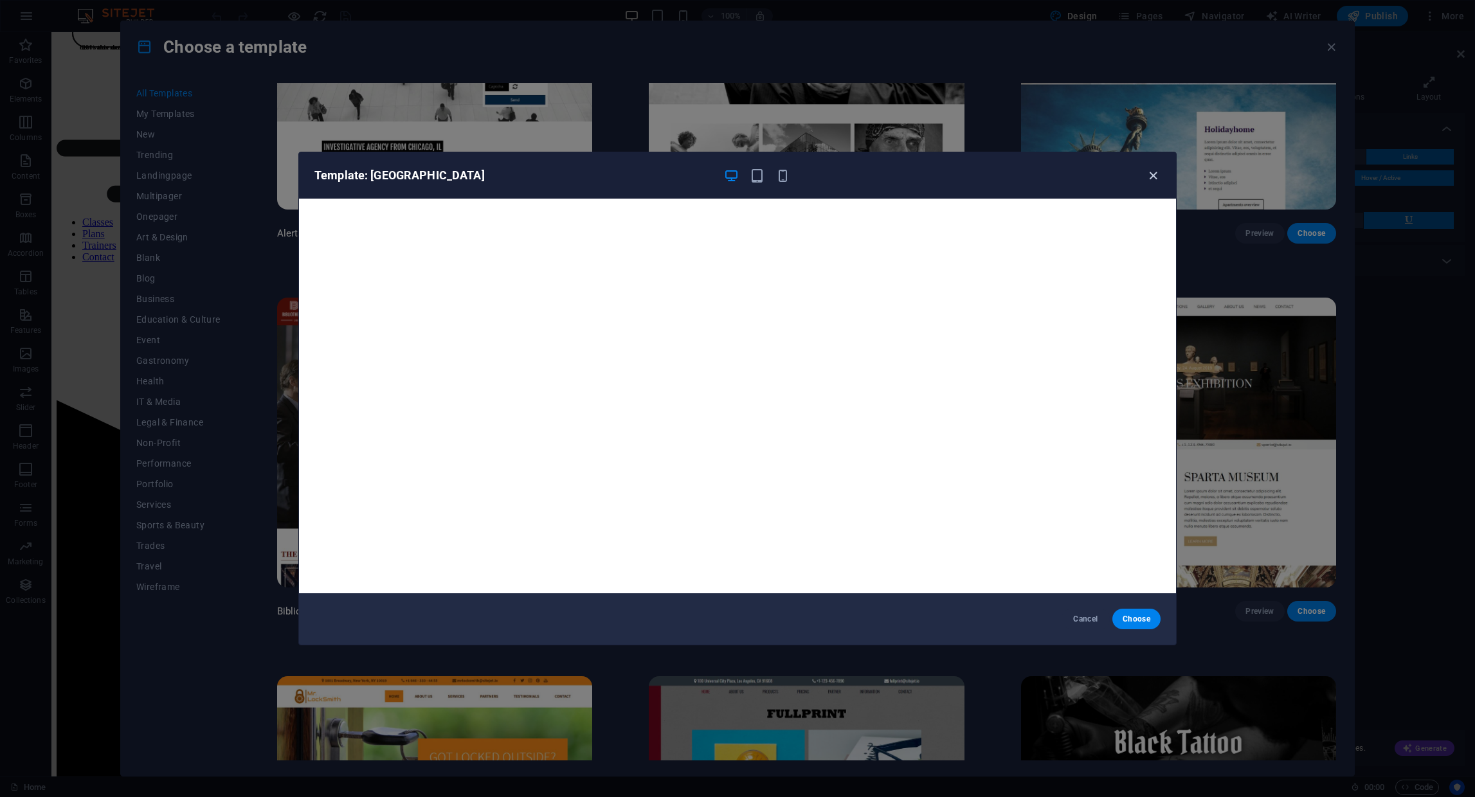
click at [1151, 178] on icon "button" at bounding box center [1153, 175] width 15 height 15
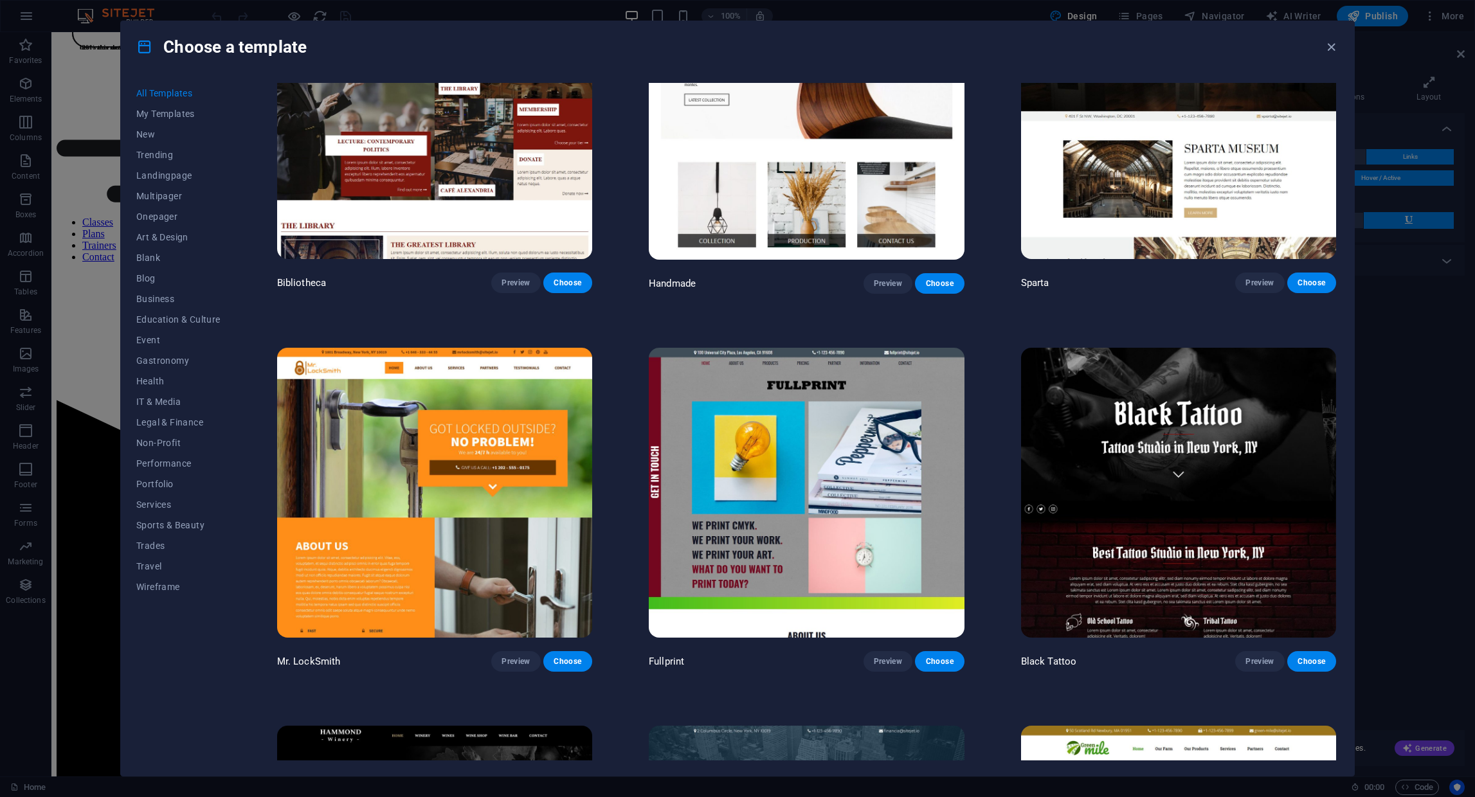
scroll to position [10477, 0]
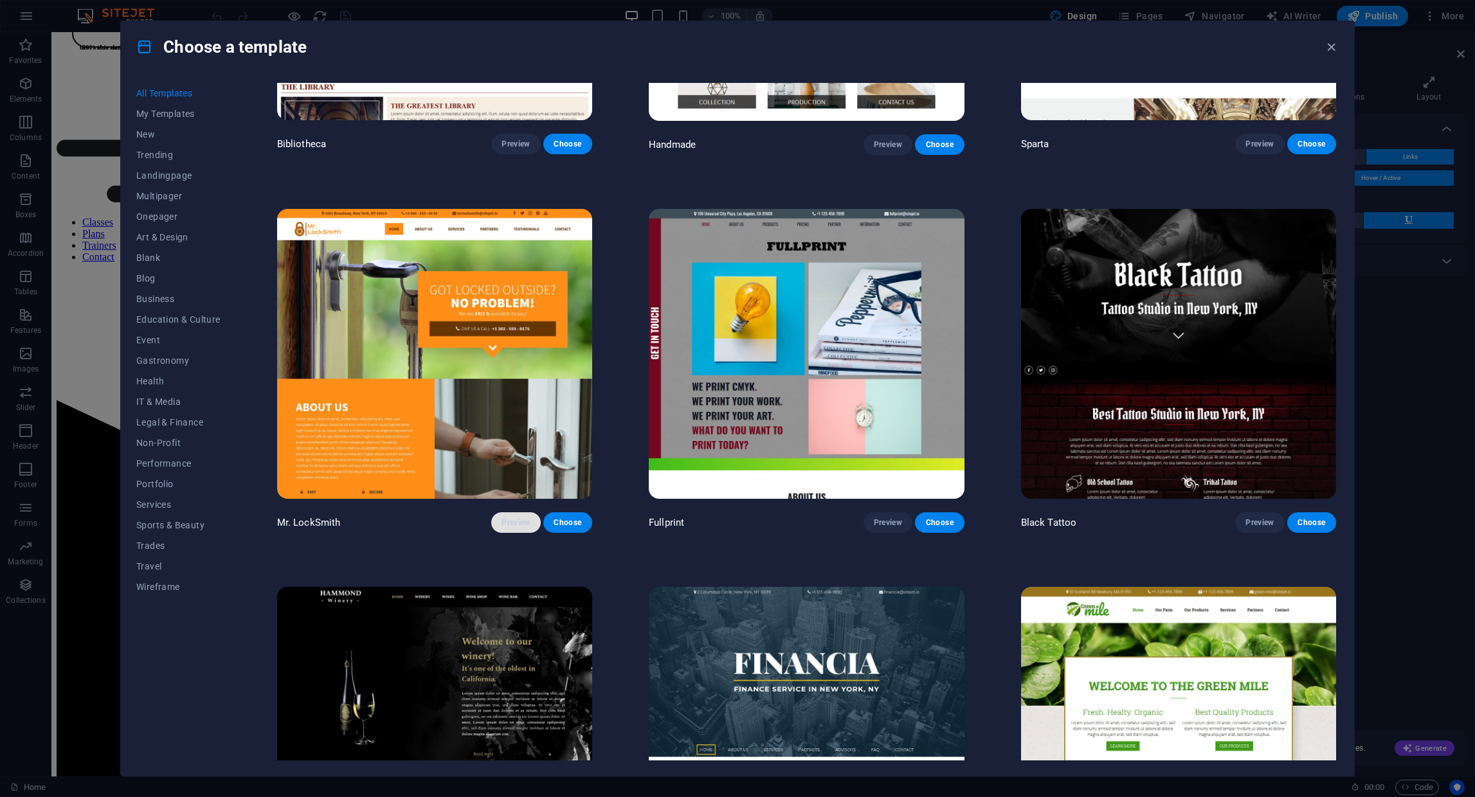
click at [516, 518] on span "Preview" at bounding box center [515, 523] width 28 height 10
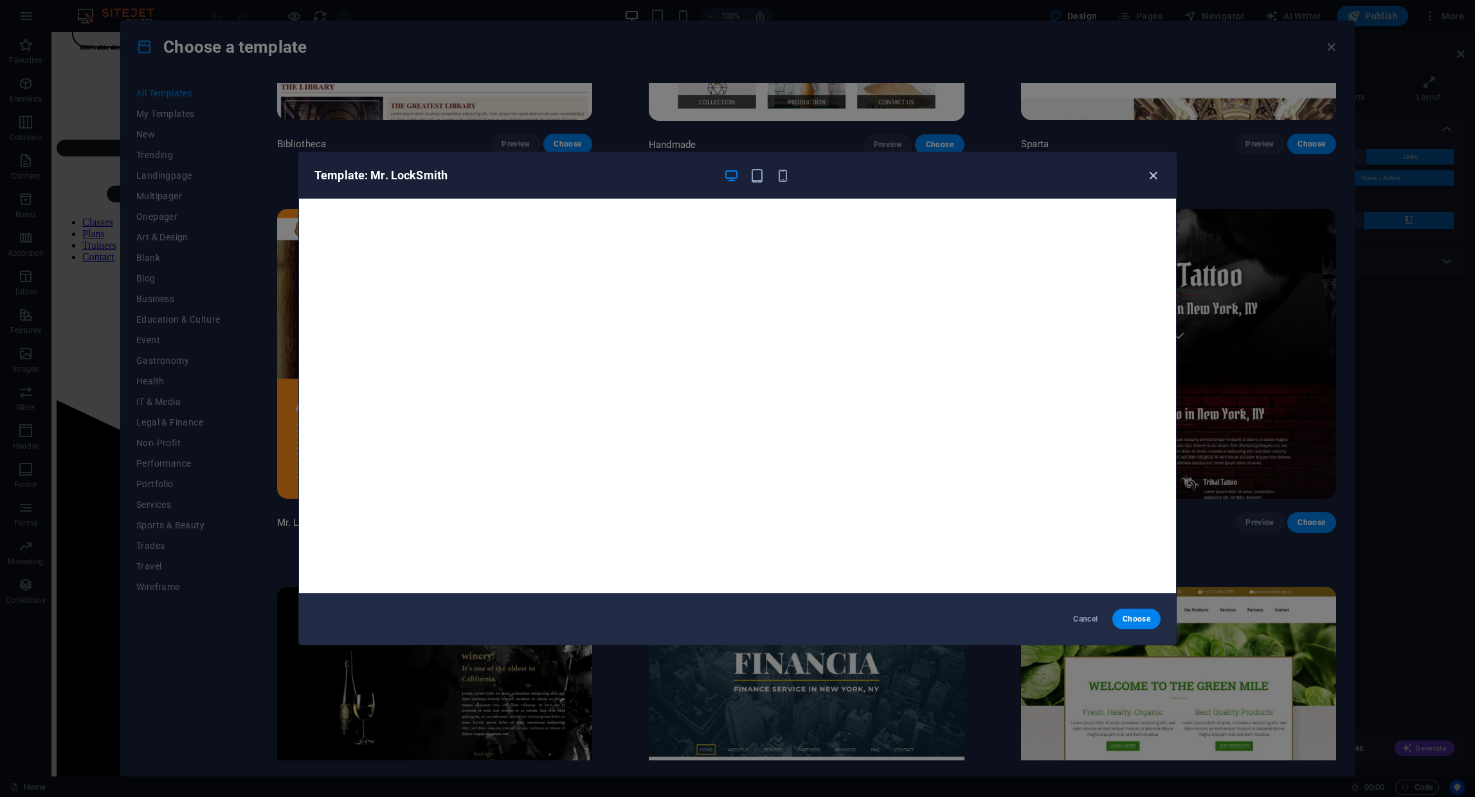
click at [1153, 179] on icon "button" at bounding box center [1153, 175] width 15 height 15
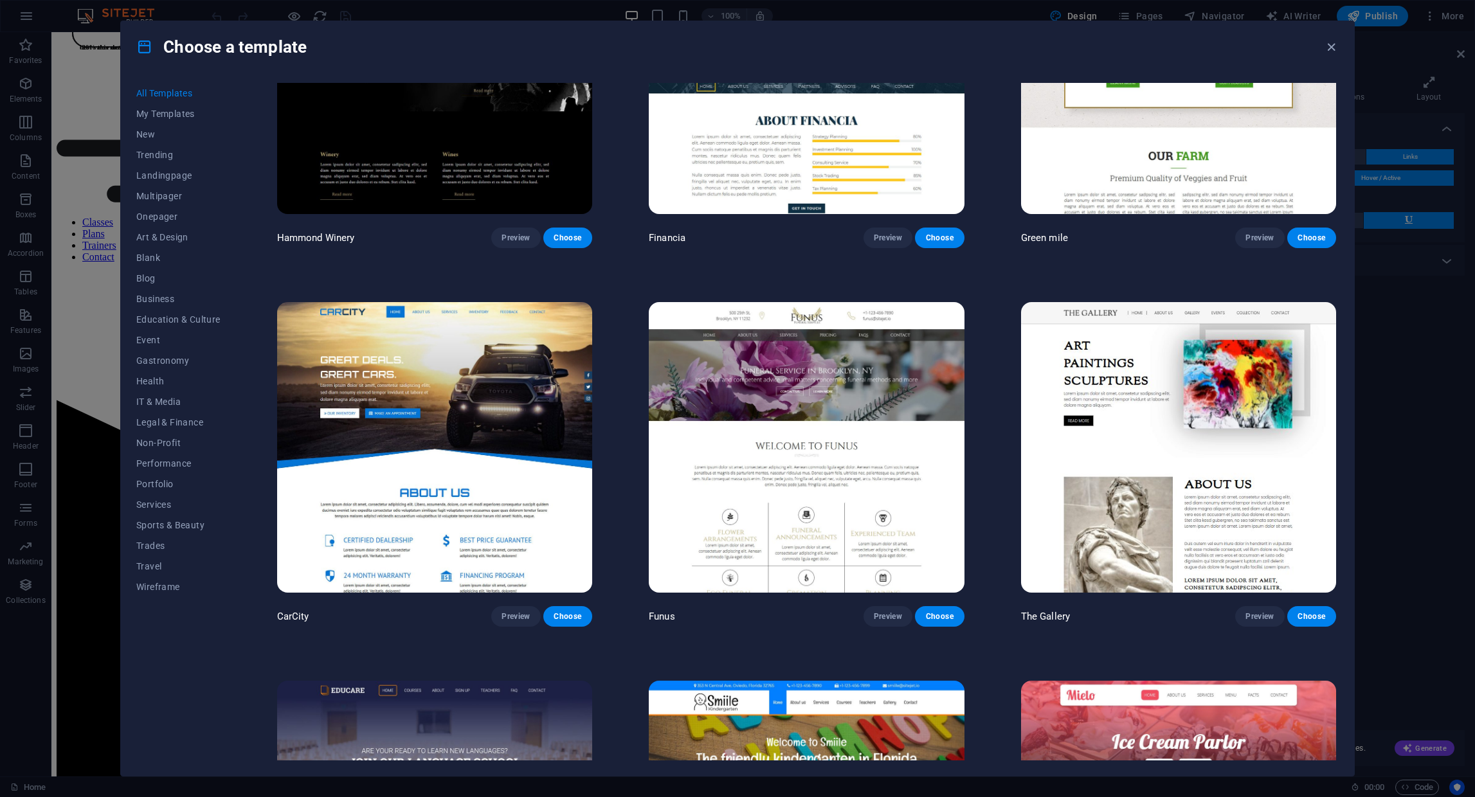
scroll to position [11273, 0]
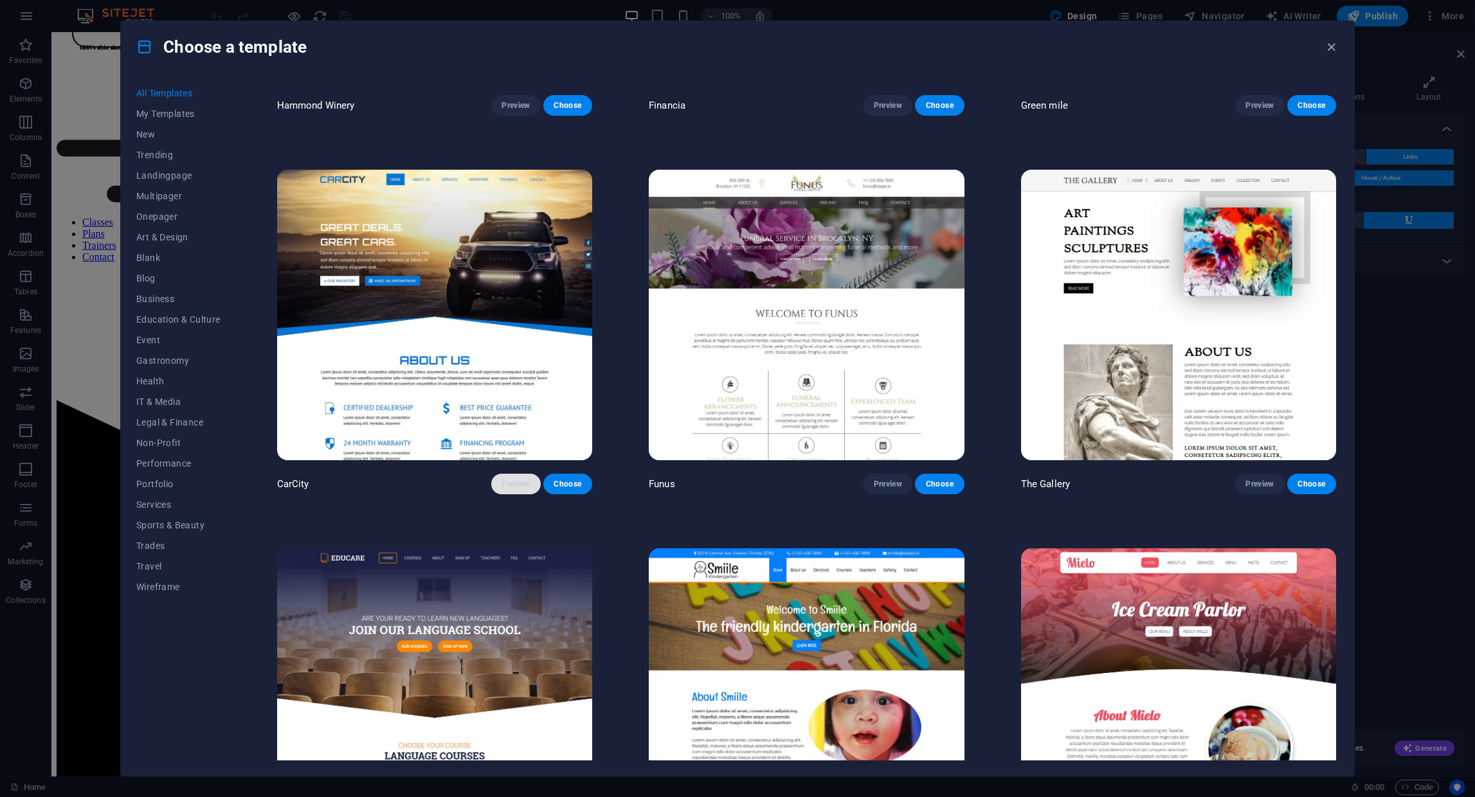
click at [514, 479] on span "Preview" at bounding box center [515, 484] width 28 height 10
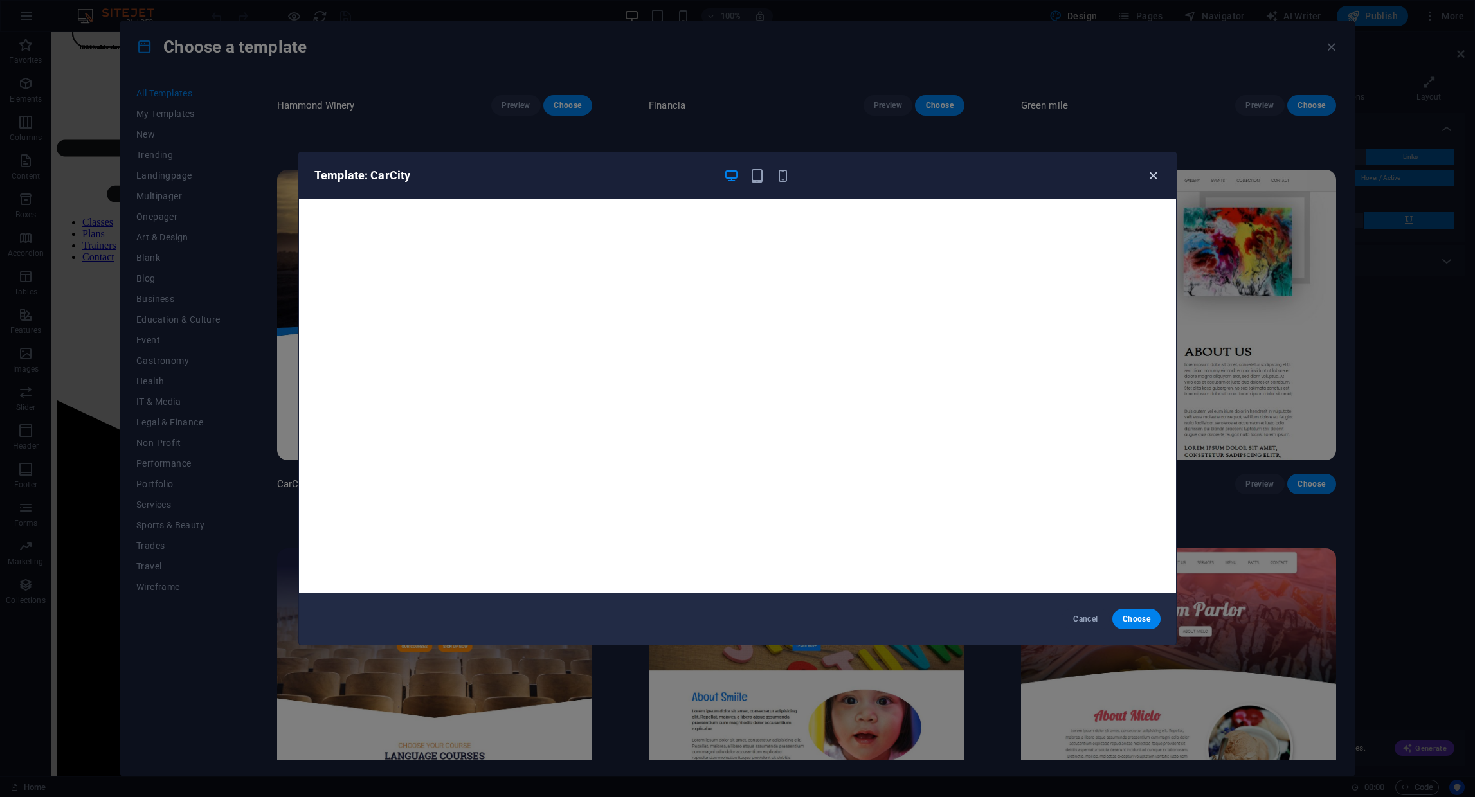
click at [1149, 179] on icon "button" at bounding box center [1153, 175] width 15 height 15
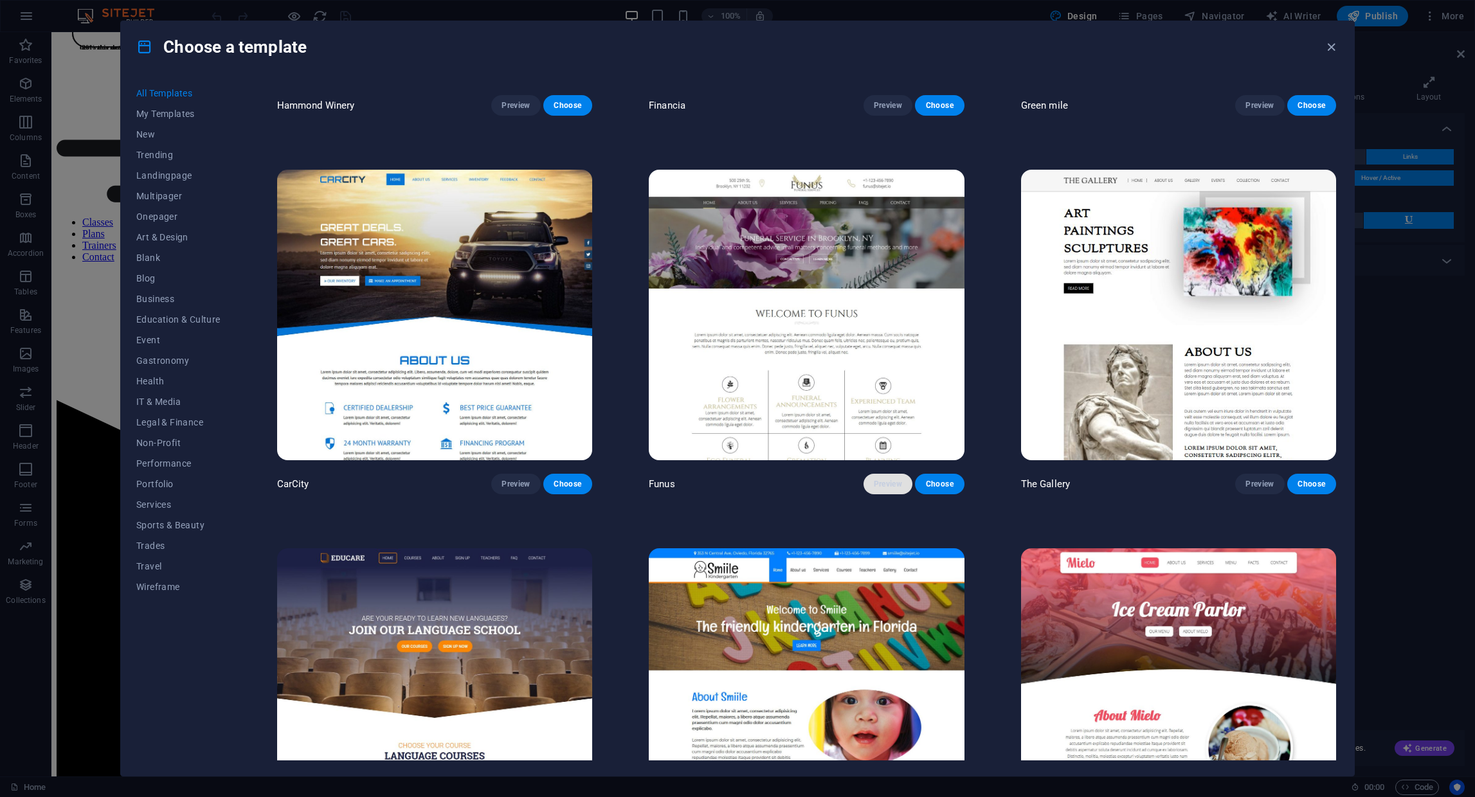
click at [884, 479] on span "Preview" at bounding box center [888, 484] width 28 height 10
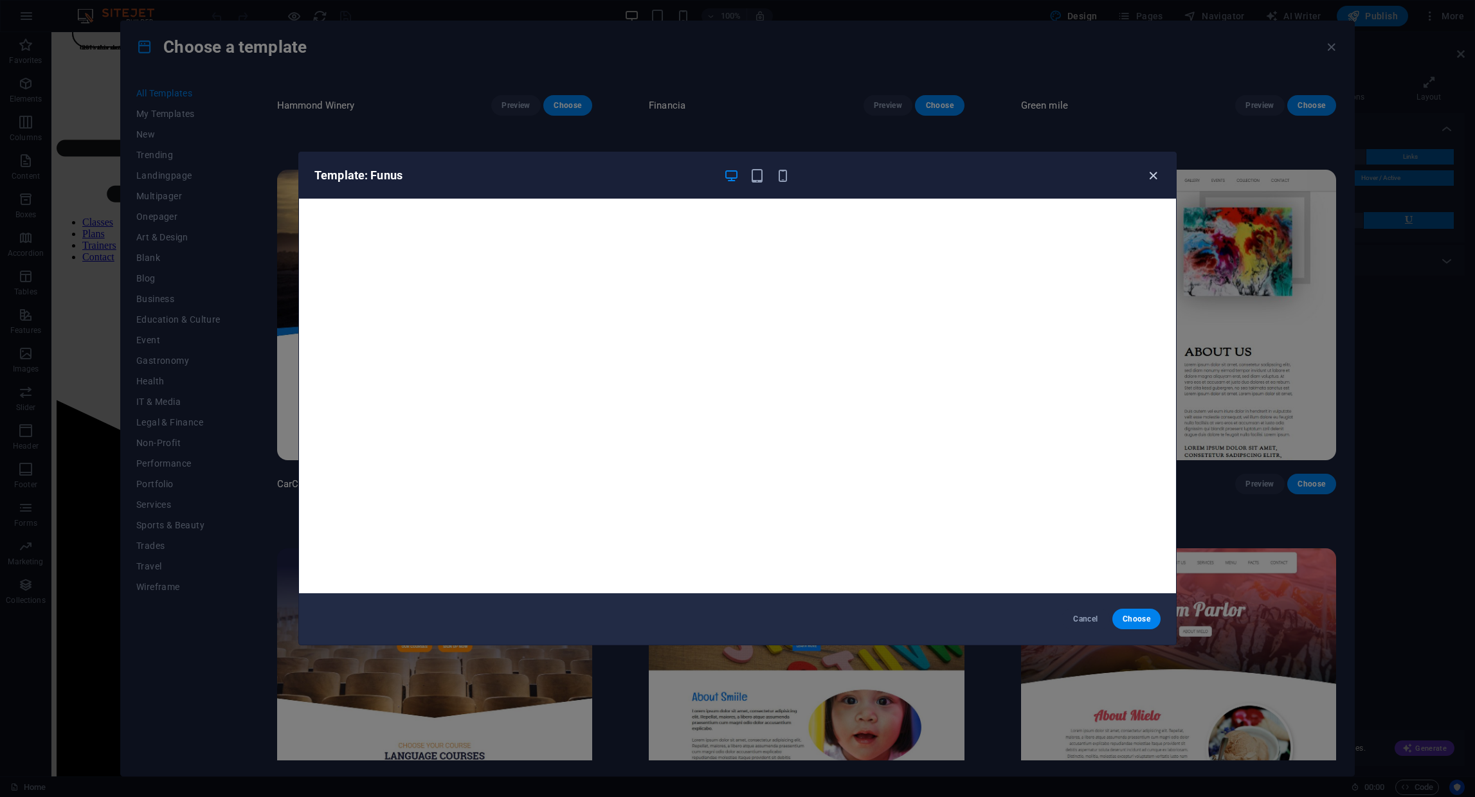
click at [1149, 177] on icon "button" at bounding box center [1153, 175] width 15 height 15
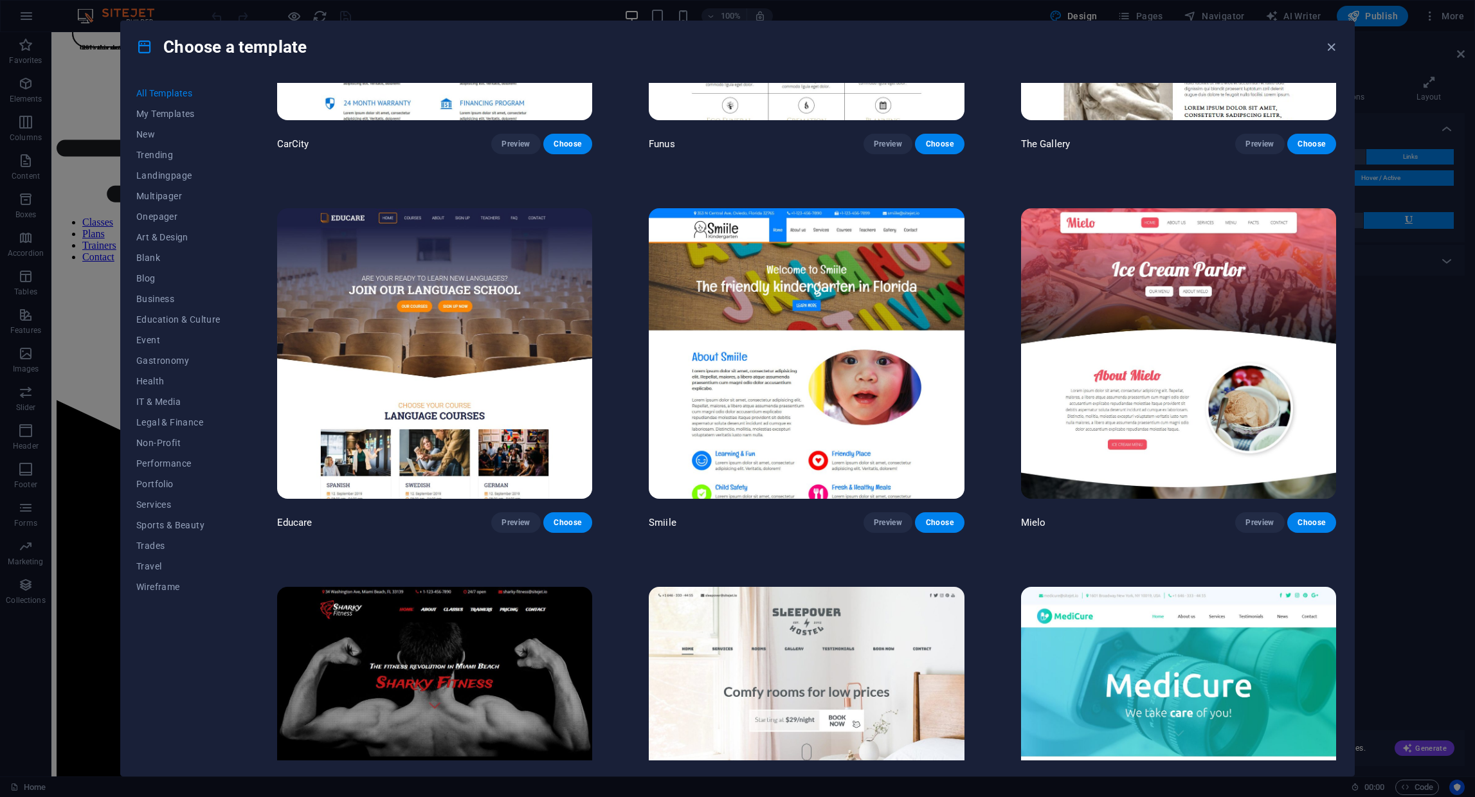
scroll to position [11679, 0]
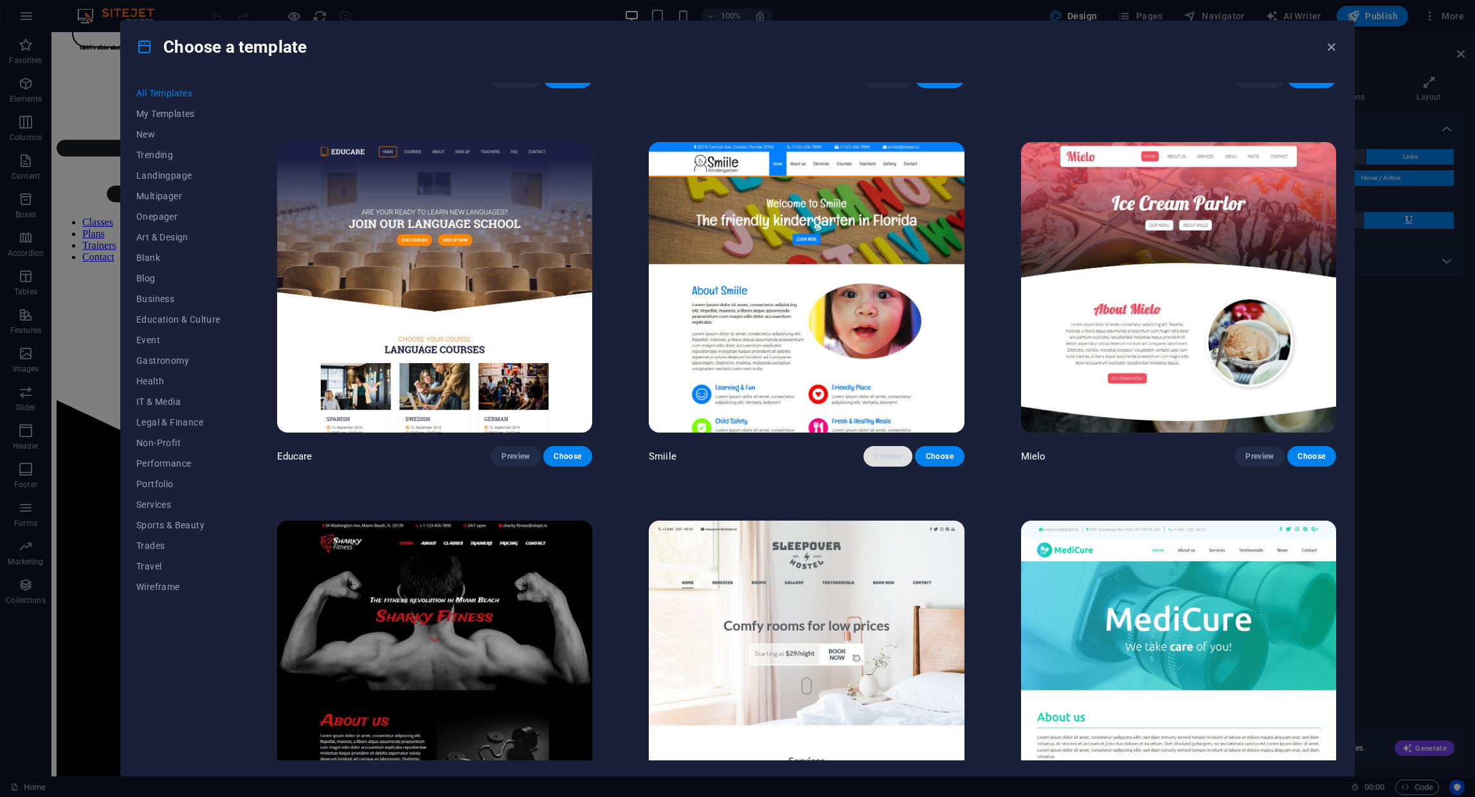
click at [877, 451] on span "Preview" at bounding box center [888, 456] width 28 height 10
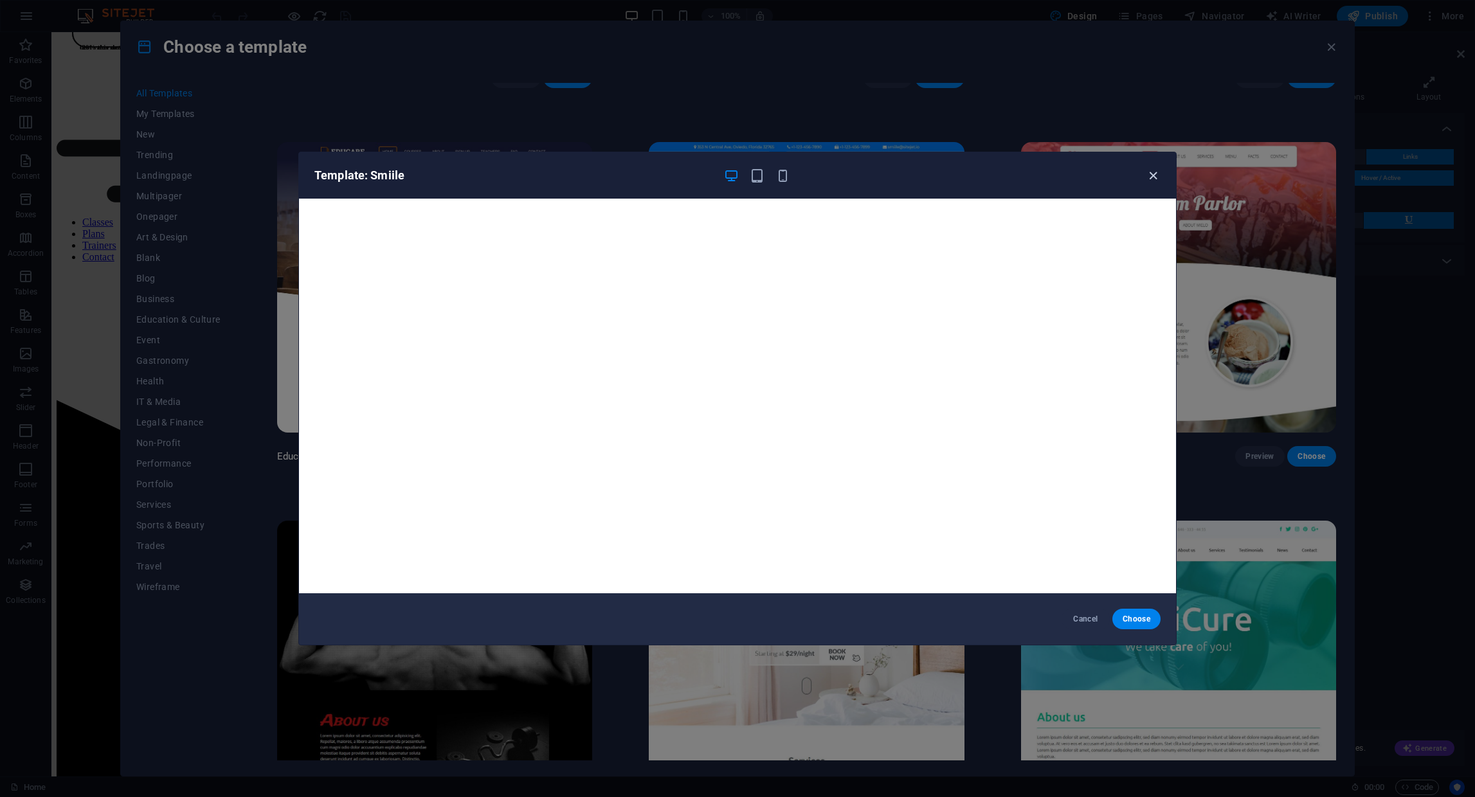
click at [1149, 174] on icon "button" at bounding box center [1153, 175] width 15 height 15
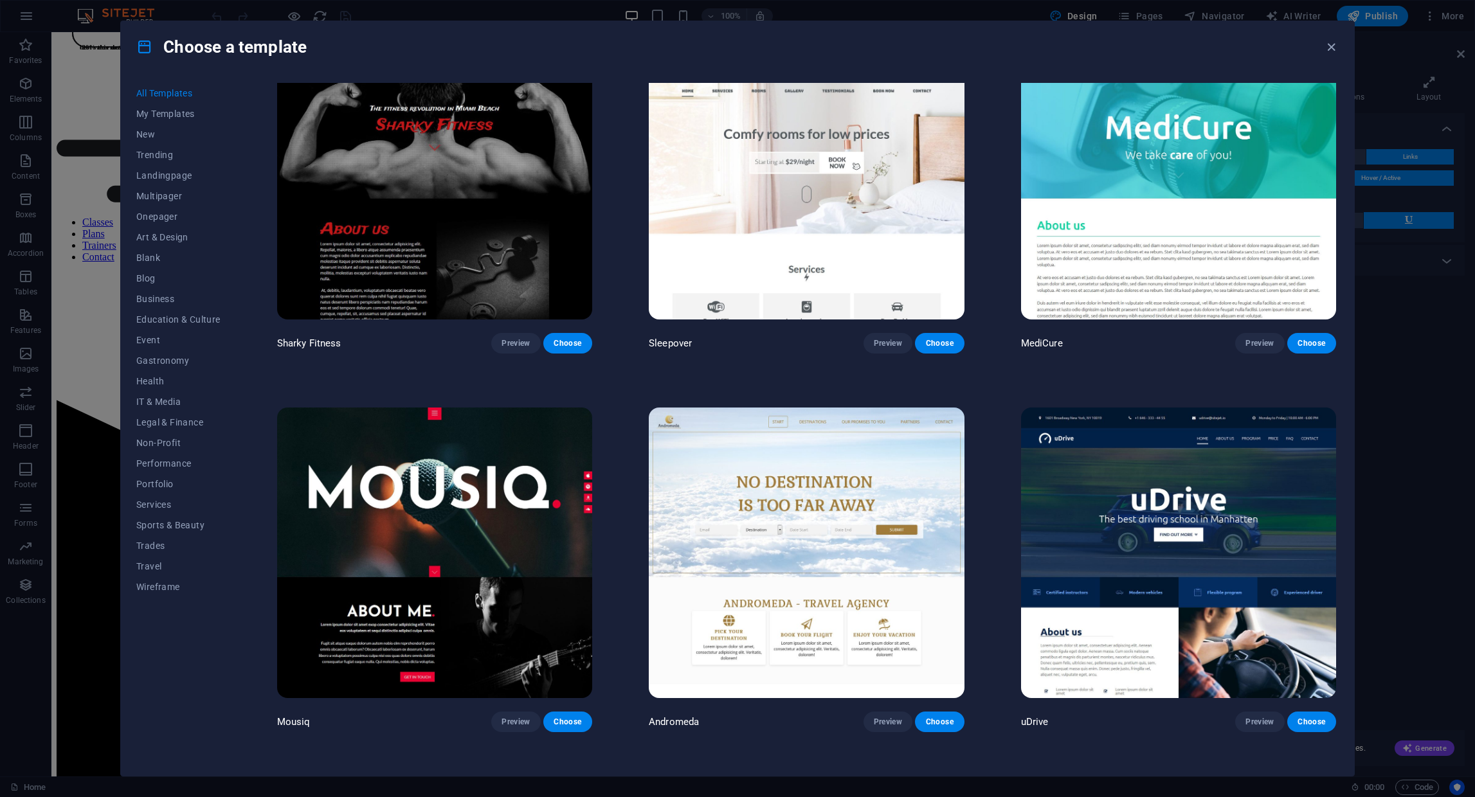
scroll to position [11898, 0]
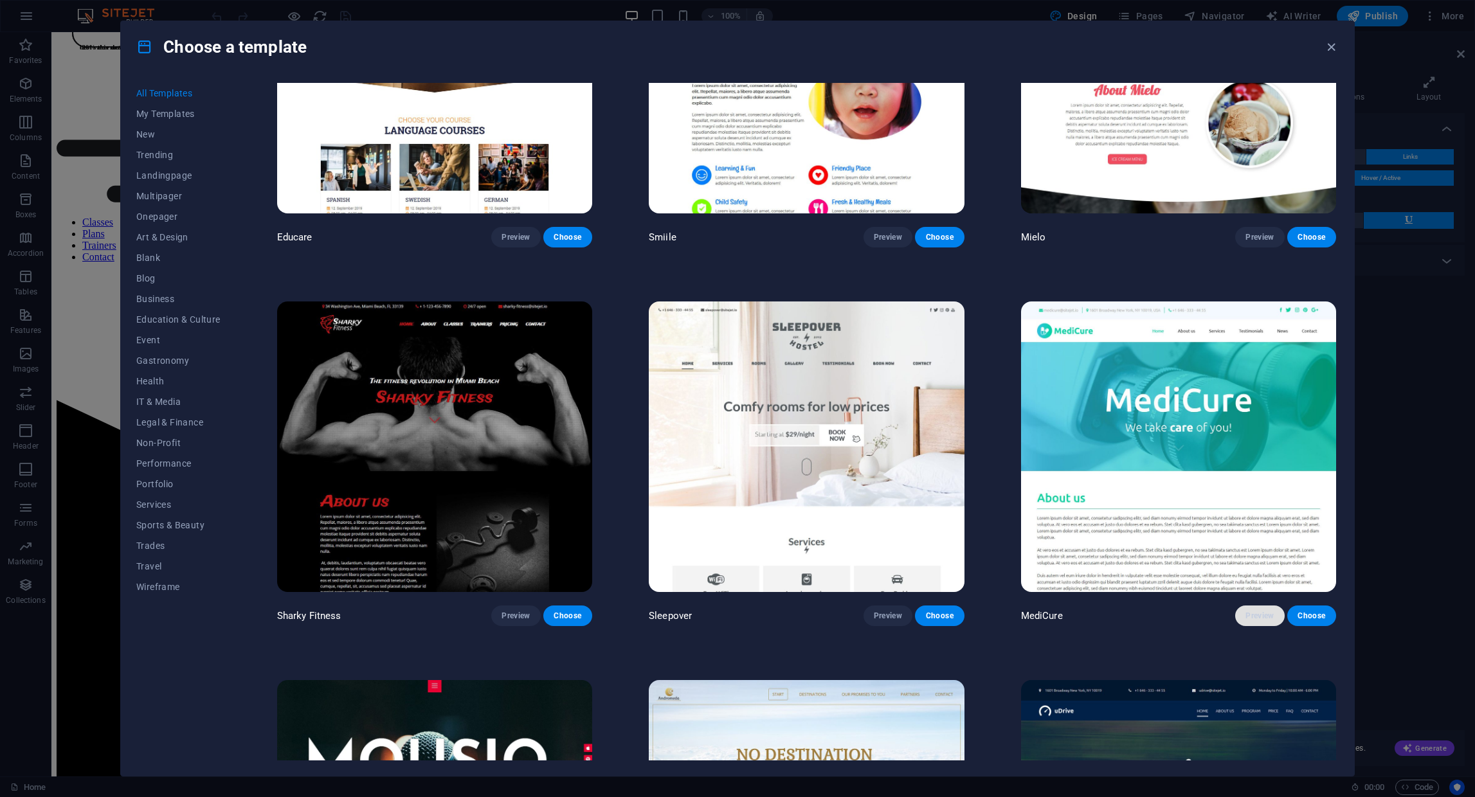
click at [1253, 611] on span "Preview" at bounding box center [1259, 616] width 28 height 10
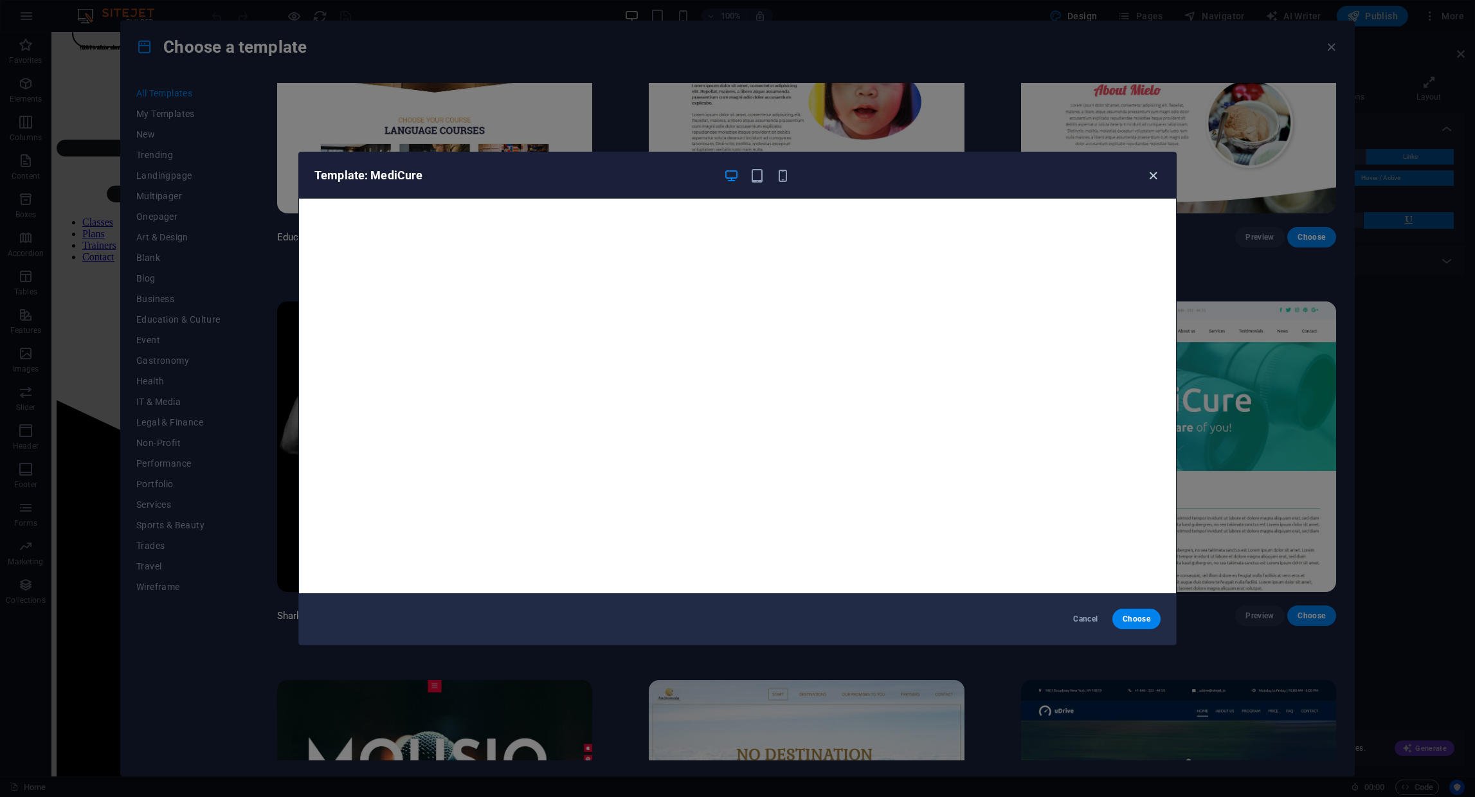
click at [1152, 177] on icon "button" at bounding box center [1153, 175] width 15 height 15
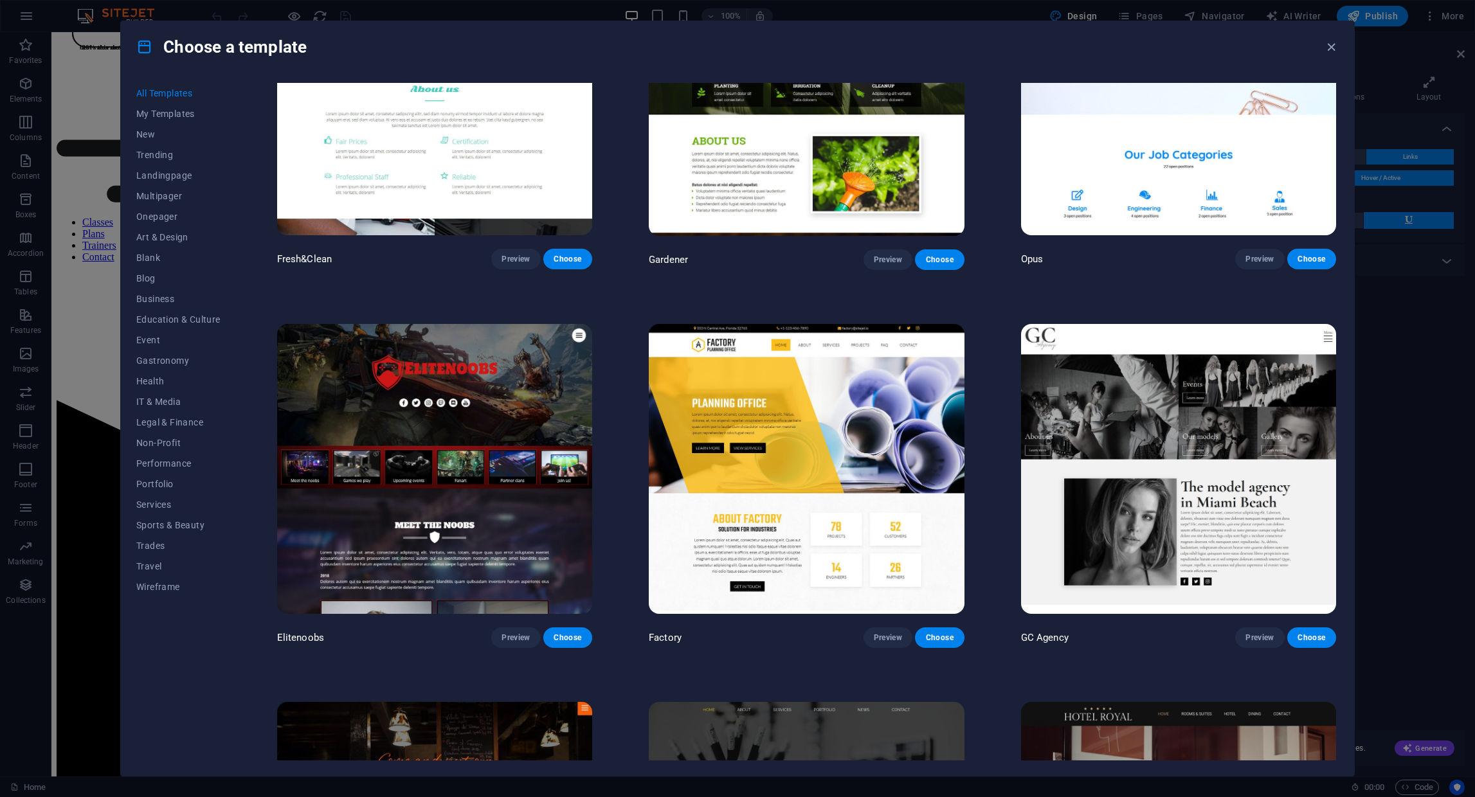
scroll to position [13507, 0]
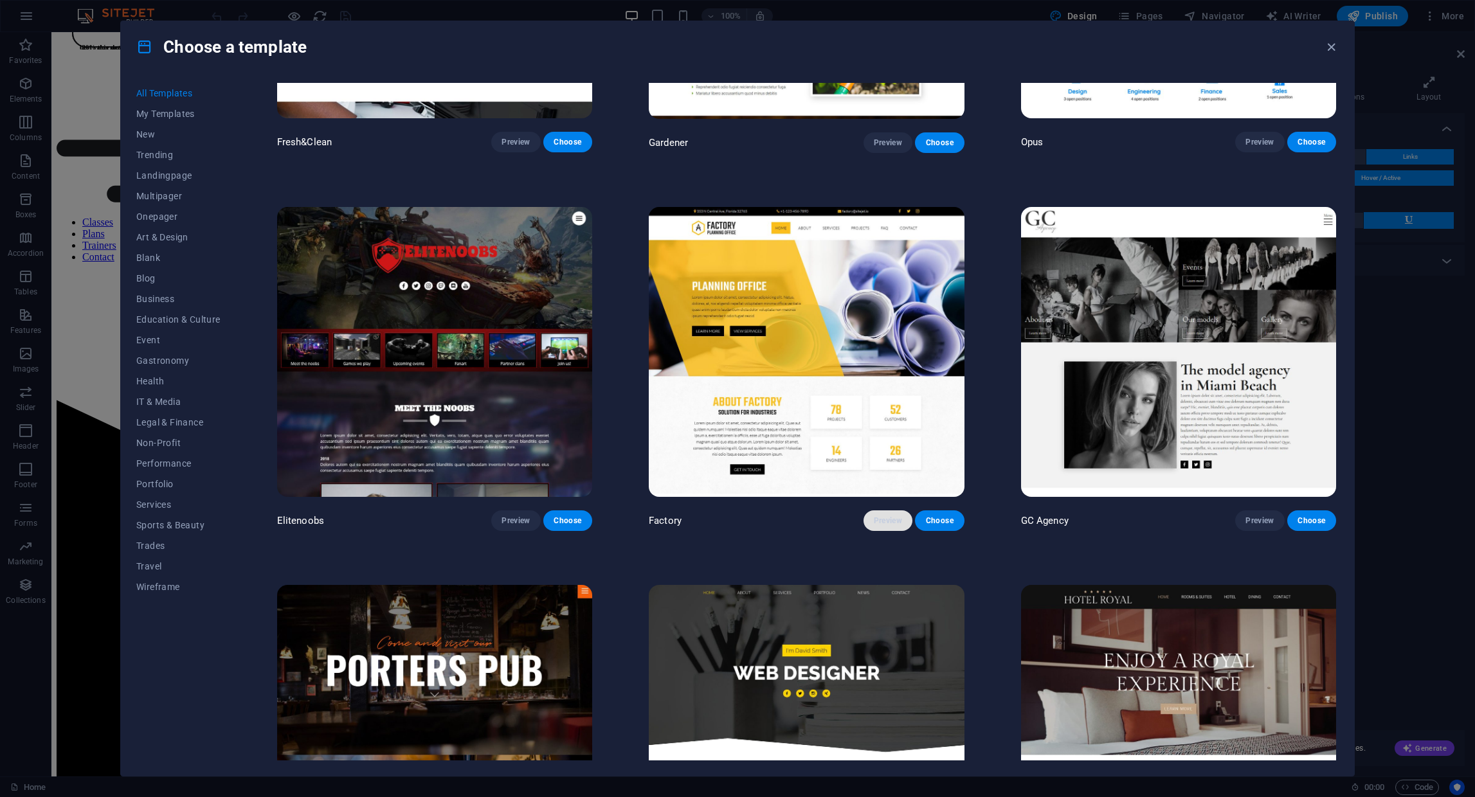
click at [888, 516] on span "Preview" at bounding box center [888, 521] width 28 height 10
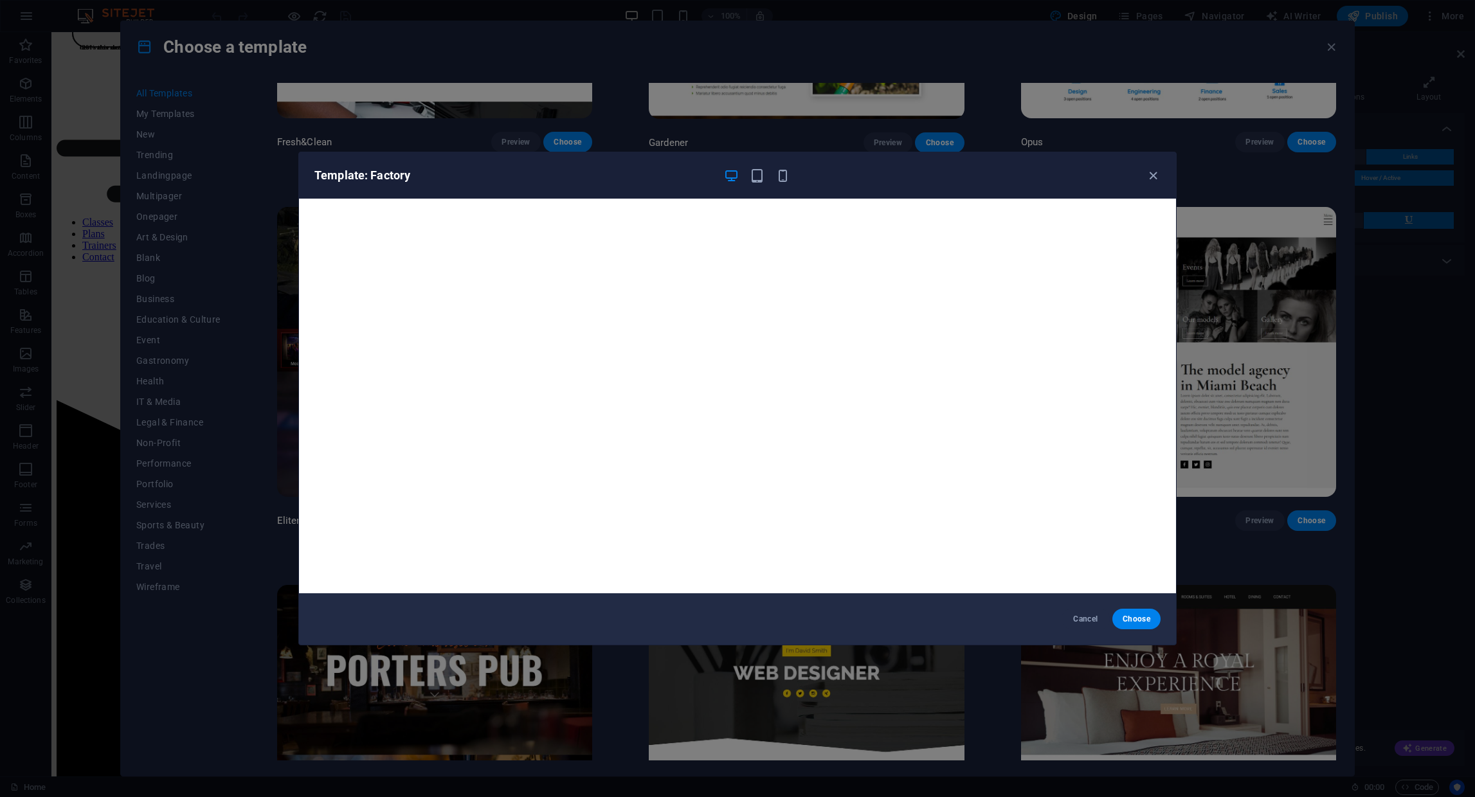
scroll to position [3, 0]
click at [1156, 178] on icon "button" at bounding box center [1153, 175] width 15 height 15
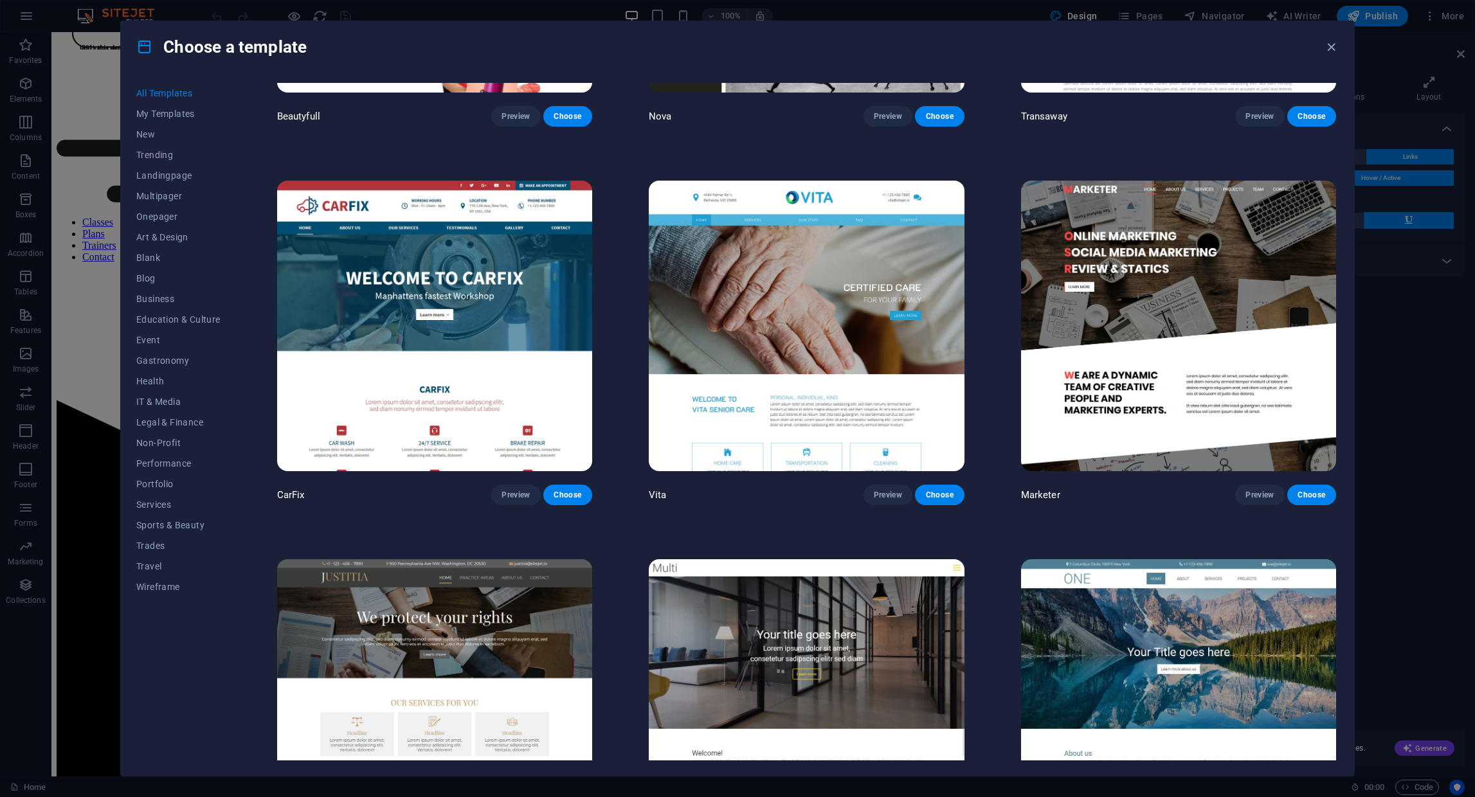
scroll to position [15039, 0]
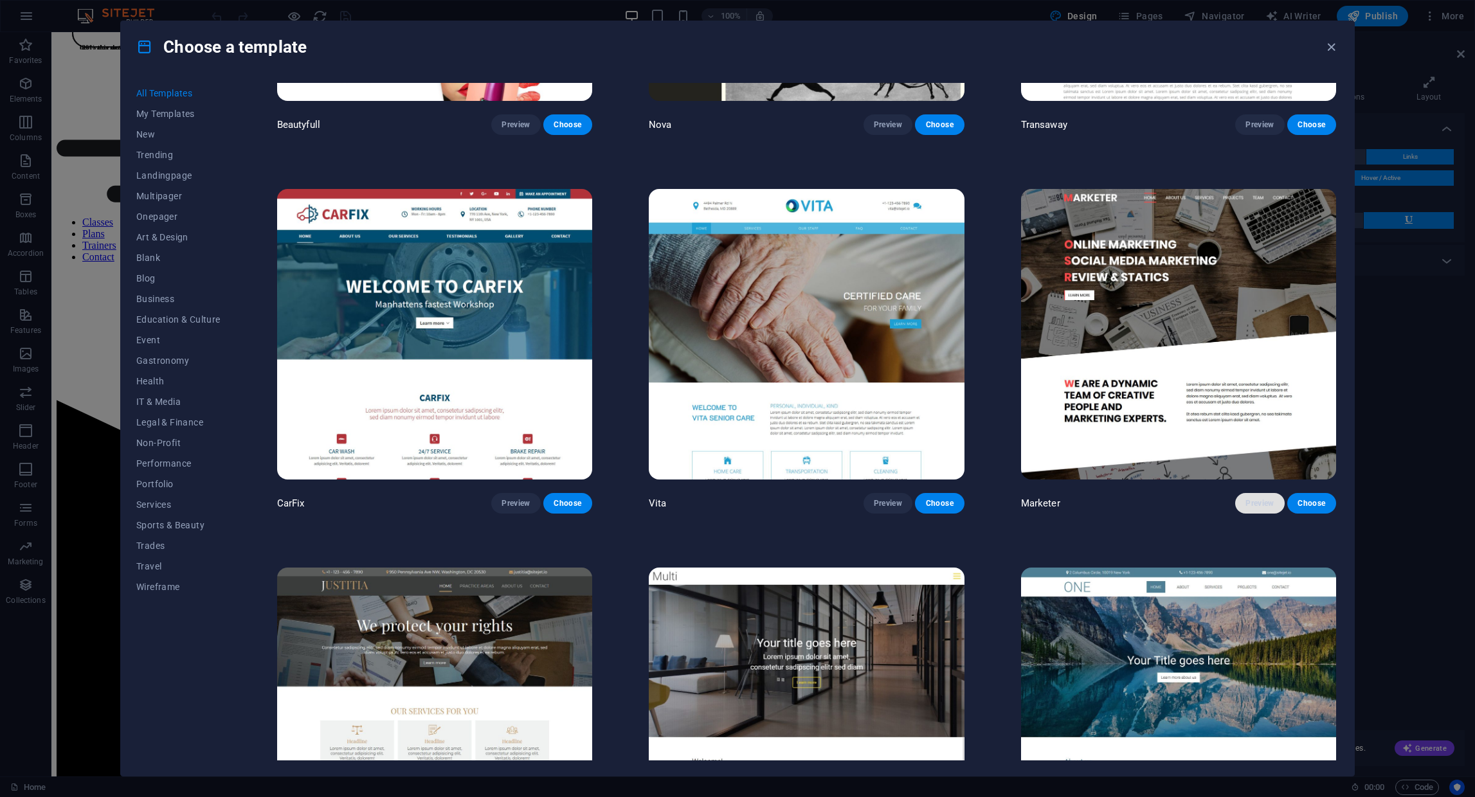
click at [1254, 498] on span "Preview" at bounding box center [1259, 503] width 28 height 10
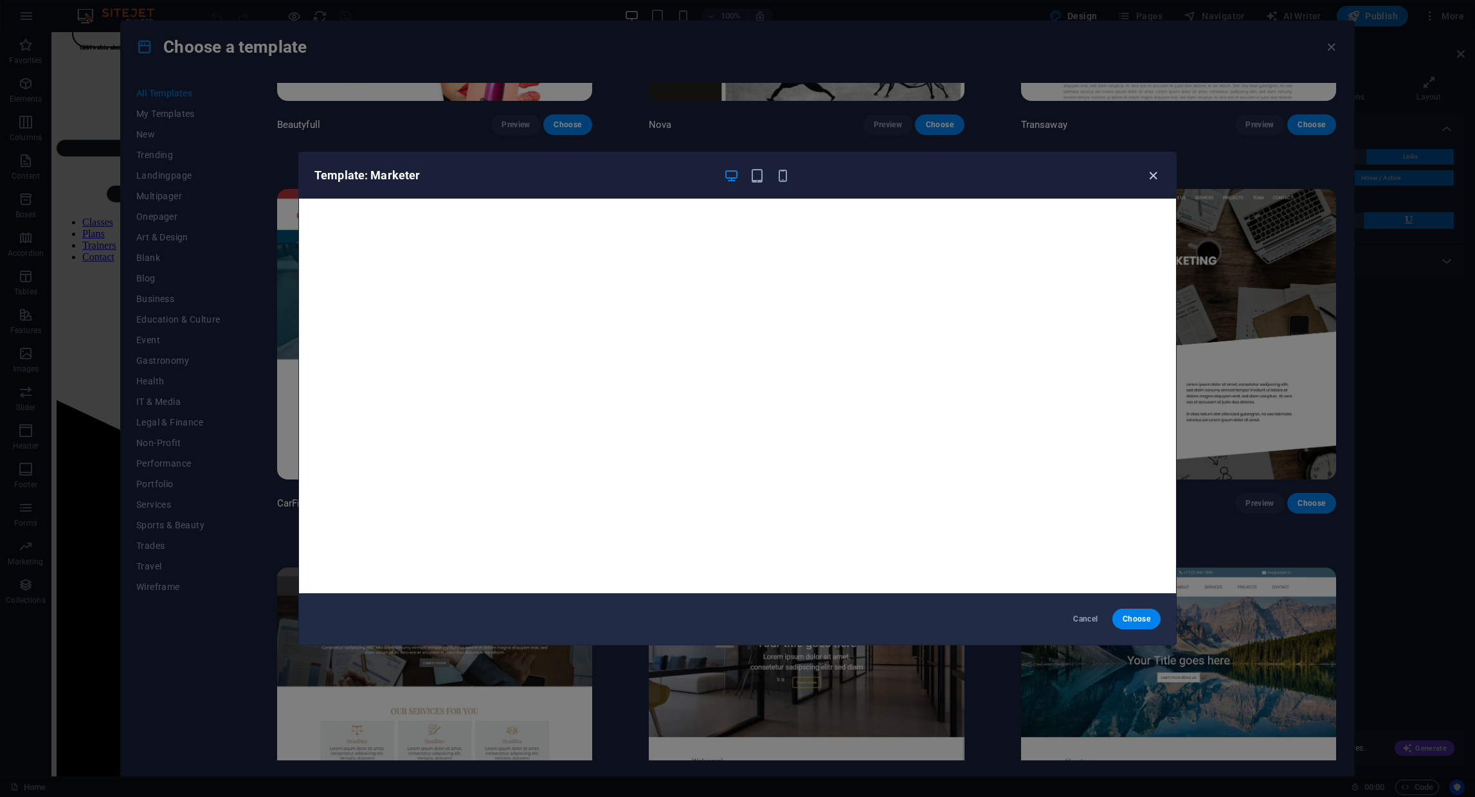
click at [1155, 178] on icon "button" at bounding box center [1153, 175] width 15 height 15
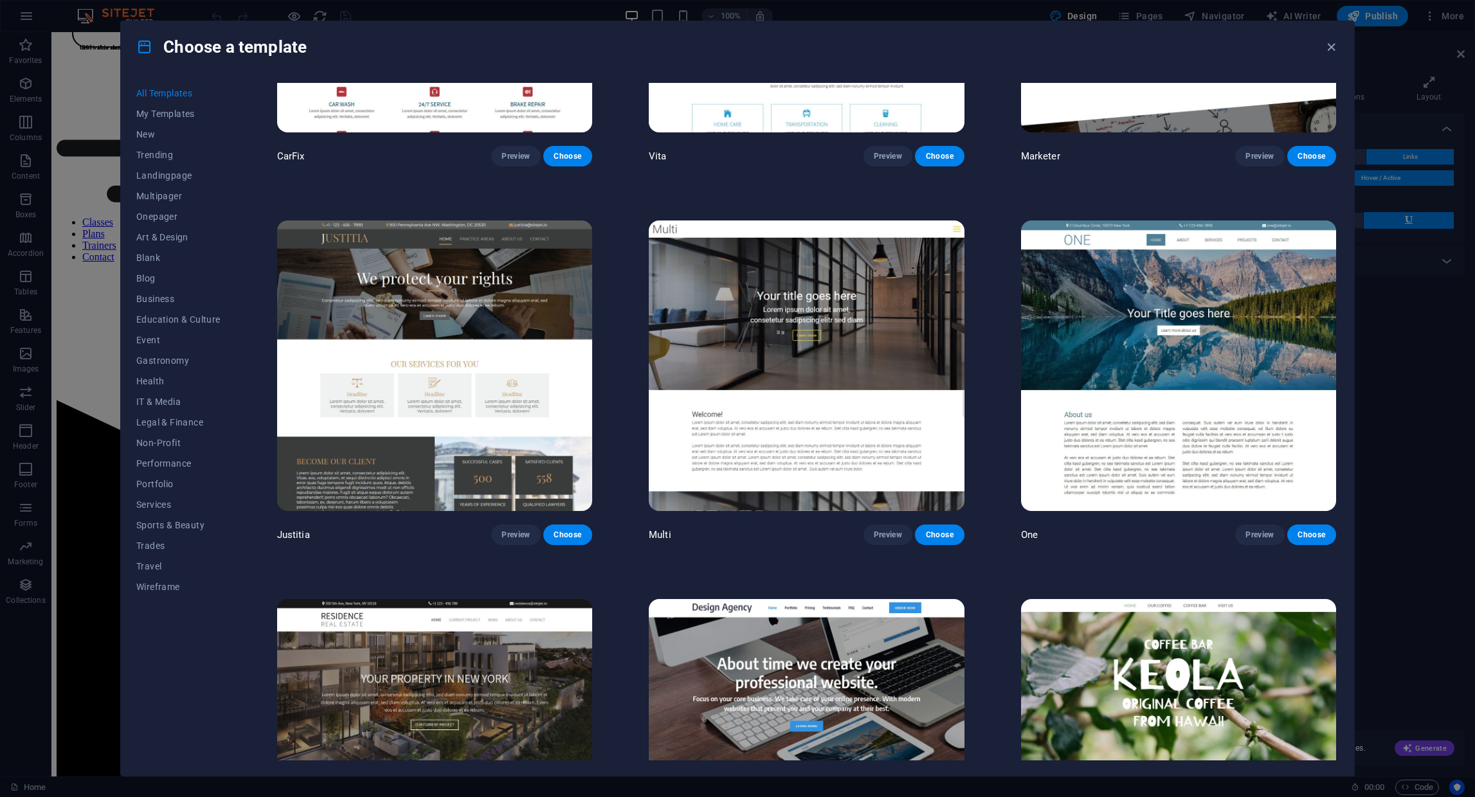
scroll to position [15371, 0]
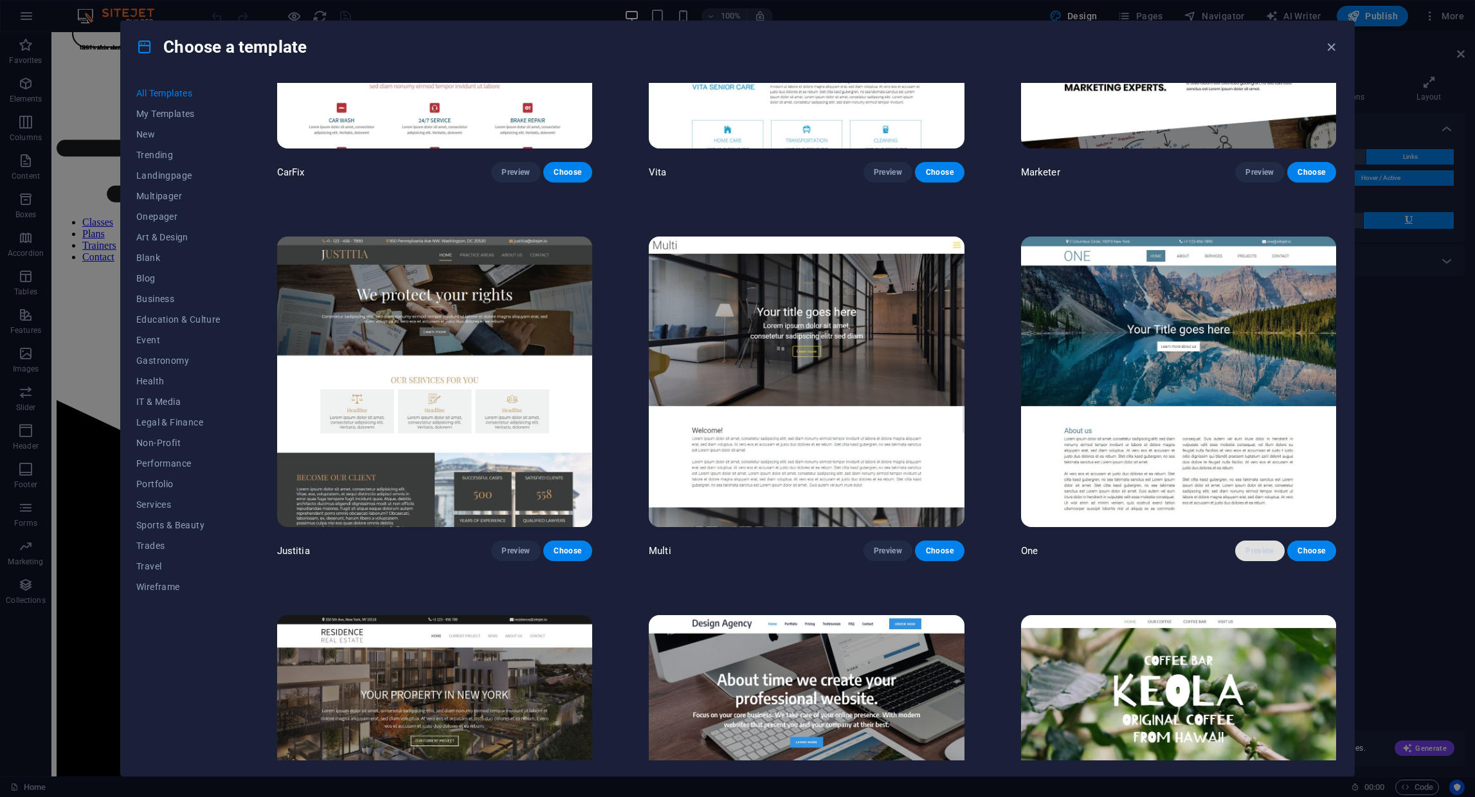
click at [1261, 546] on span "Preview" at bounding box center [1259, 551] width 28 height 10
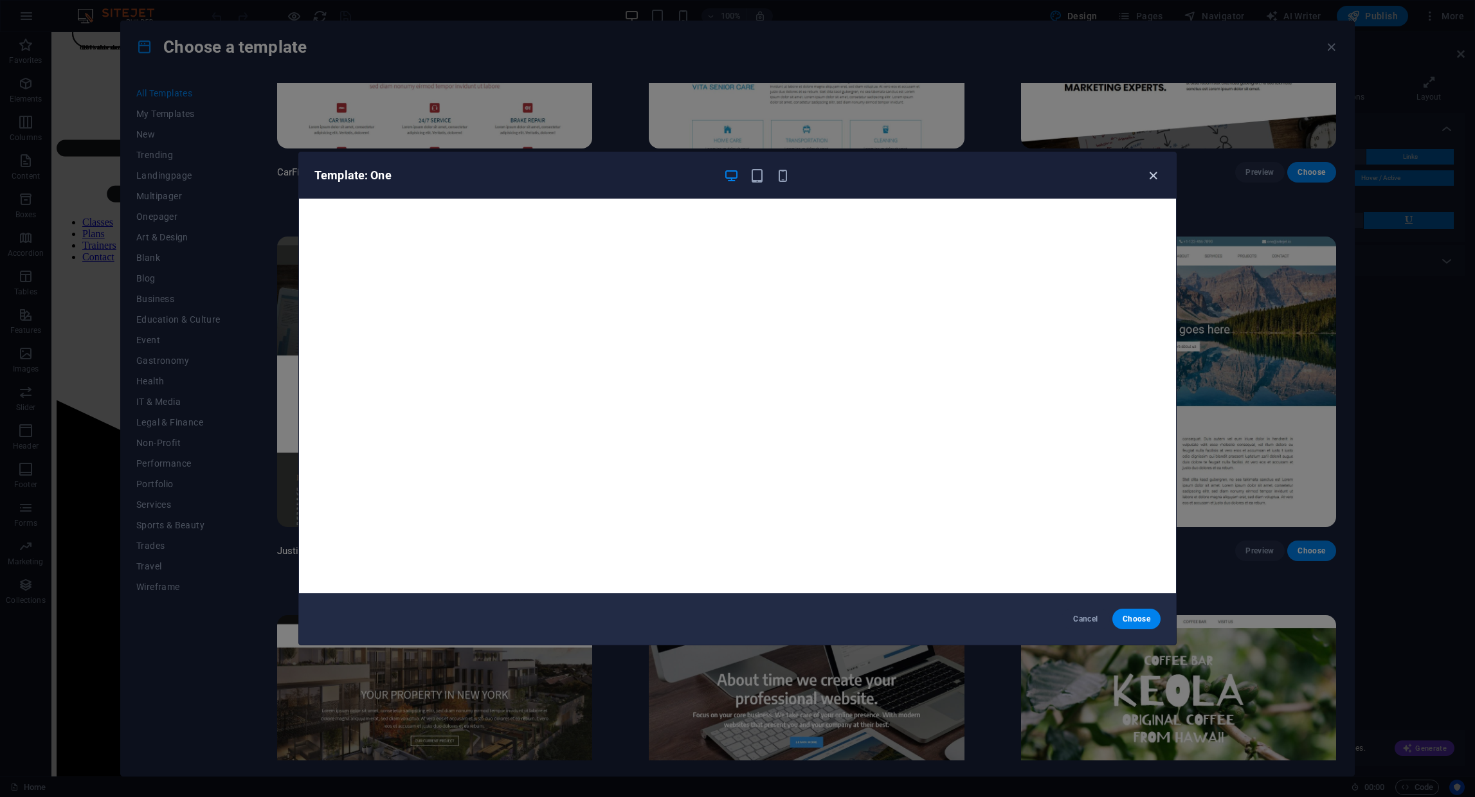
click at [1152, 179] on icon "button" at bounding box center [1153, 175] width 15 height 15
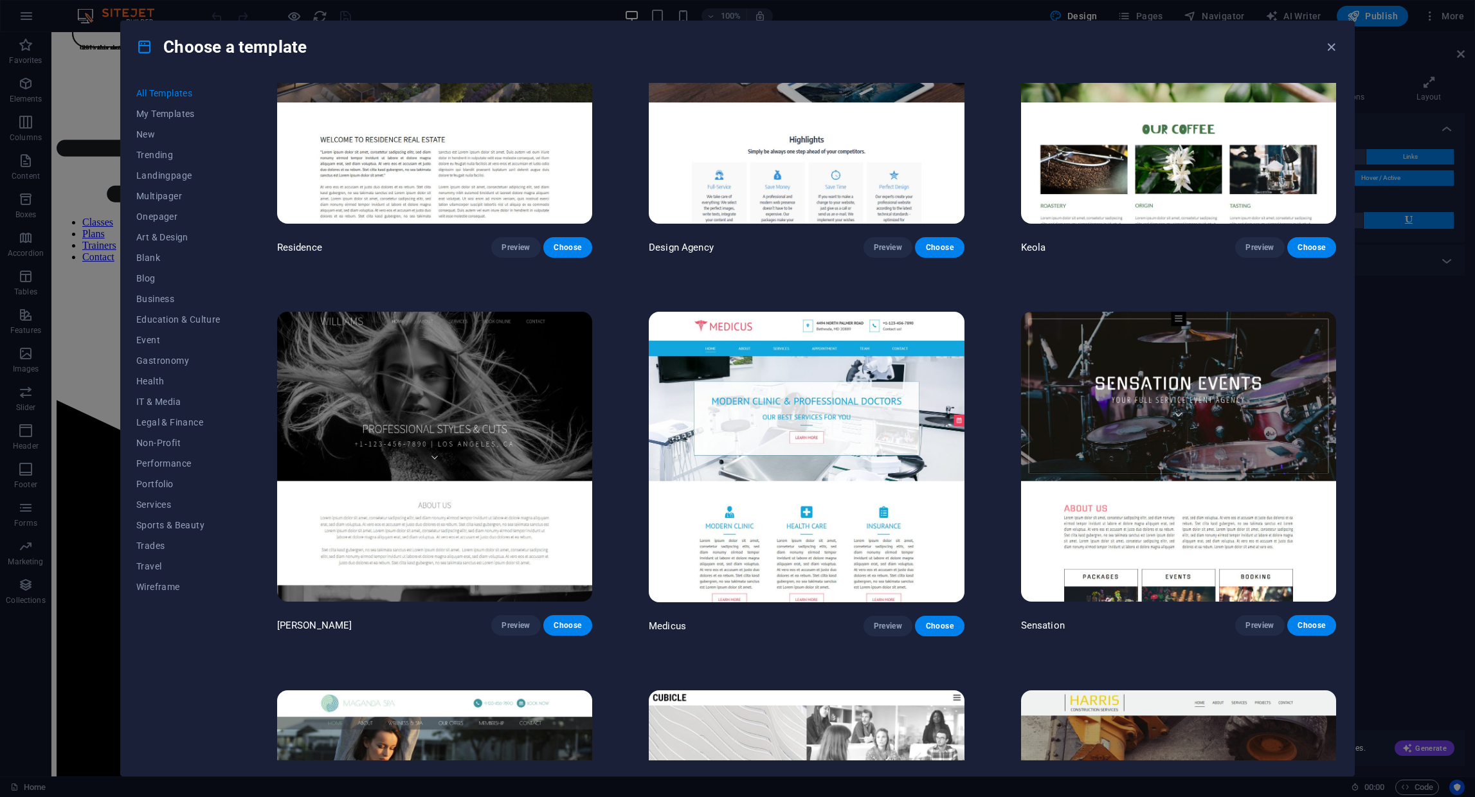
scroll to position [16061, 0]
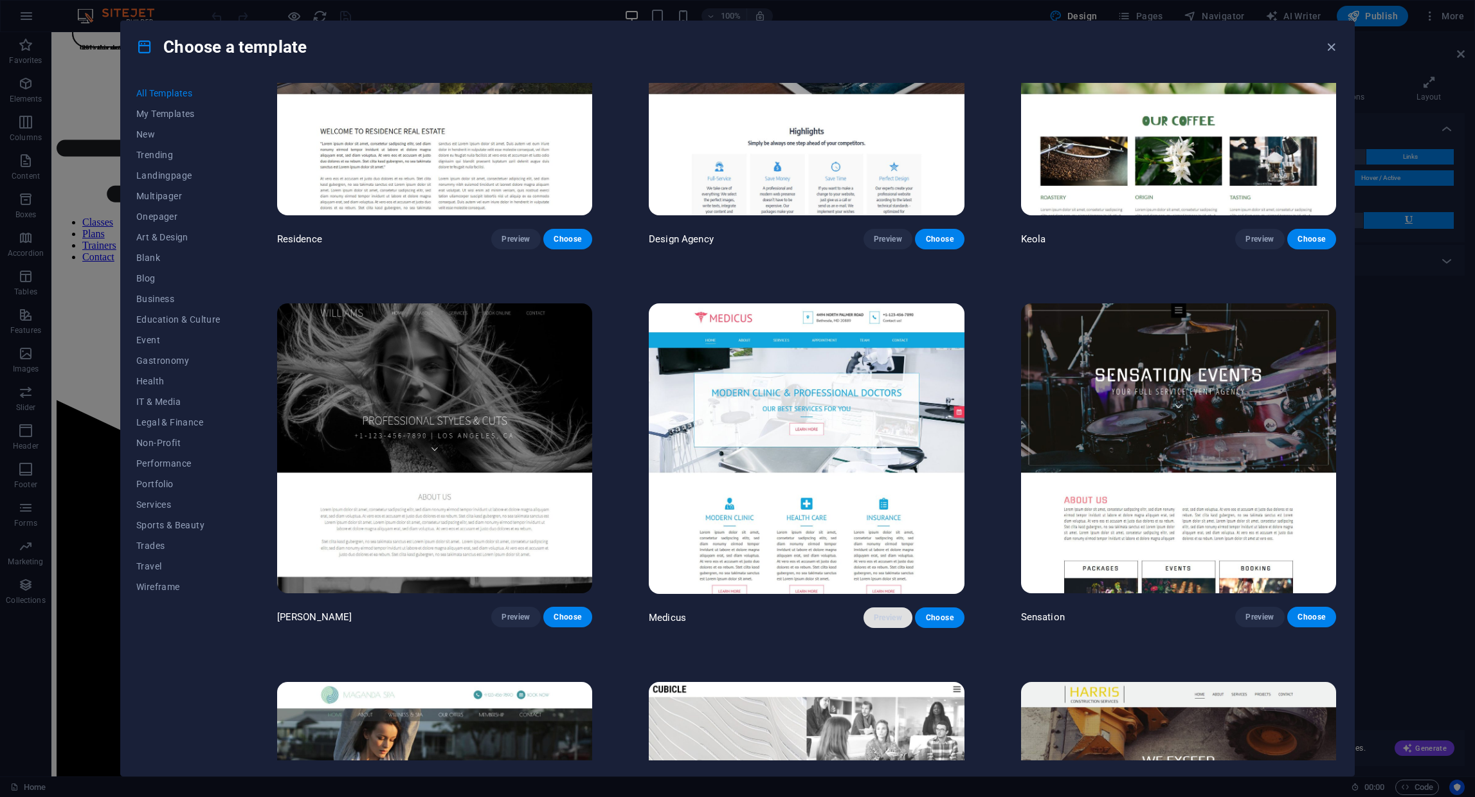
click at [887, 613] on span "Preview" at bounding box center [888, 618] width 28 height 10
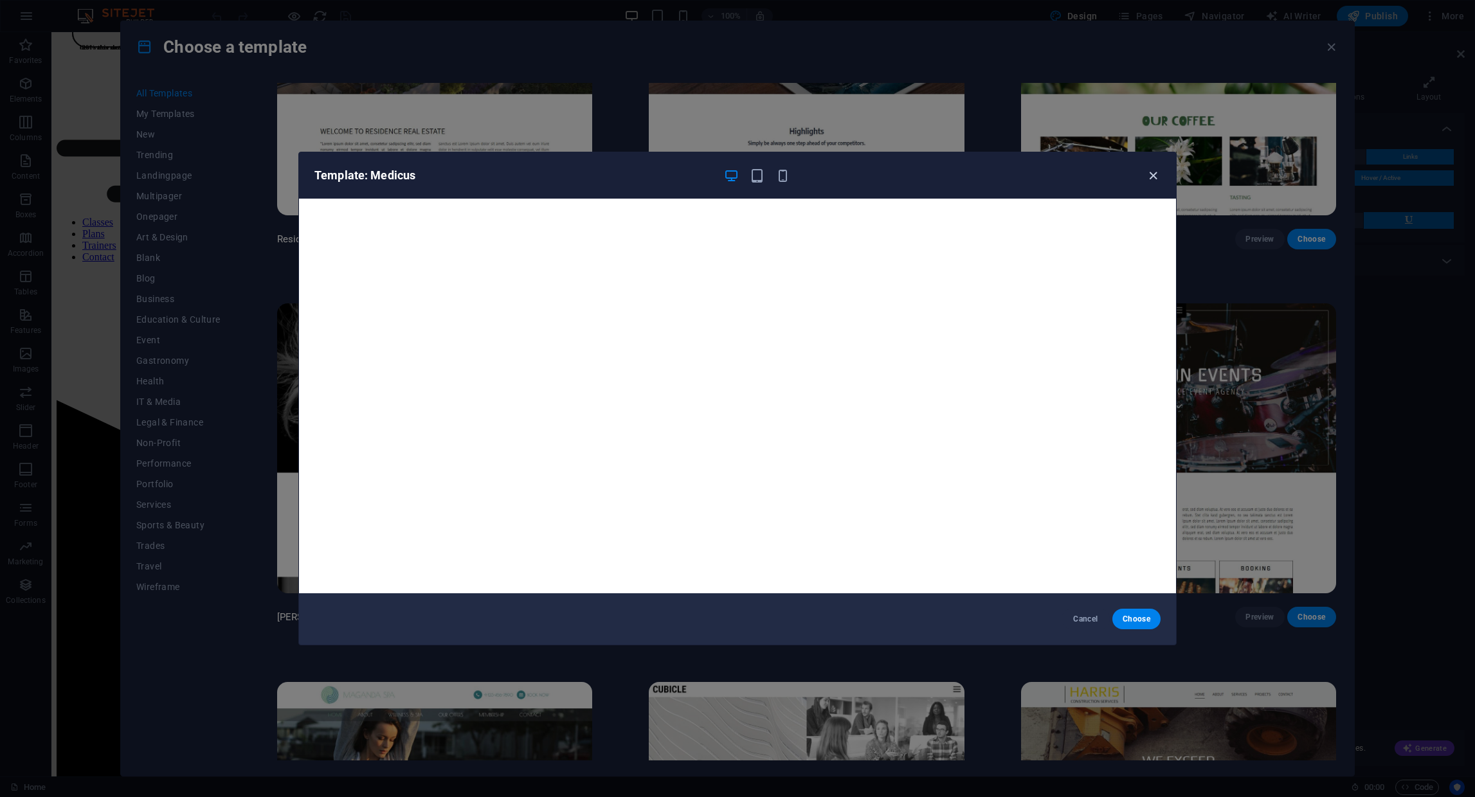
click at [1157, 177] on icon "button" at bounding box center [1153, 175] width 15 height 15
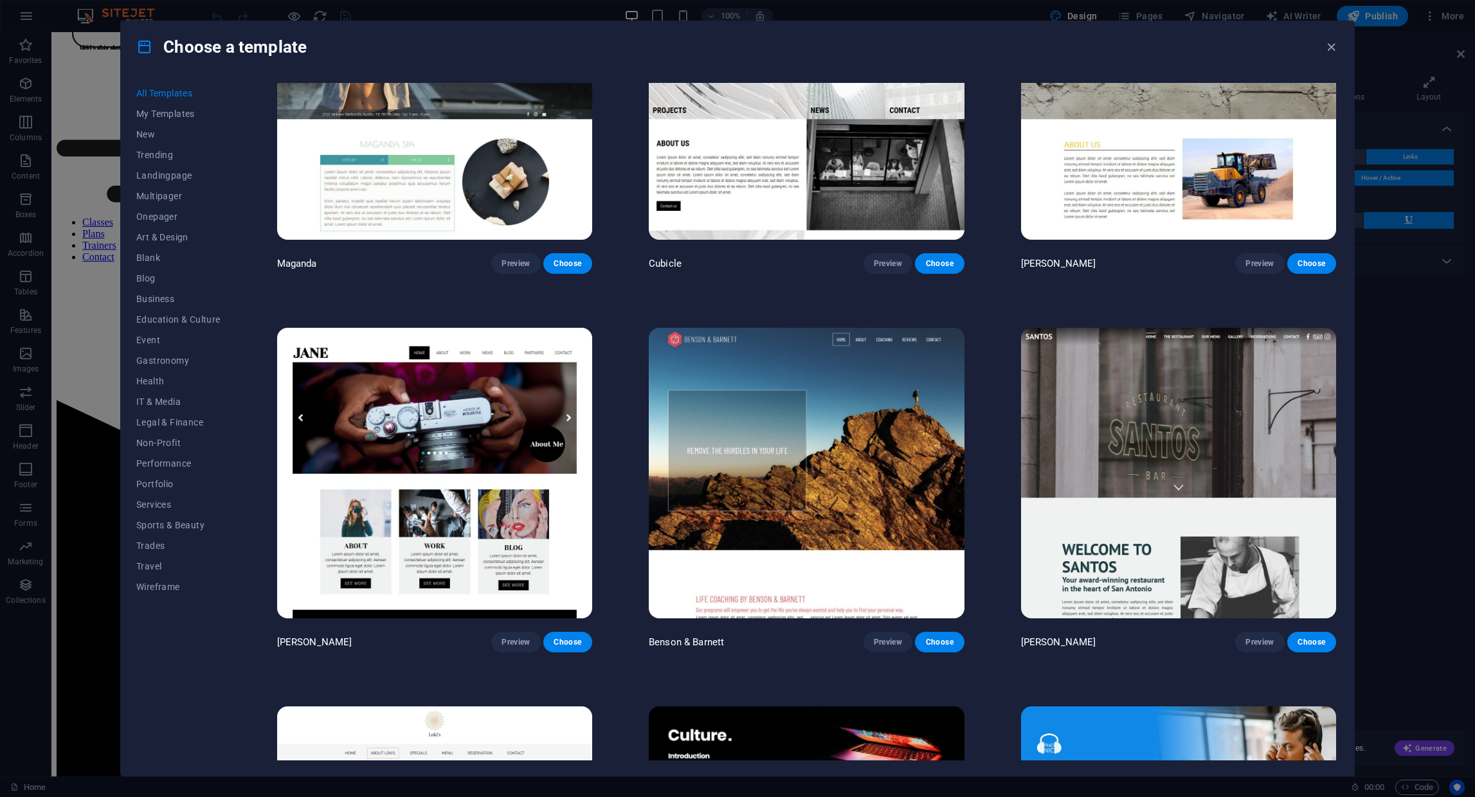
scroll to position [16859, 0]
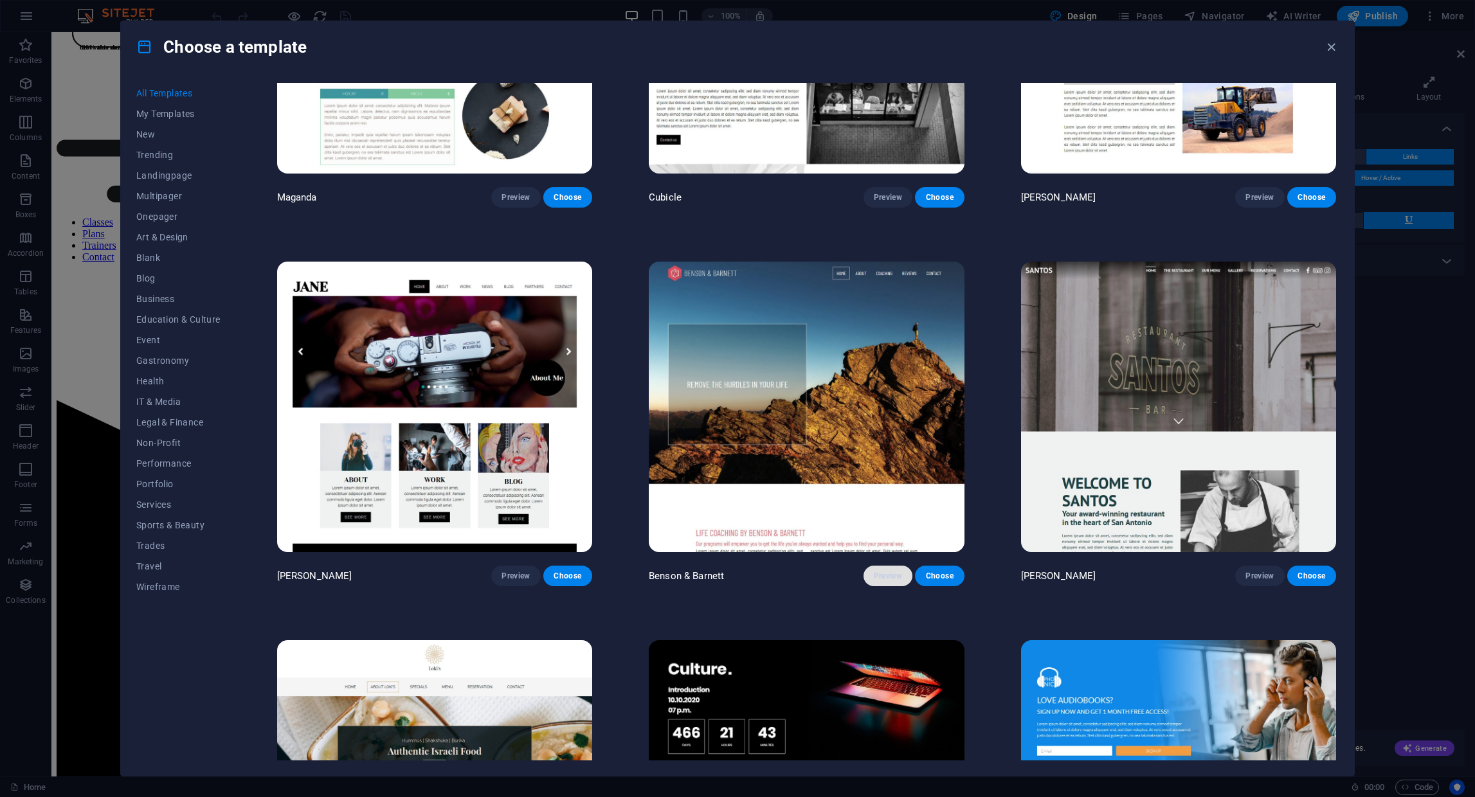
click at [877, 571] on span "Preview" at bounding box center [888, 576] width 28 height 10
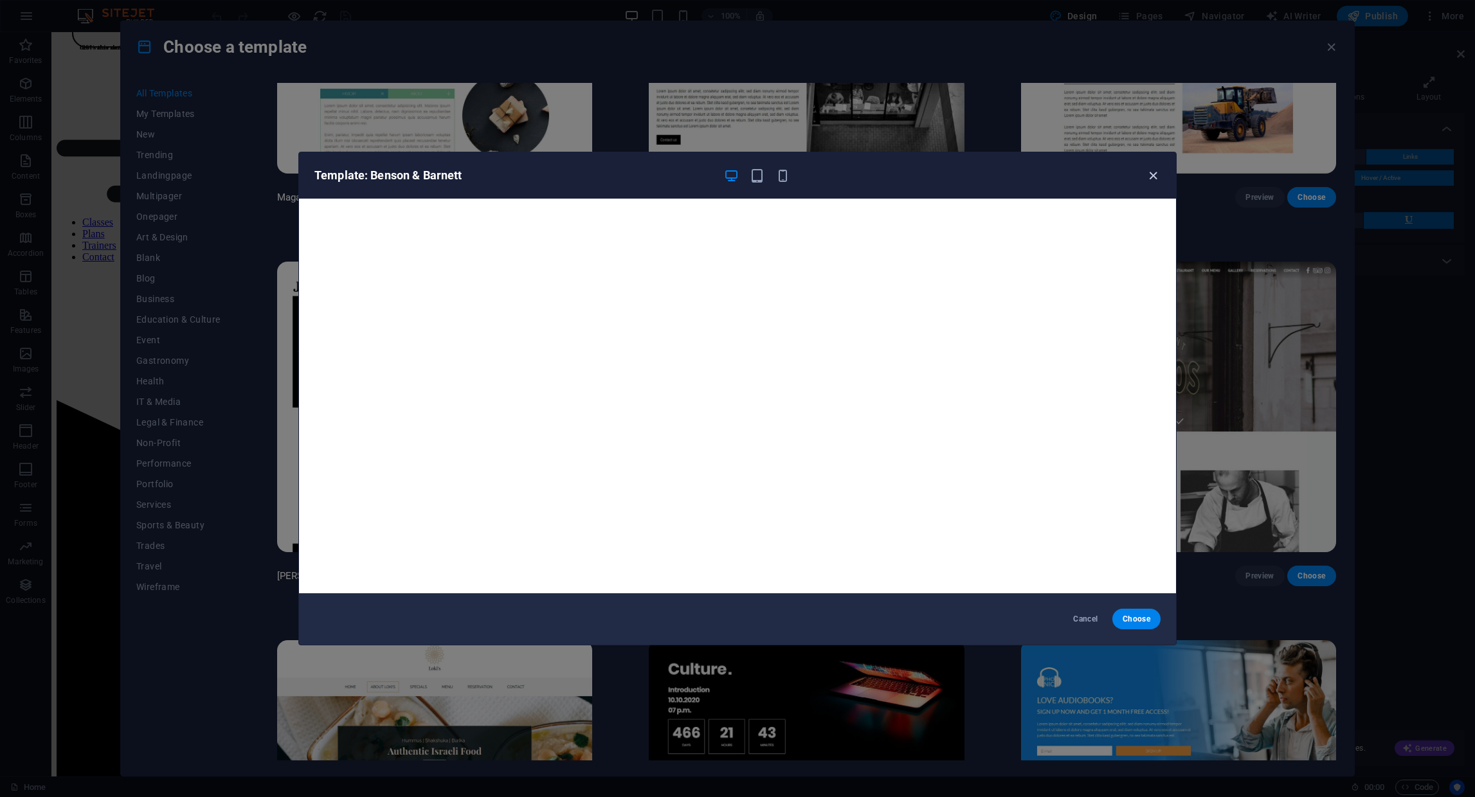
click at [1153, 177] on icon "button" at bounding box center [1153, 175] width 15 height 15
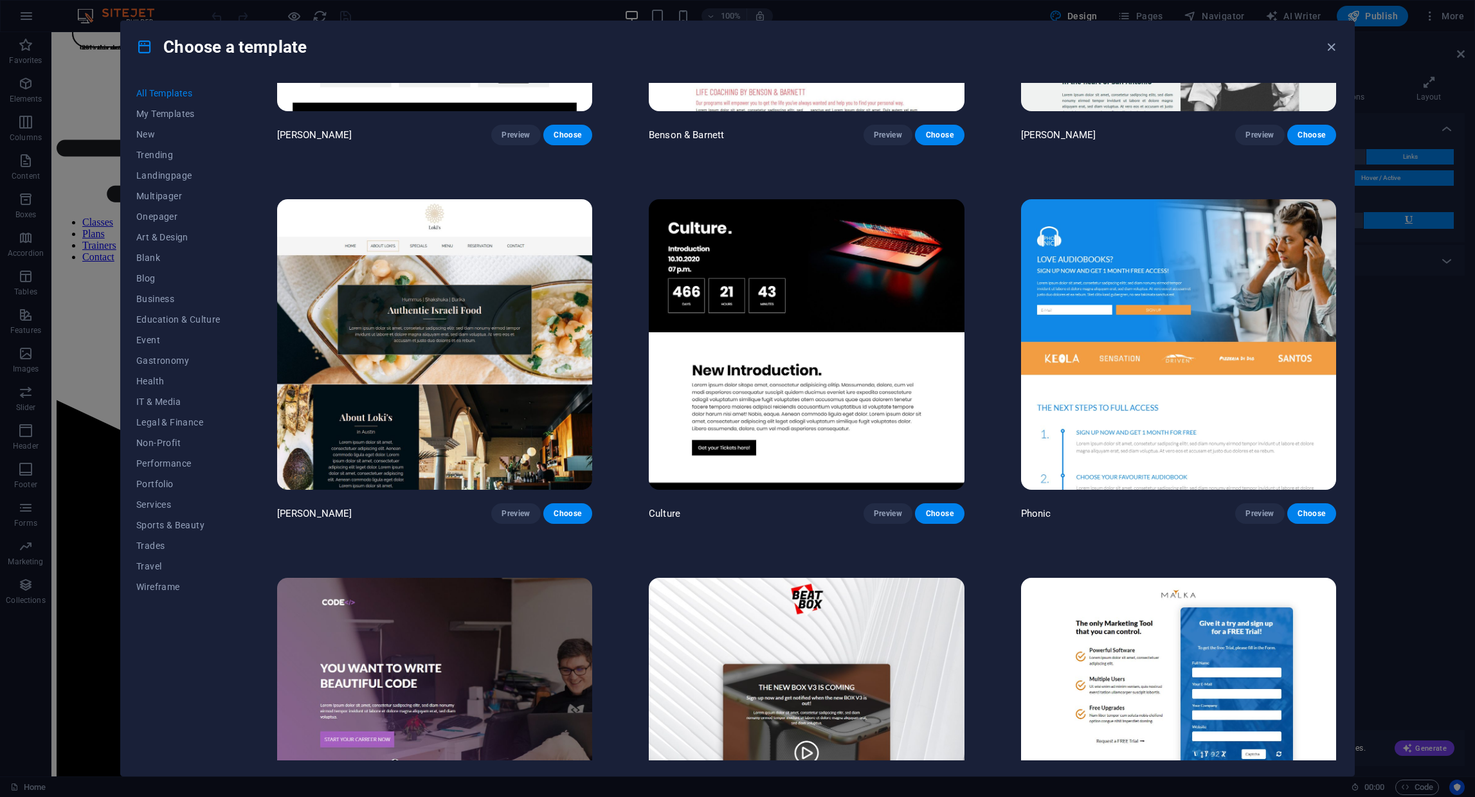
scroll to position [17284, 0]
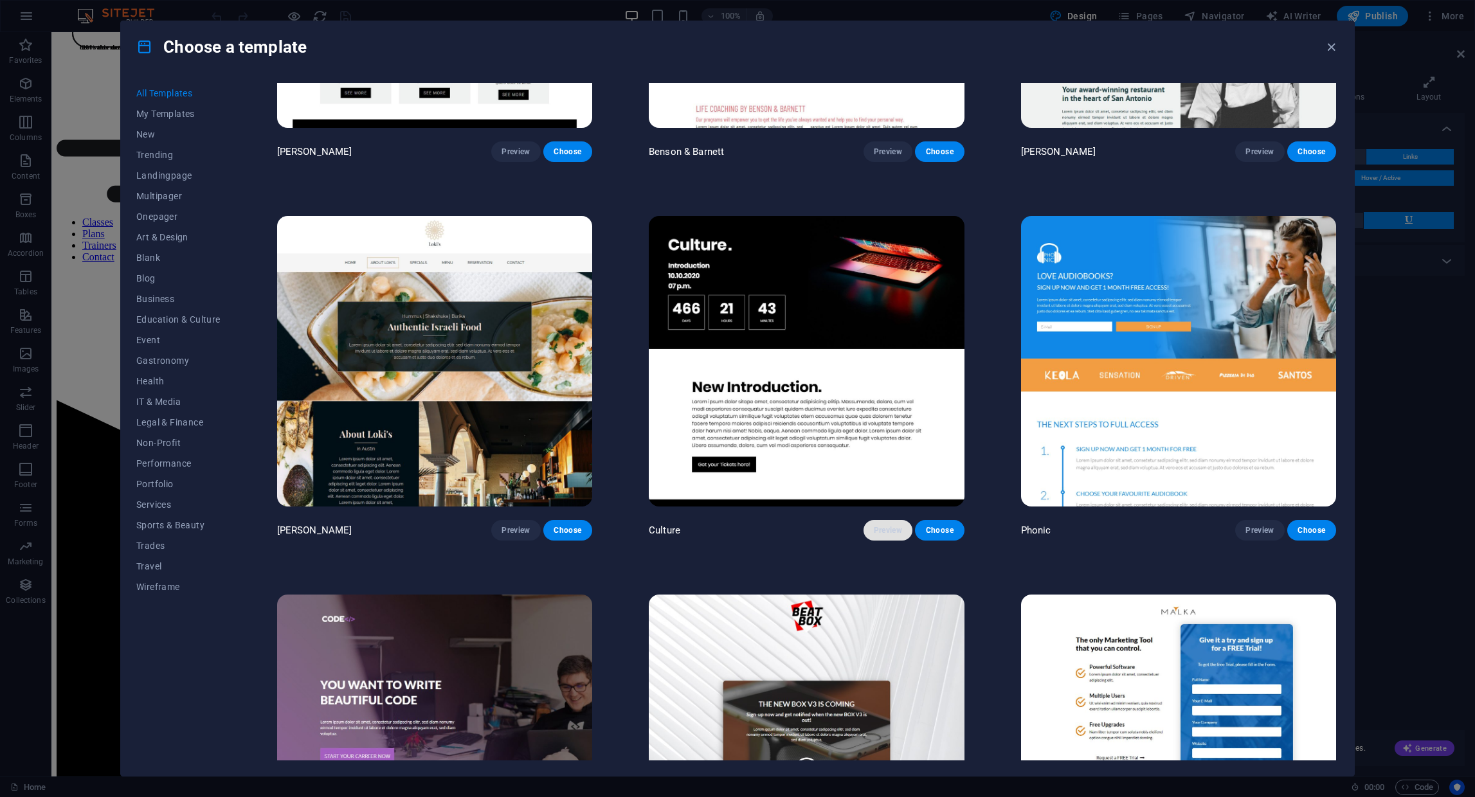
click at [888, 525] on span "Preview" at bounding box center [888, 530] width 28 height 10
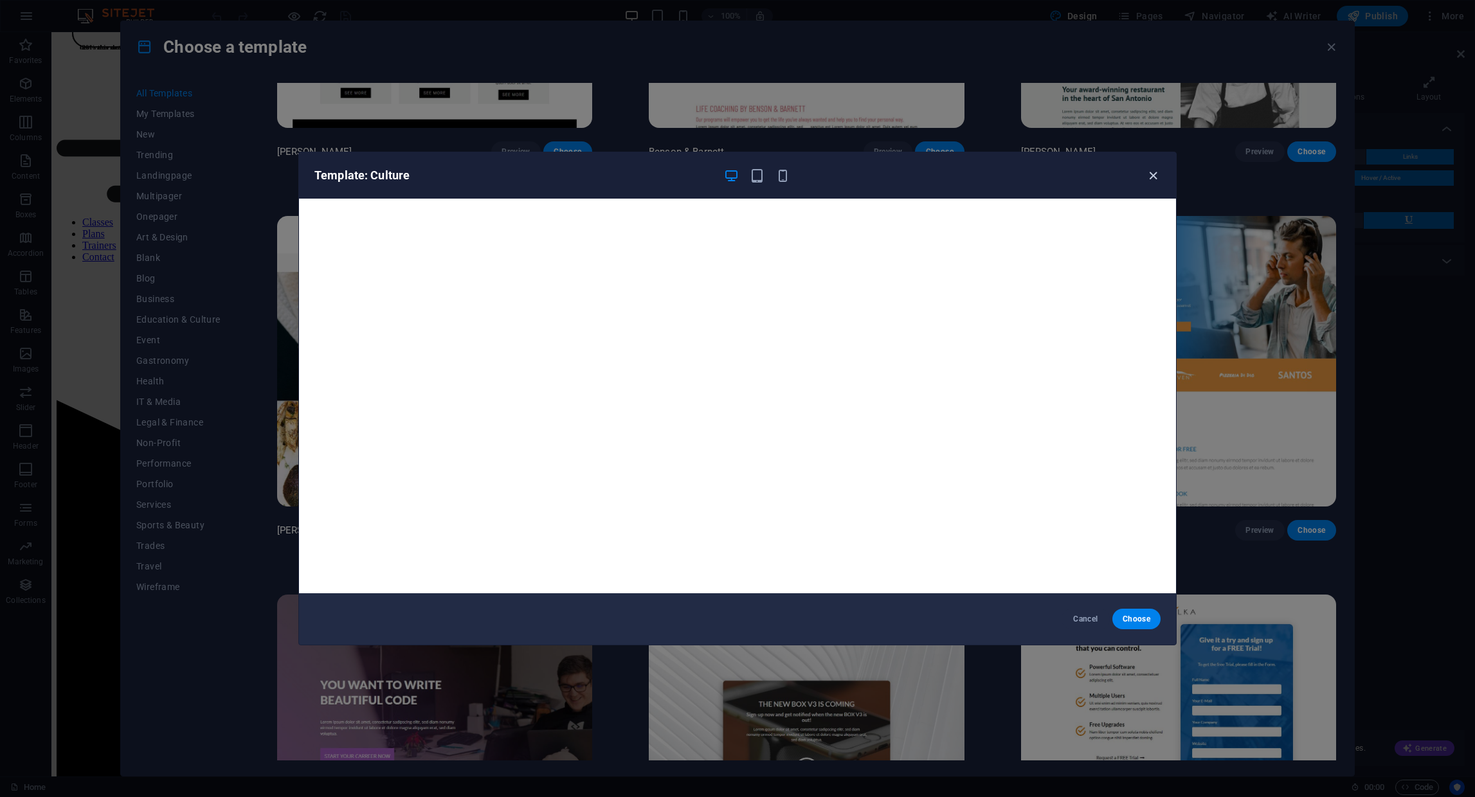
click at [1156, 176] on icon "button" at bounding box center [1153, 175] width 15 height 15
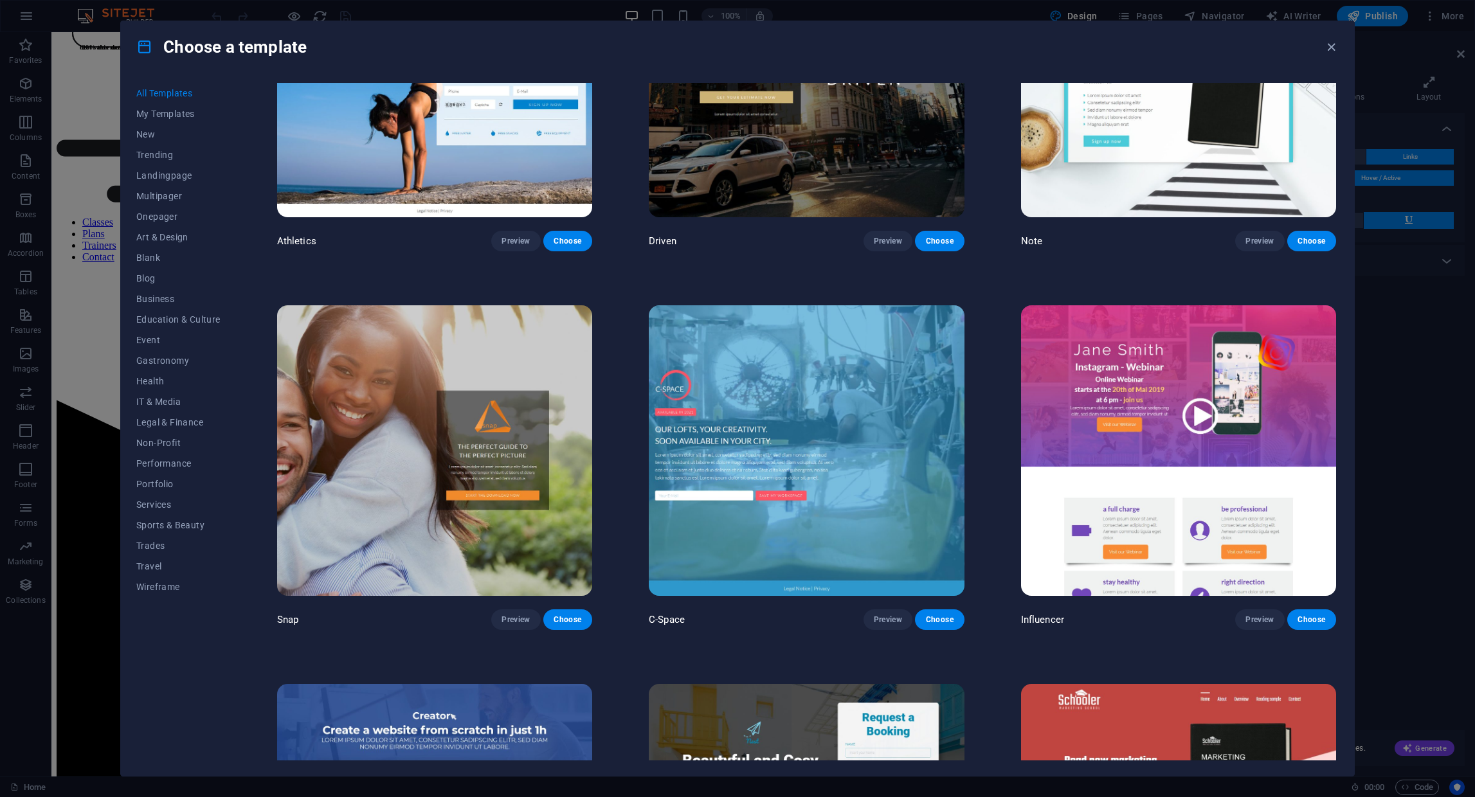
scroll to position [18772, 0]
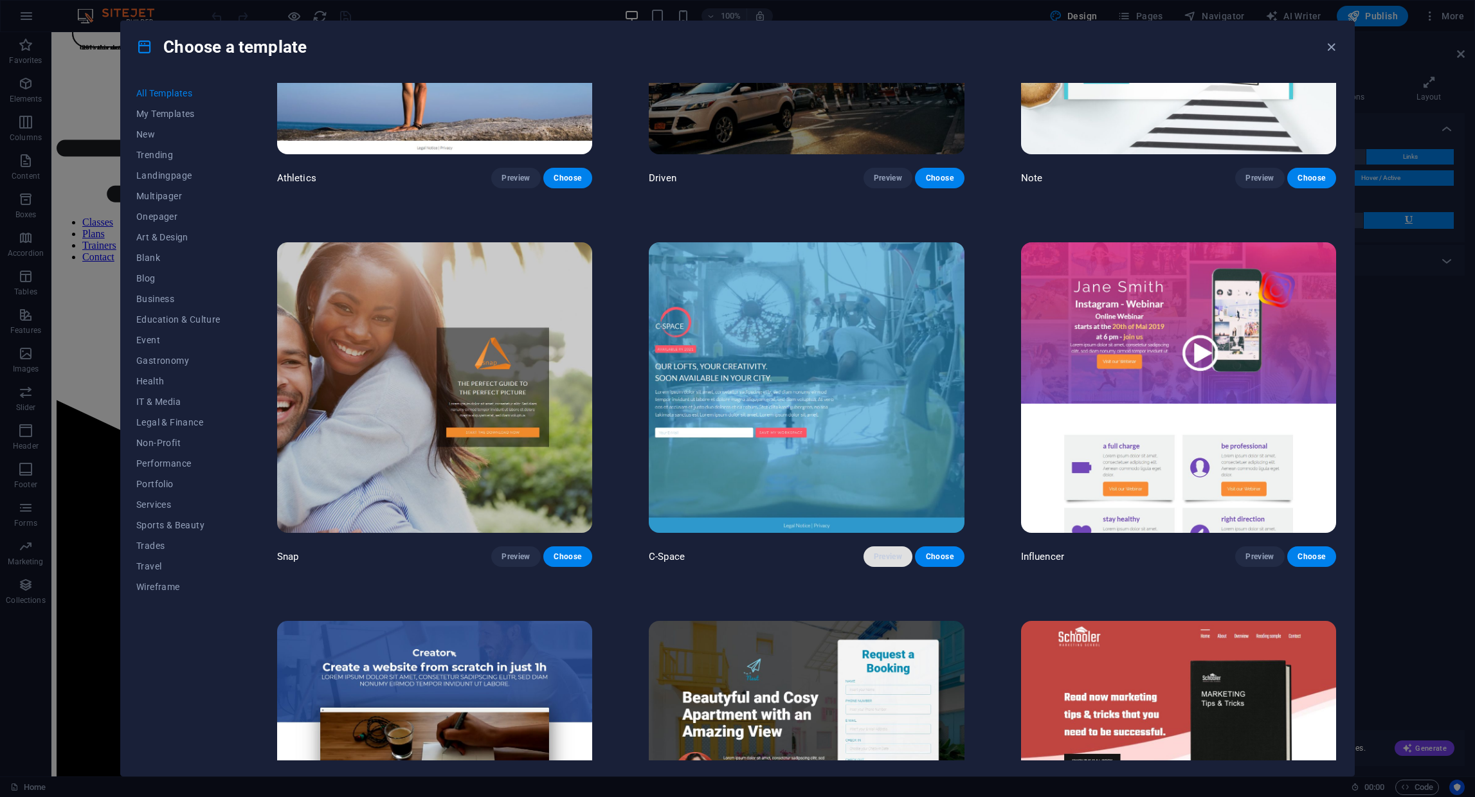
click at [881, 552] on span "Preview" at bounding box center [888, 557] width 28 height 10
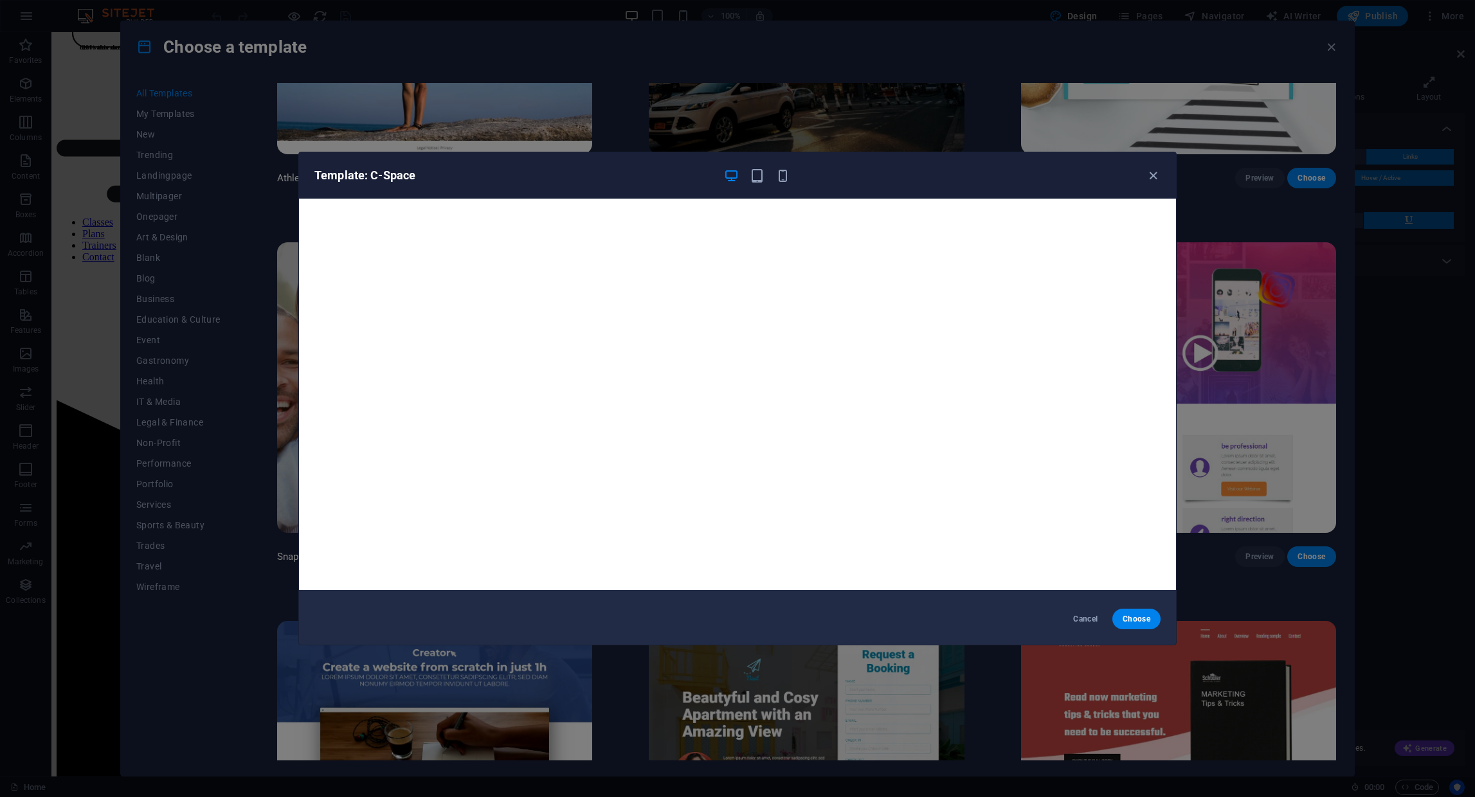
scroll to position [0, 0]
click at [1158, 181] on icon "button" at bounding box center [1153, 175] width 15 height 15
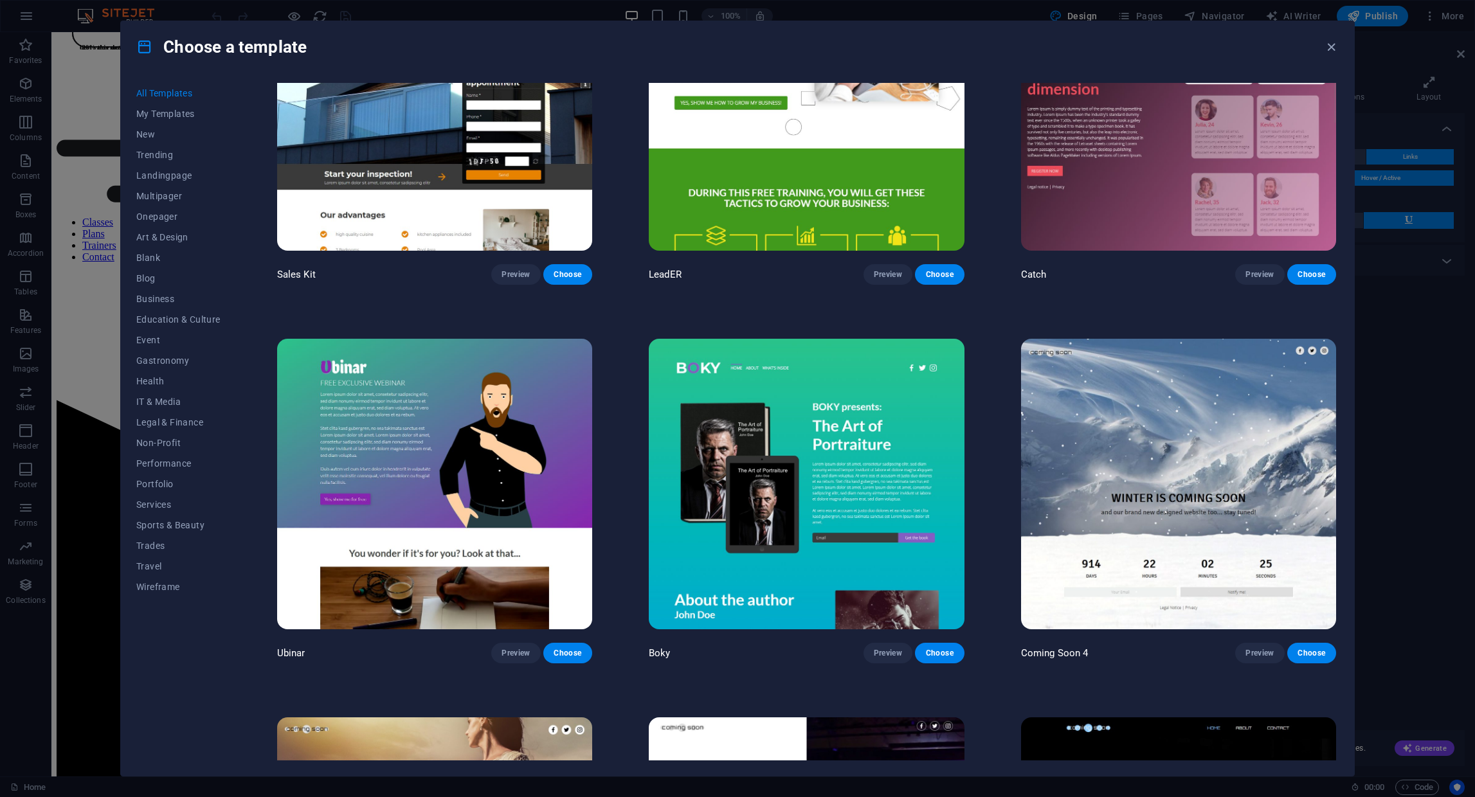
scroll to position [20091, 0]
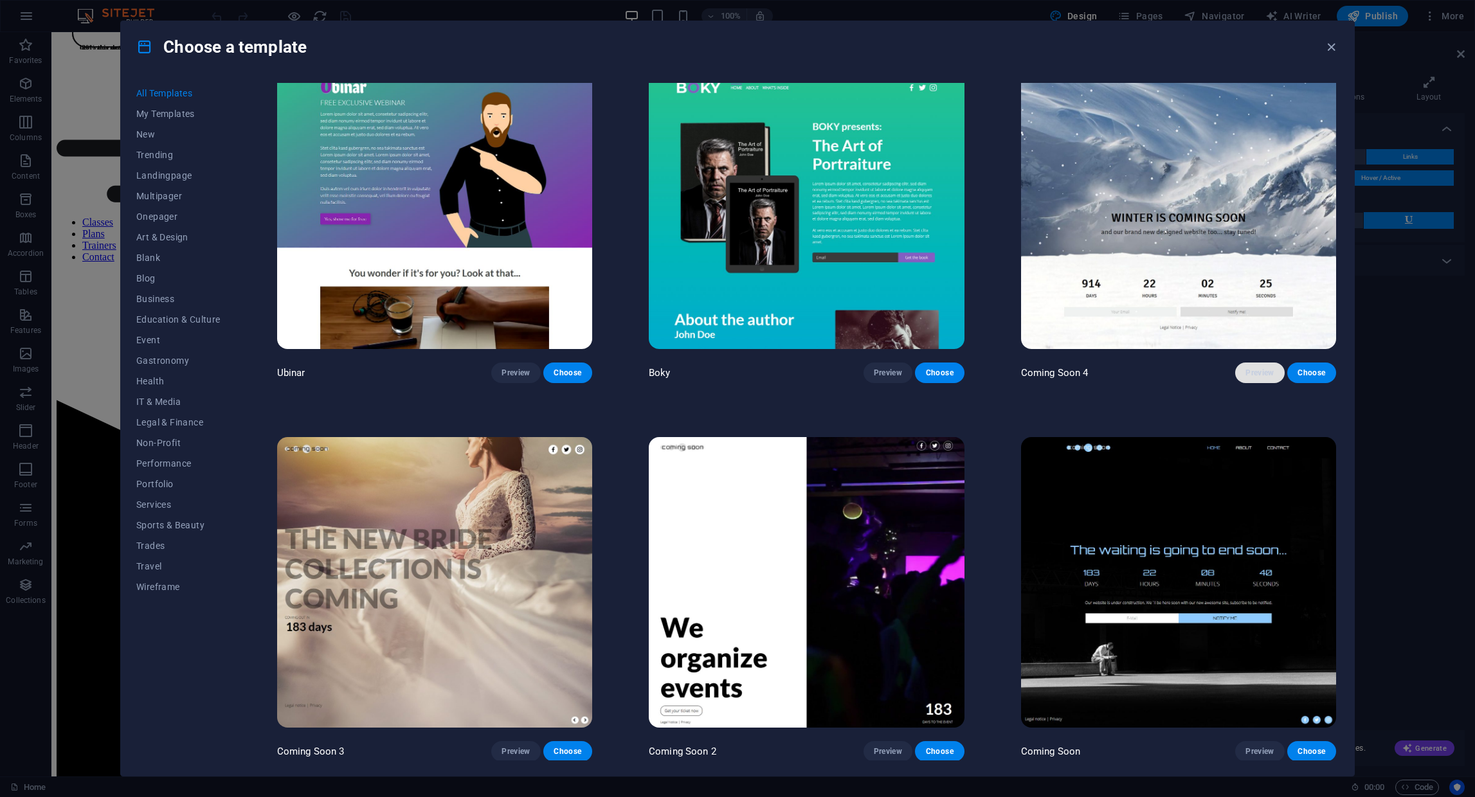
click at [1257, 368] on span "Preview" at bounding box center [1259, 373] width 28 height 10
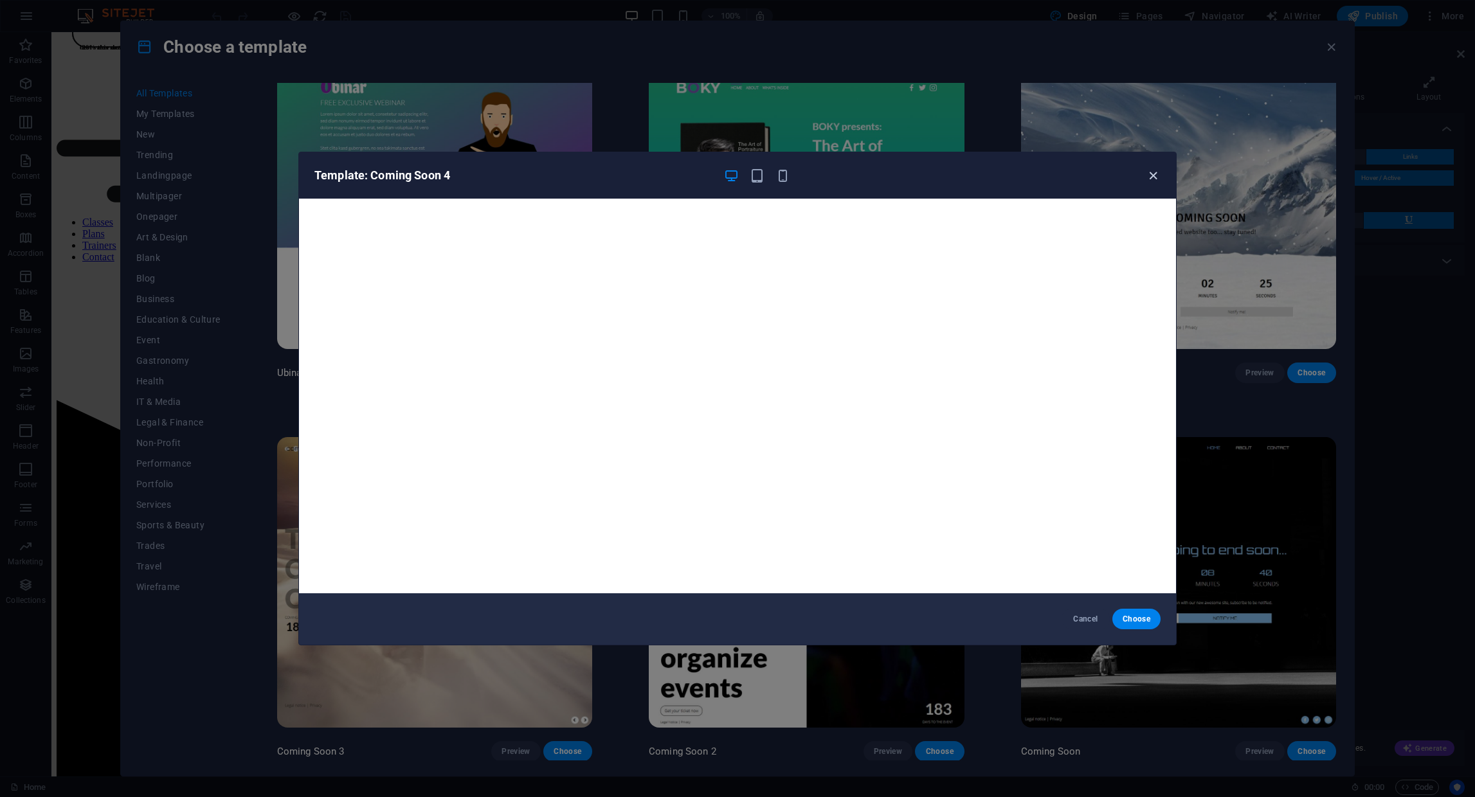
click at [1146, 178] on icon "button" at bounding box center [1153, 175] width 15 height 15
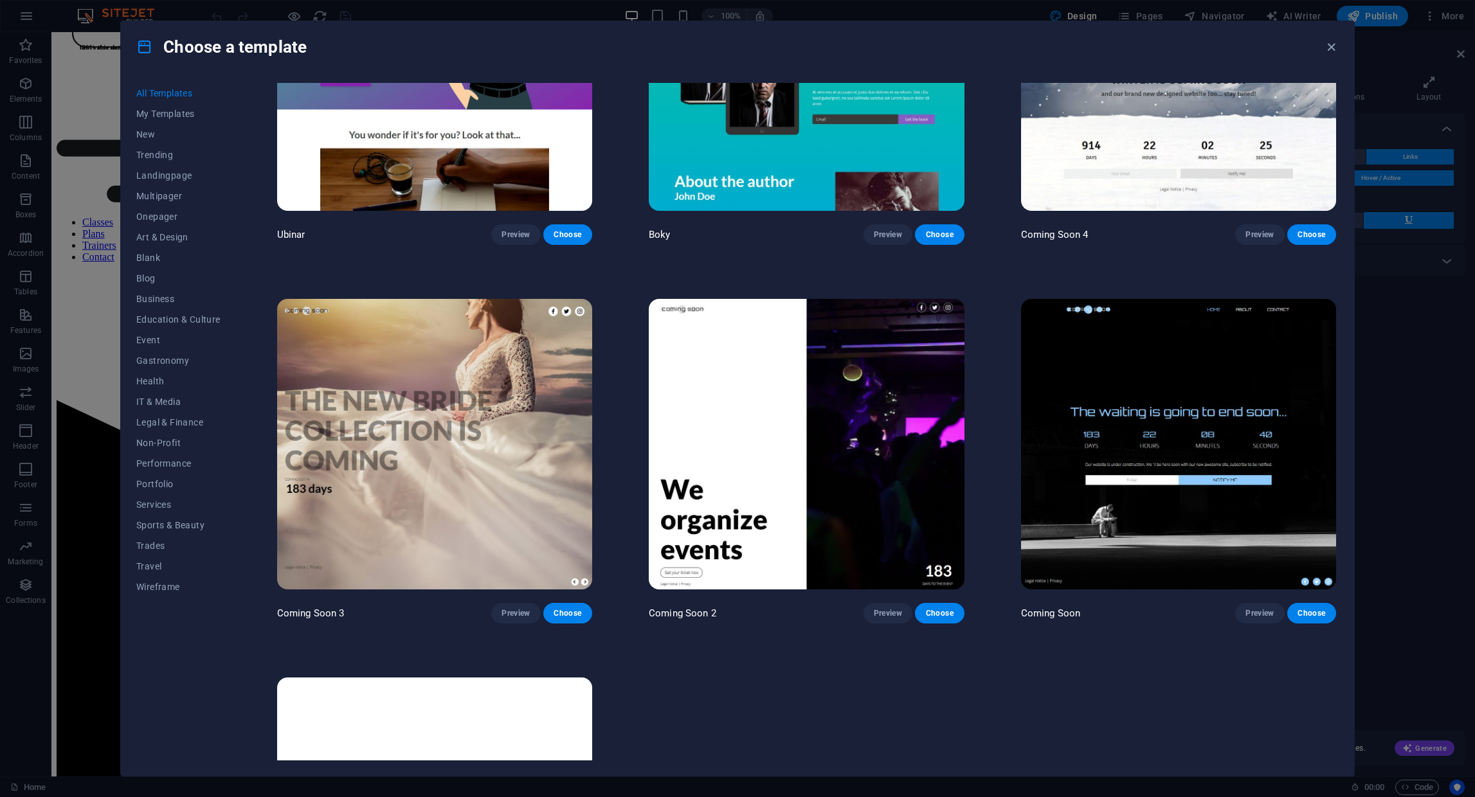
scroll to position [20296, 0]
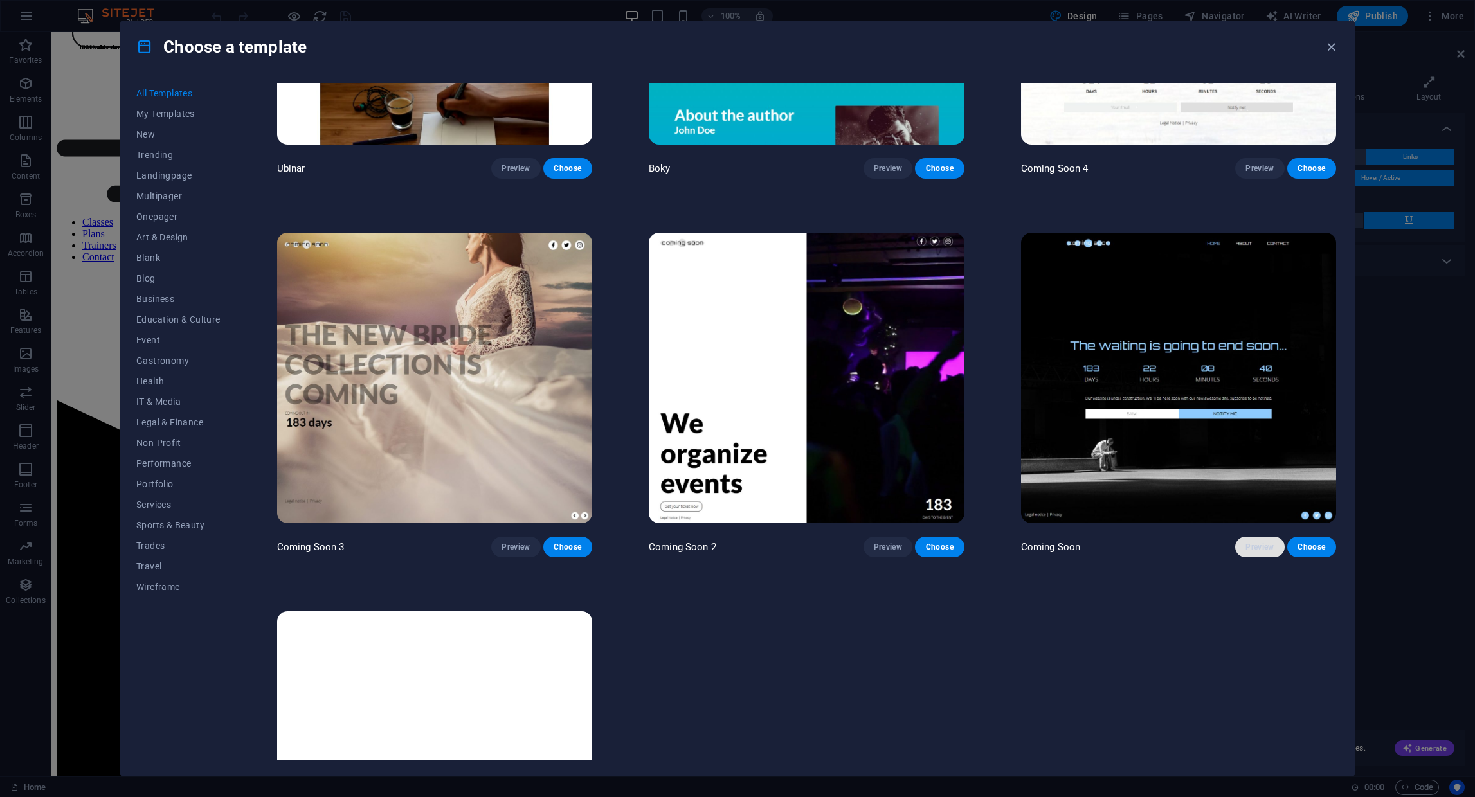
click at [1245, 542] on span "Preview" at bounding box center [1259, 547] width 28 height 10
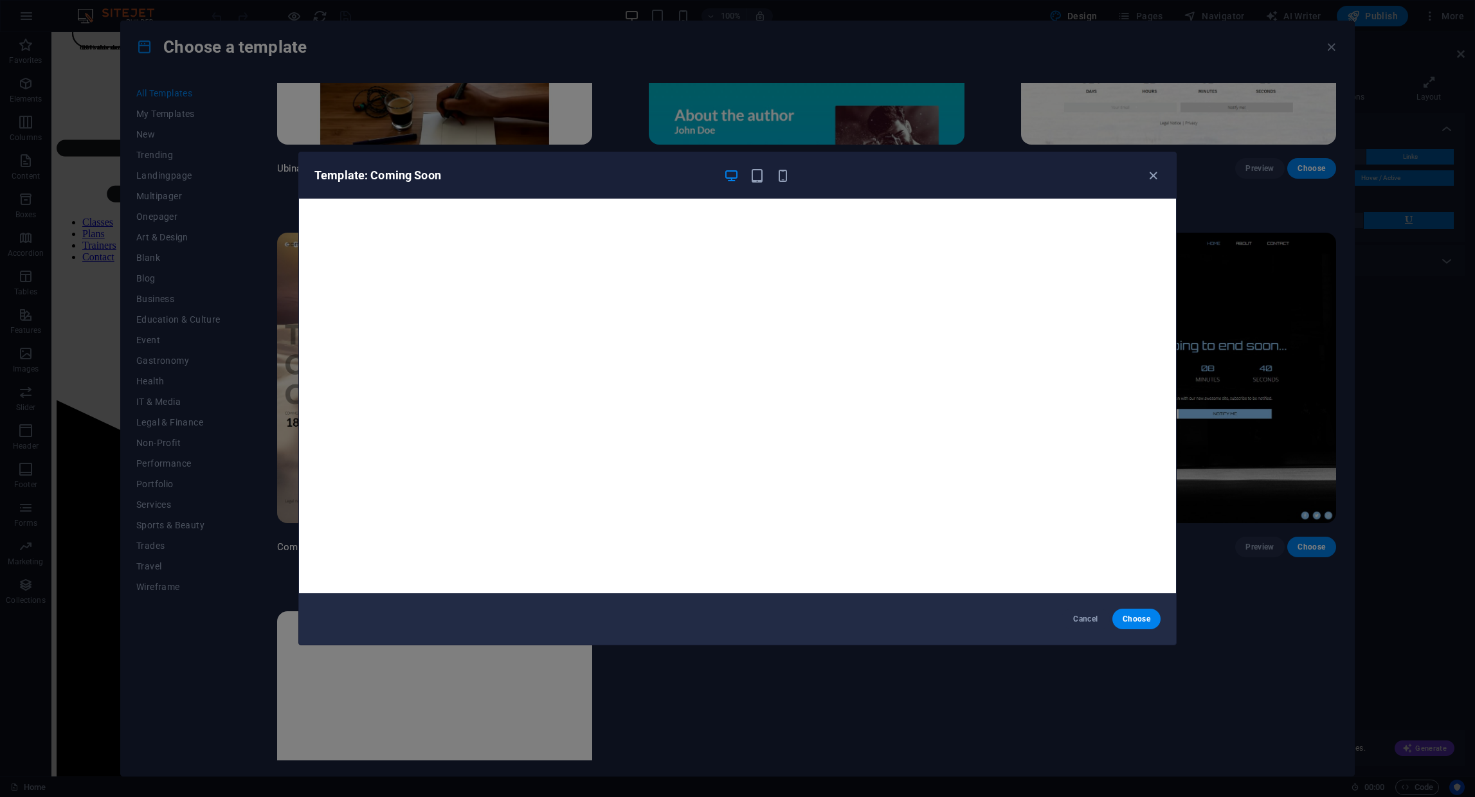
scroll to position [3, 0]
click at [1157, 174] on icon "button" at bounding box center [1153, 175] width 15 height 15
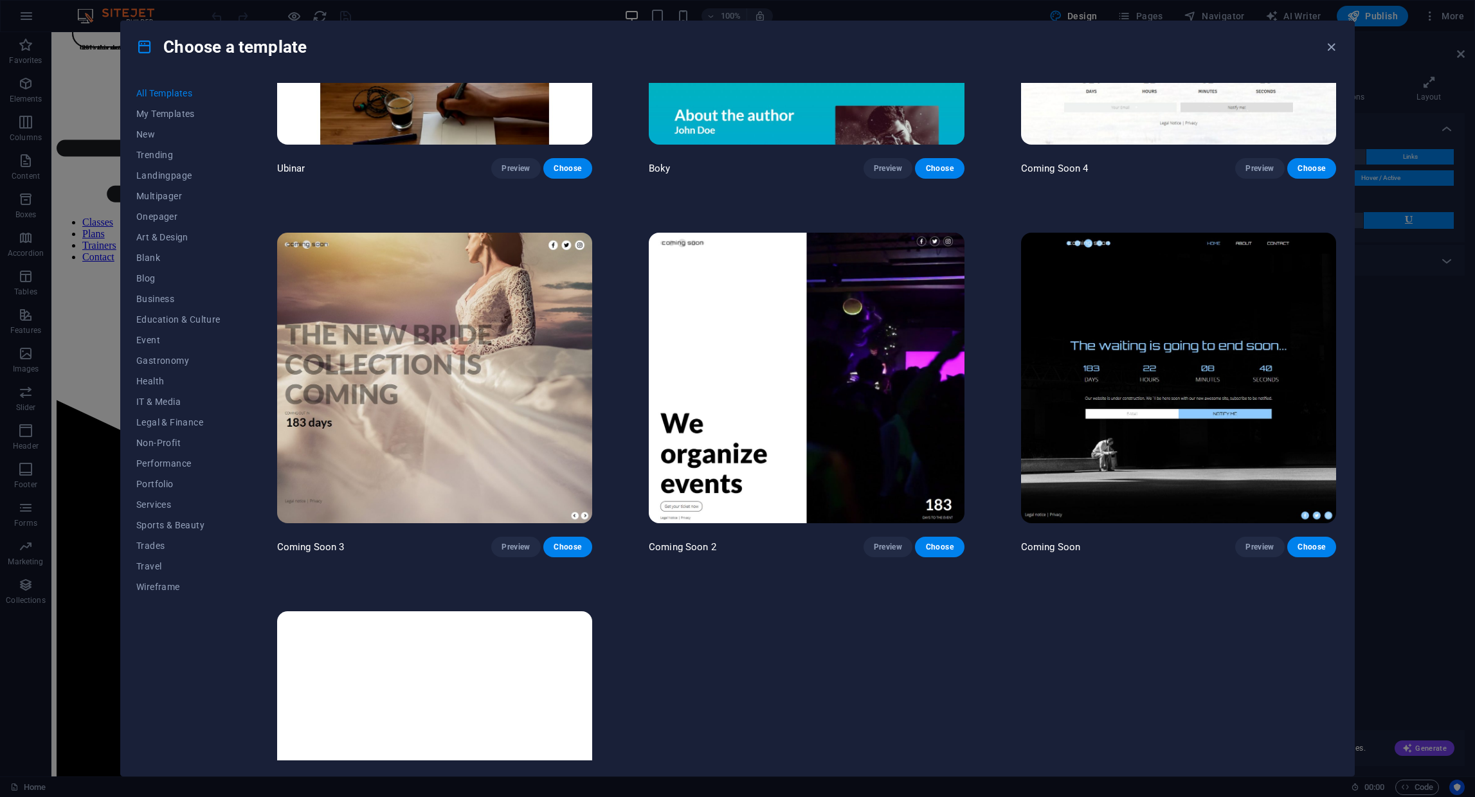
scroll to position [20390, 0]
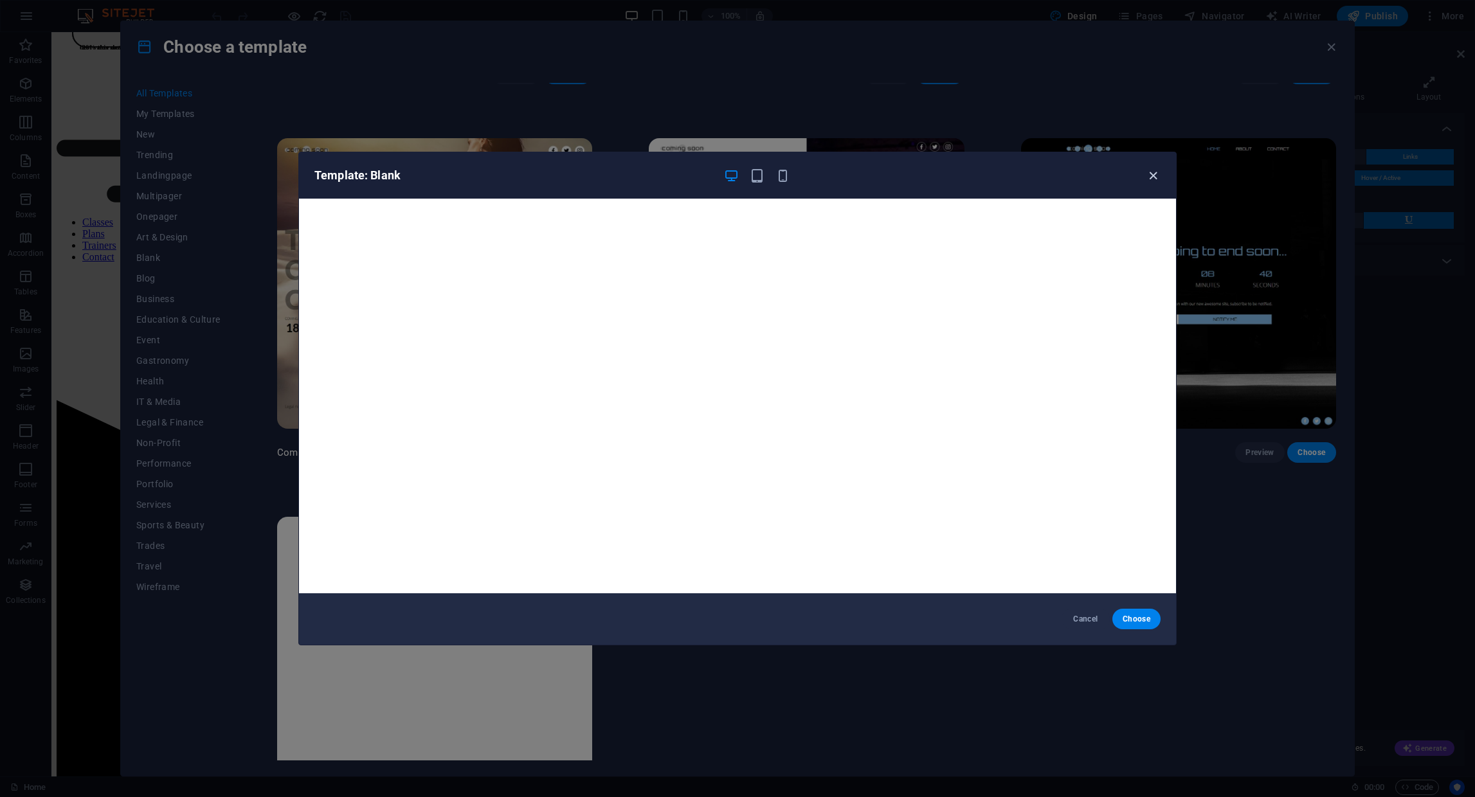
click at [1148, 176] on icon "button" at bounding box center [1153, 175] width 15 height 15
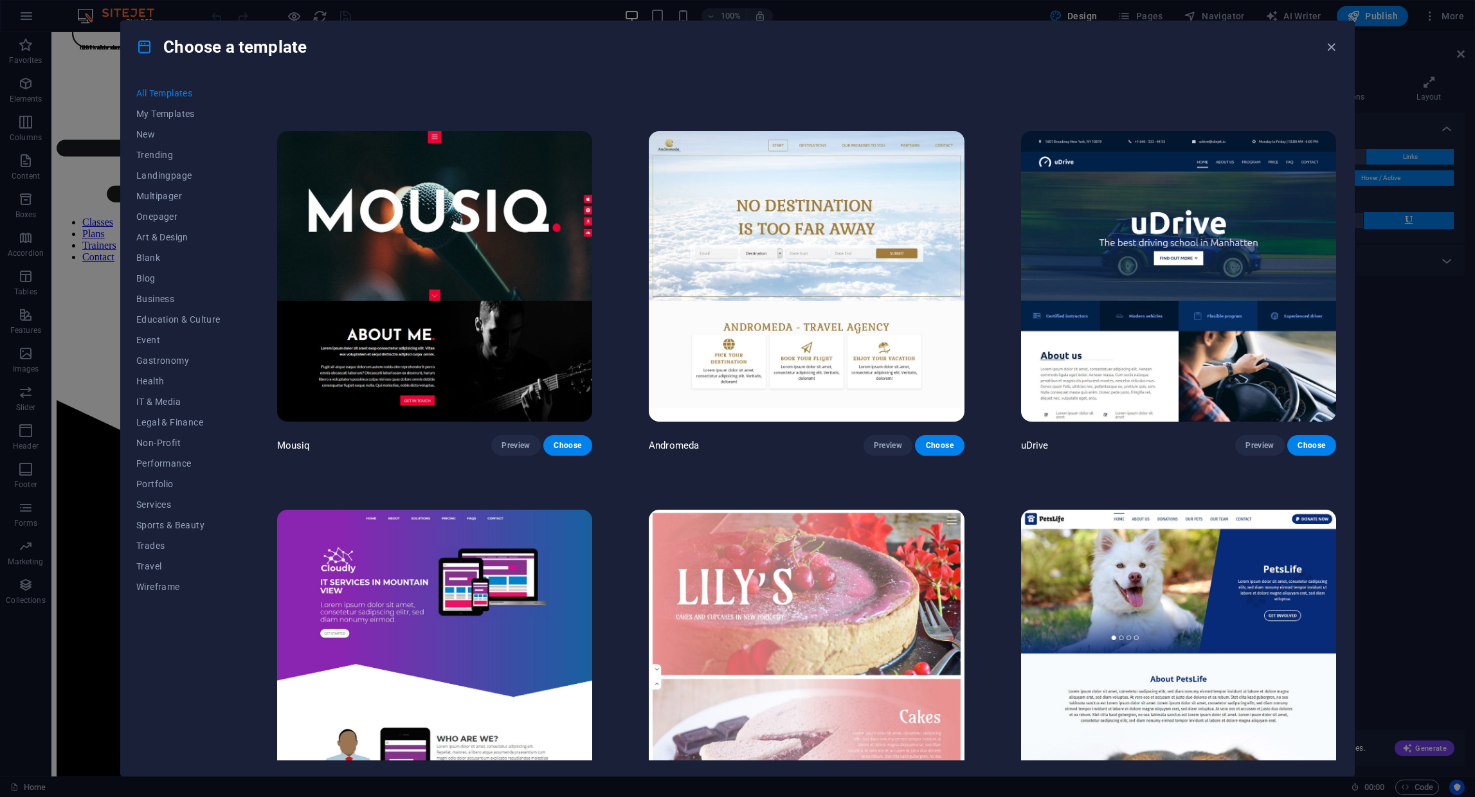
scroll to position [12051, 0]
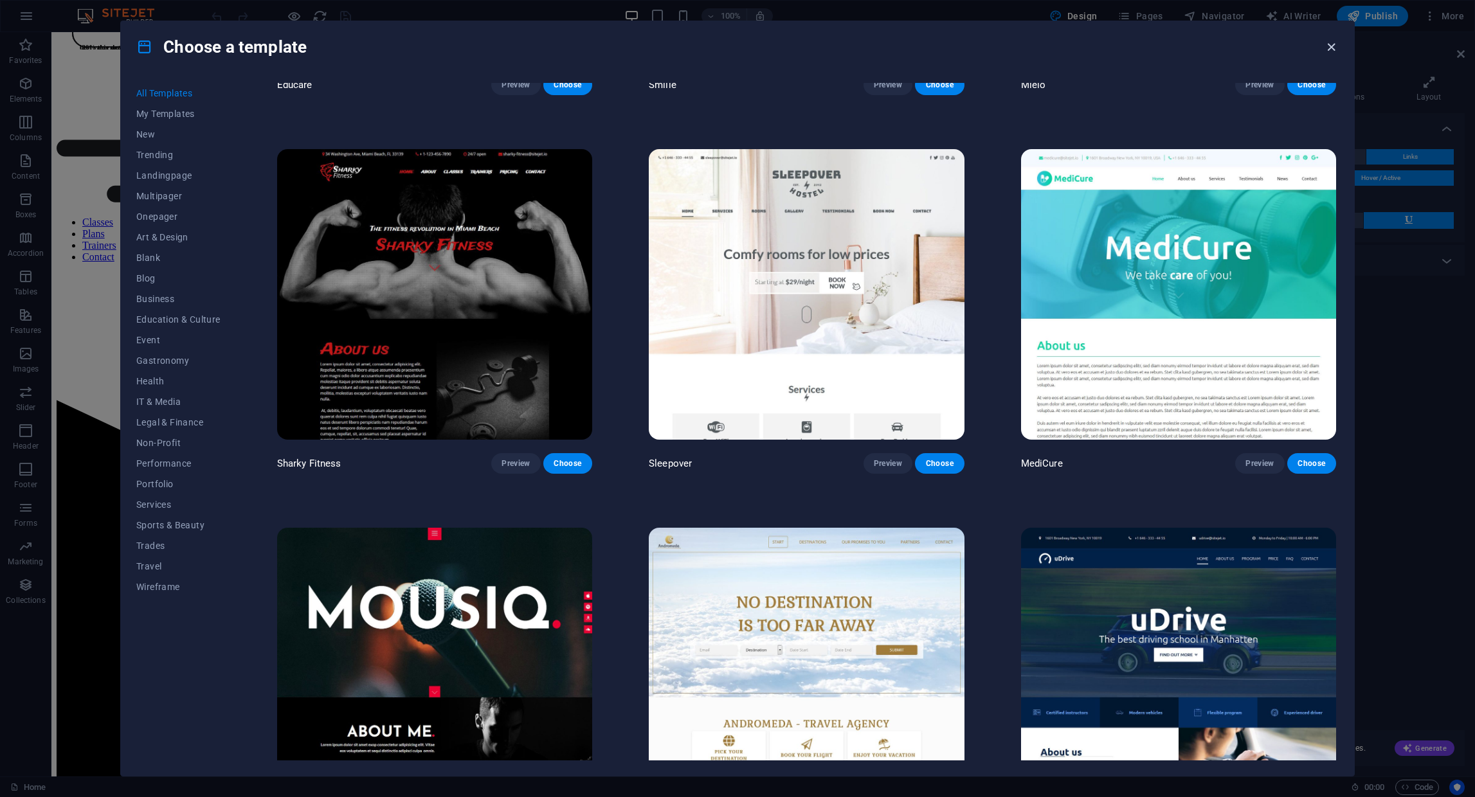
click at [1326, 50] on icon "button" at bounding box center [1331, 47] width 15 height 15
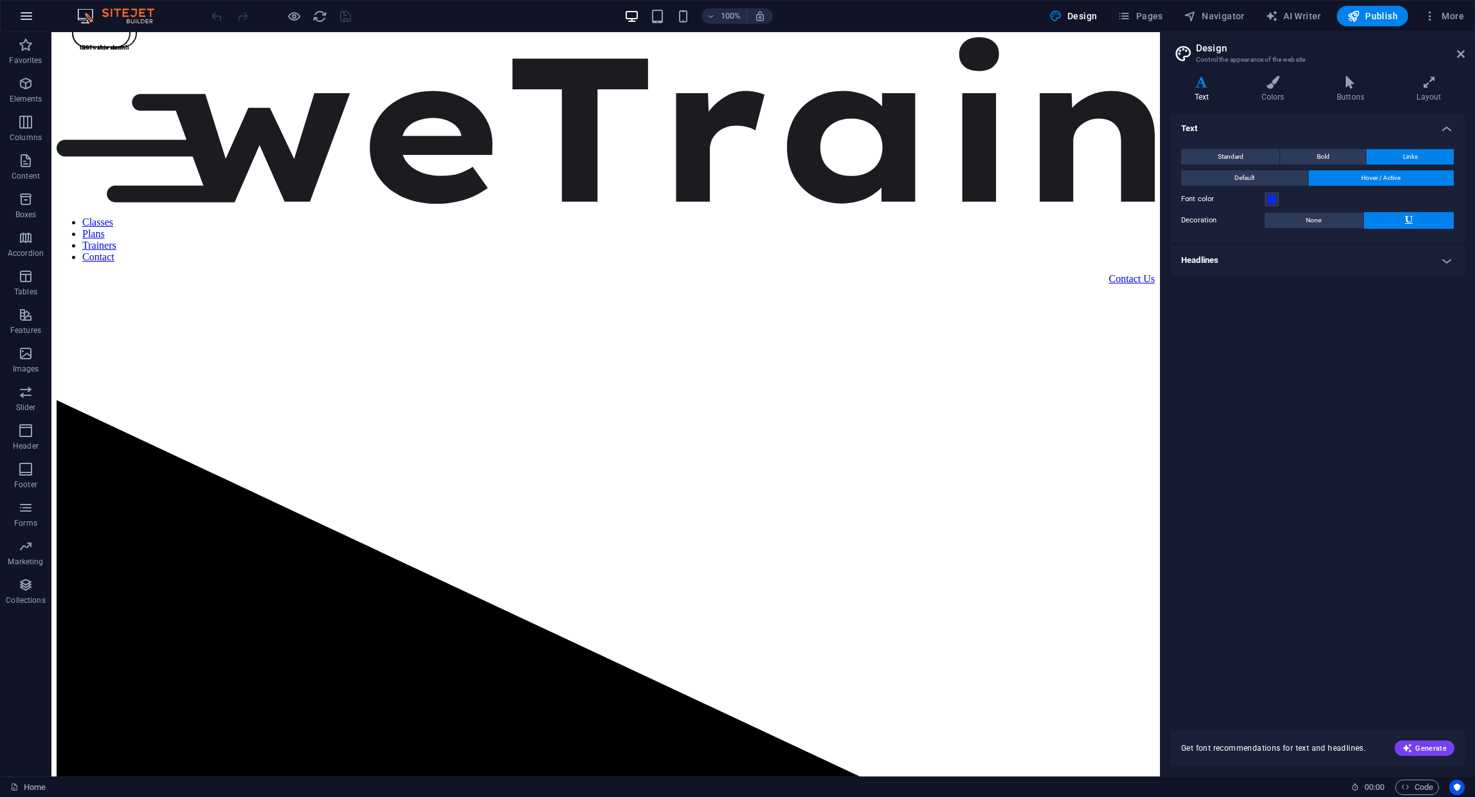
click at [22, 17] on icon "button" at bounding box center [26, 15] width 15 height 15
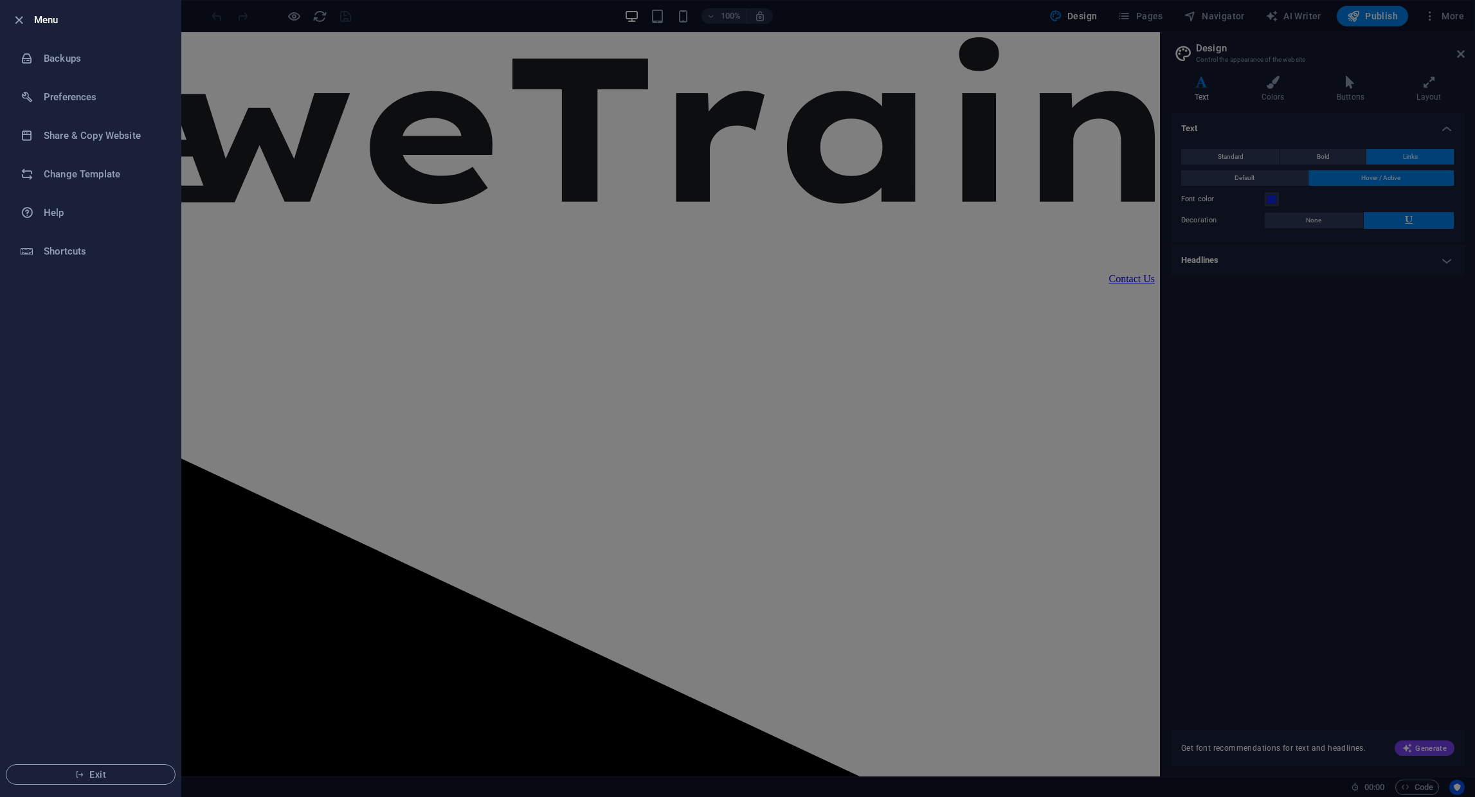
click at [366, 10] on div at bounding box center [737, 398] width 1475 height 797
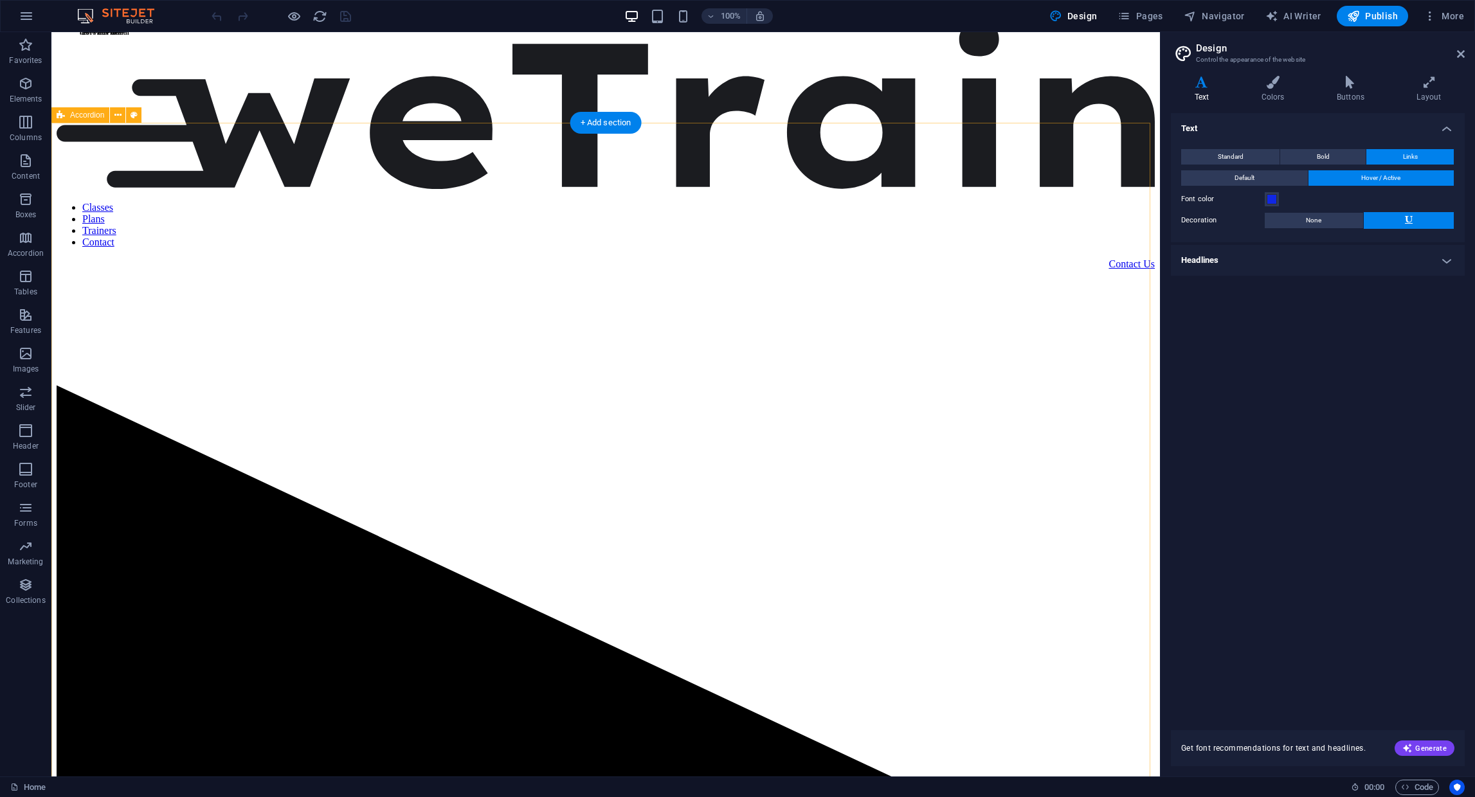
scroll to position [0, 0]
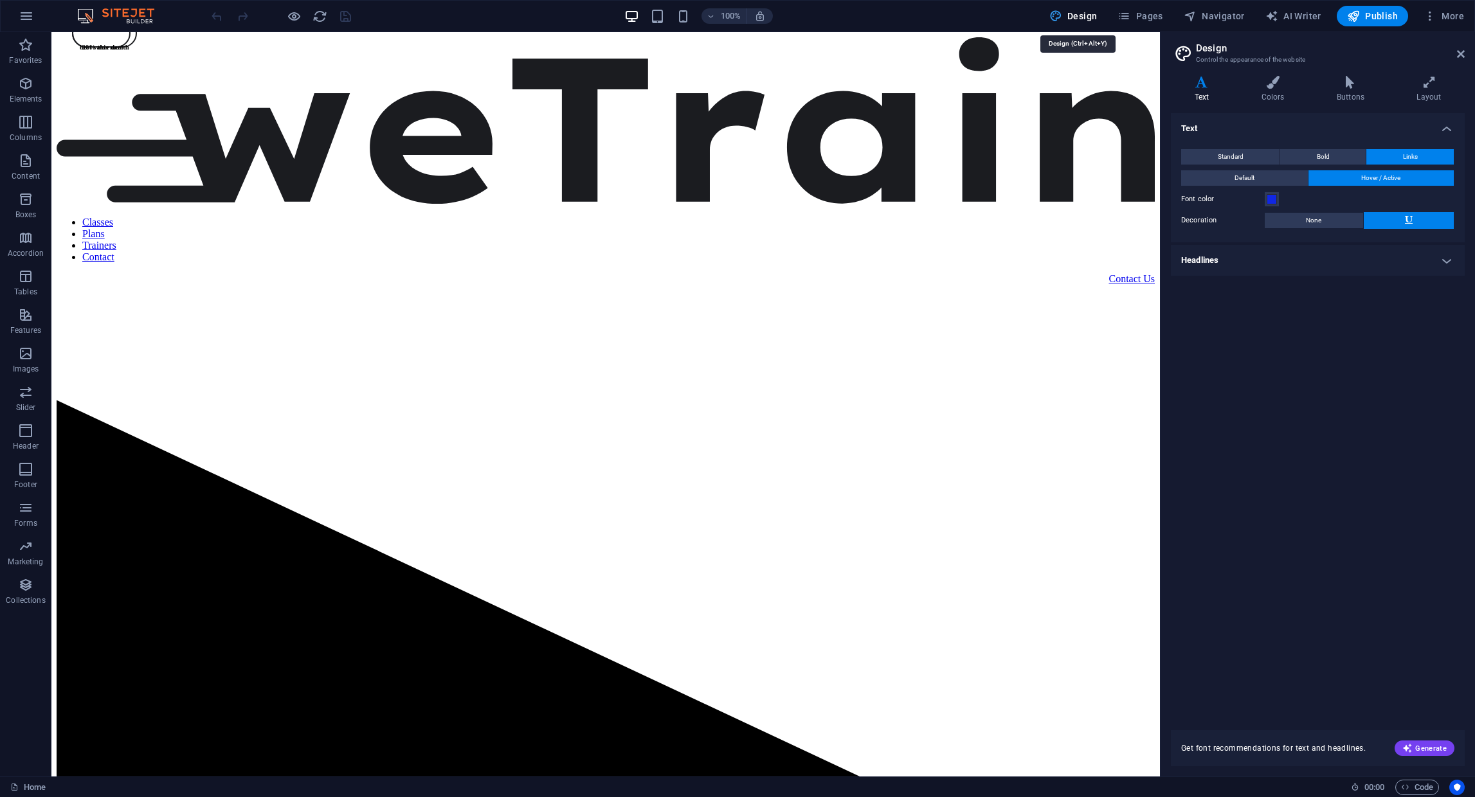
click at [1092, 14] on span "Design" at bounding box center [1073, 16] width 48 height 13
click at [1311, 16] on span "AI Writer" at bounding box center [1293, 16] width 56 height 13
select select "English"
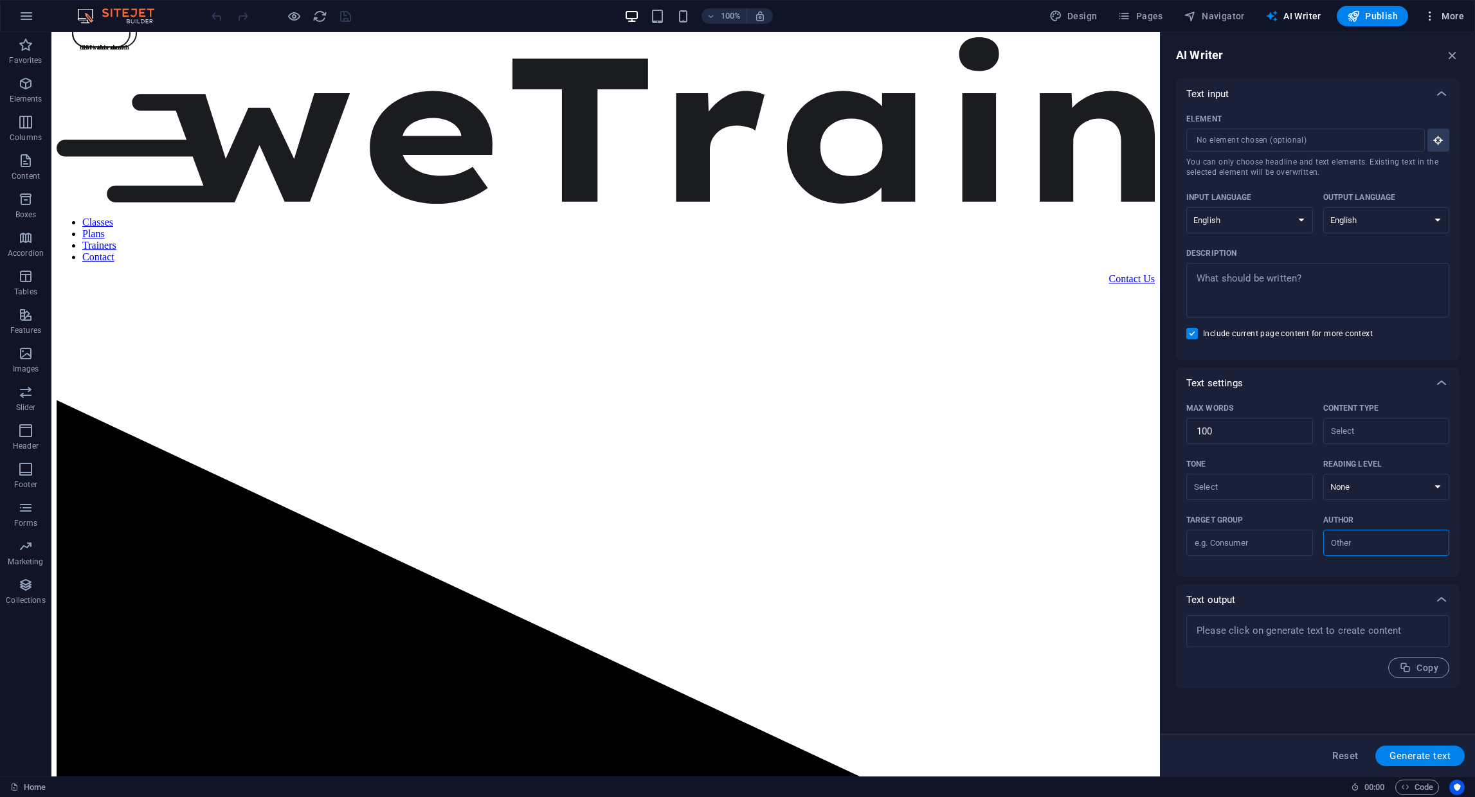
click at [1447, 14] on span "More" at bounding box center [1443, 16] width 41 height 13
click at [1447, 14] on div at bounding box center [737, 398] width 1475 height 797
click at [122, 14] on img at bounding box center [122, 15] width 96 height 15
click at [30, 42] on icon "button" at bounding box center [25, 44] width 15 height 15
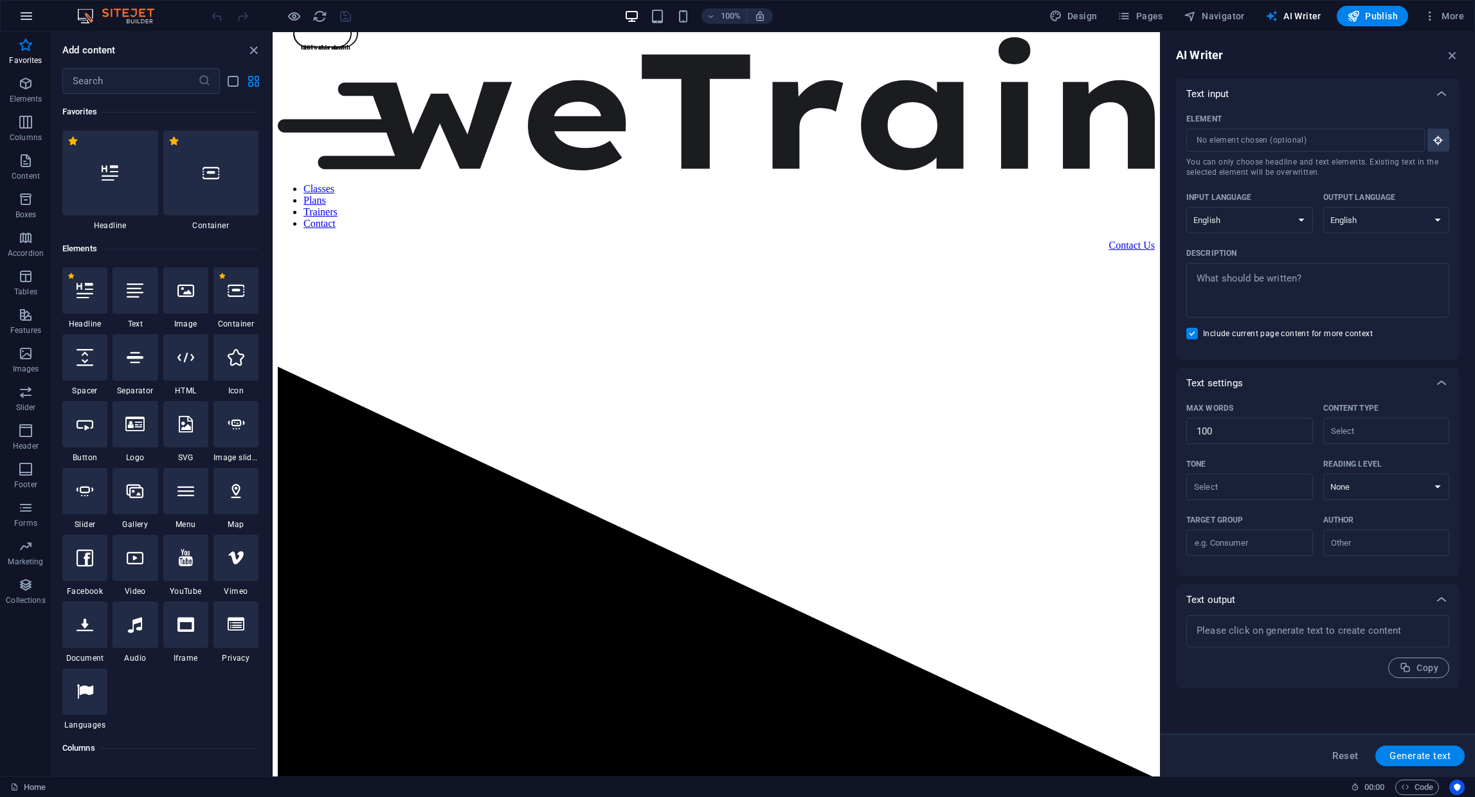
click at [24, 17] on icon "button" at bounding box center [26, 15] width 15 height 15
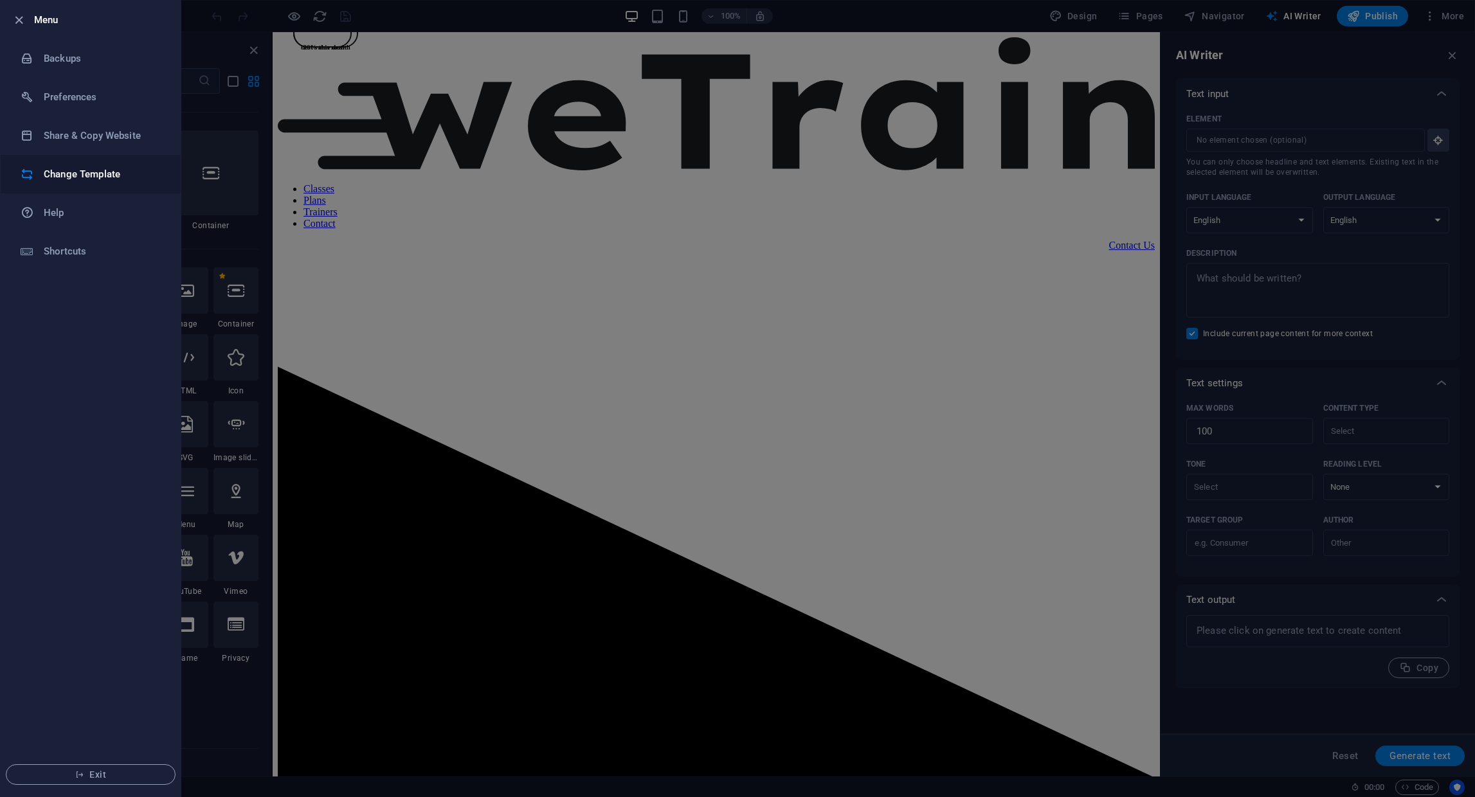
click at [80, 170] on h6 "Change Template" at bounding box center [103, 174] width 119 height 15
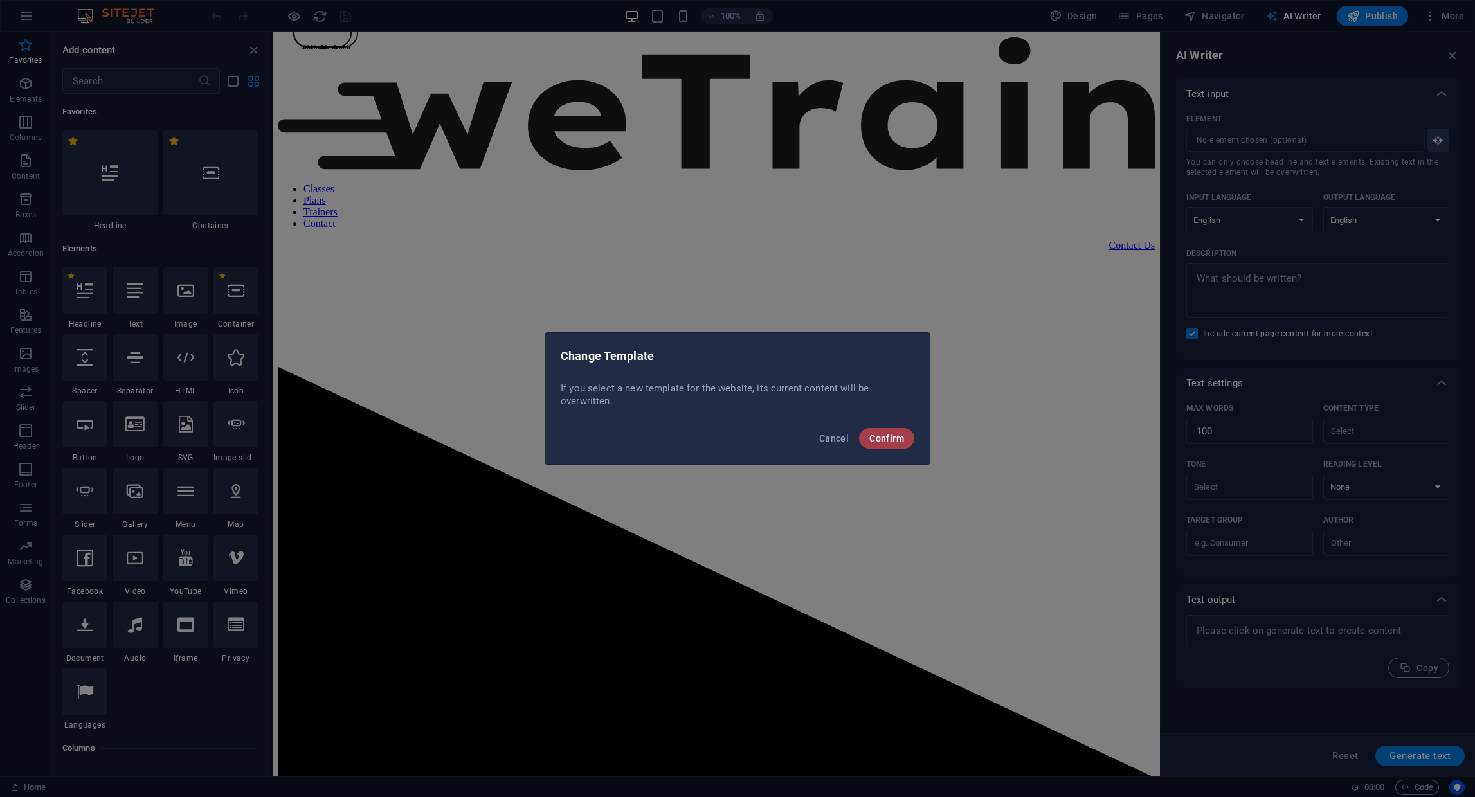
click at [882, 441] on span "Confirm" at bounding box center [886, 438] width 35 height 10
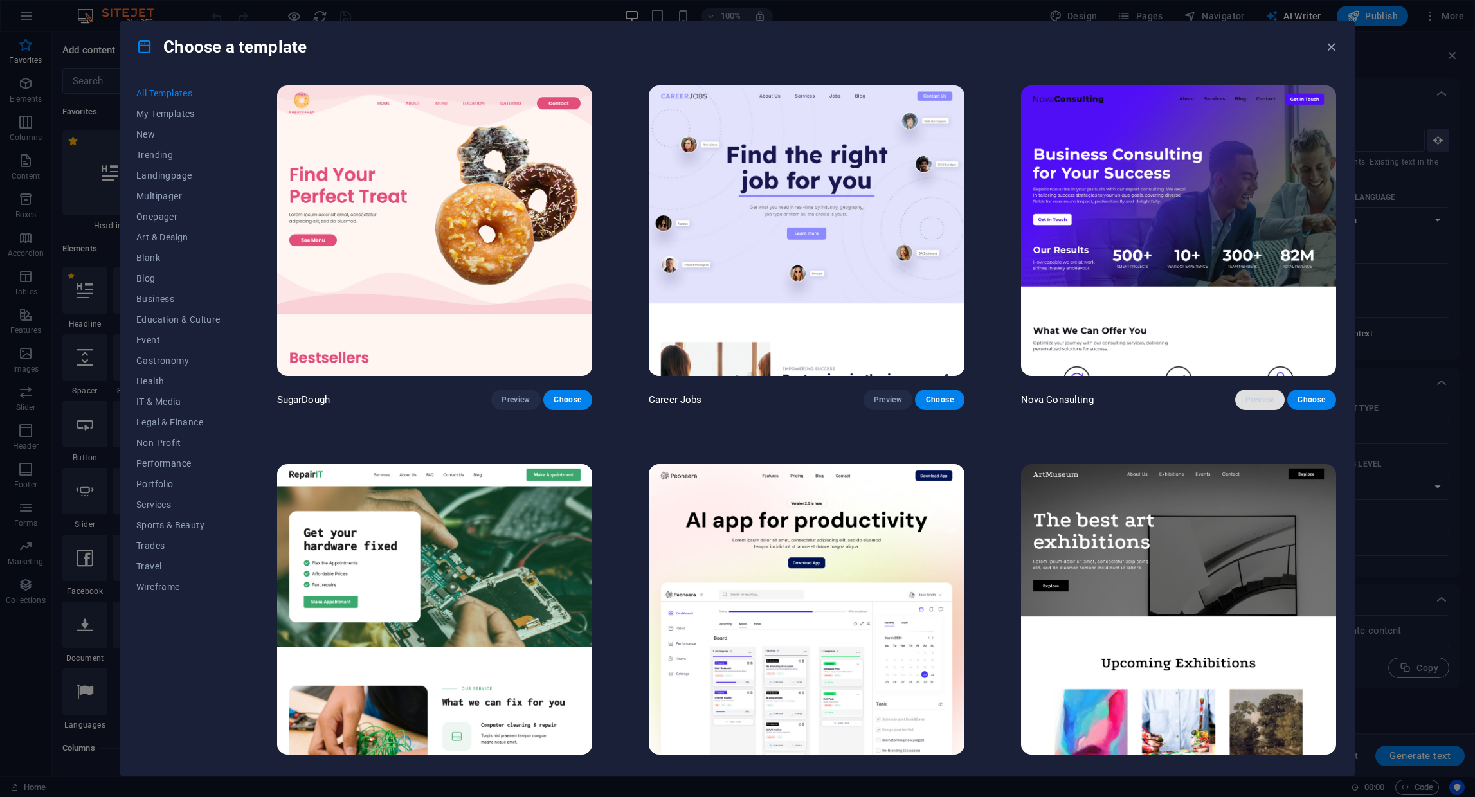
click at [1245, 403] on span "Preview" at bounding box center [1259, 400] width 28 height 10
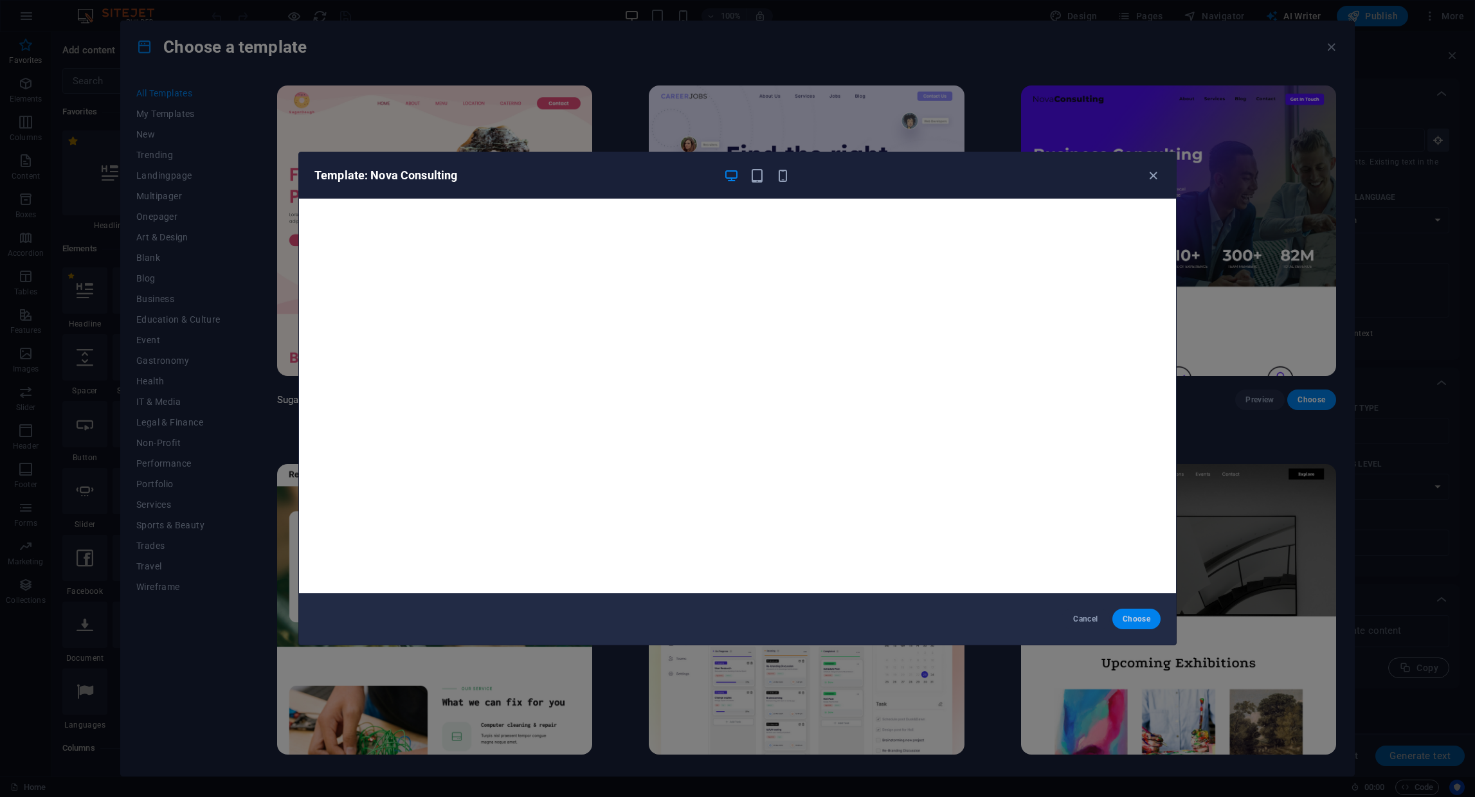
click at [1139, 622] on span "Choose" at bounding box center [1136, 619] width 28 height 10
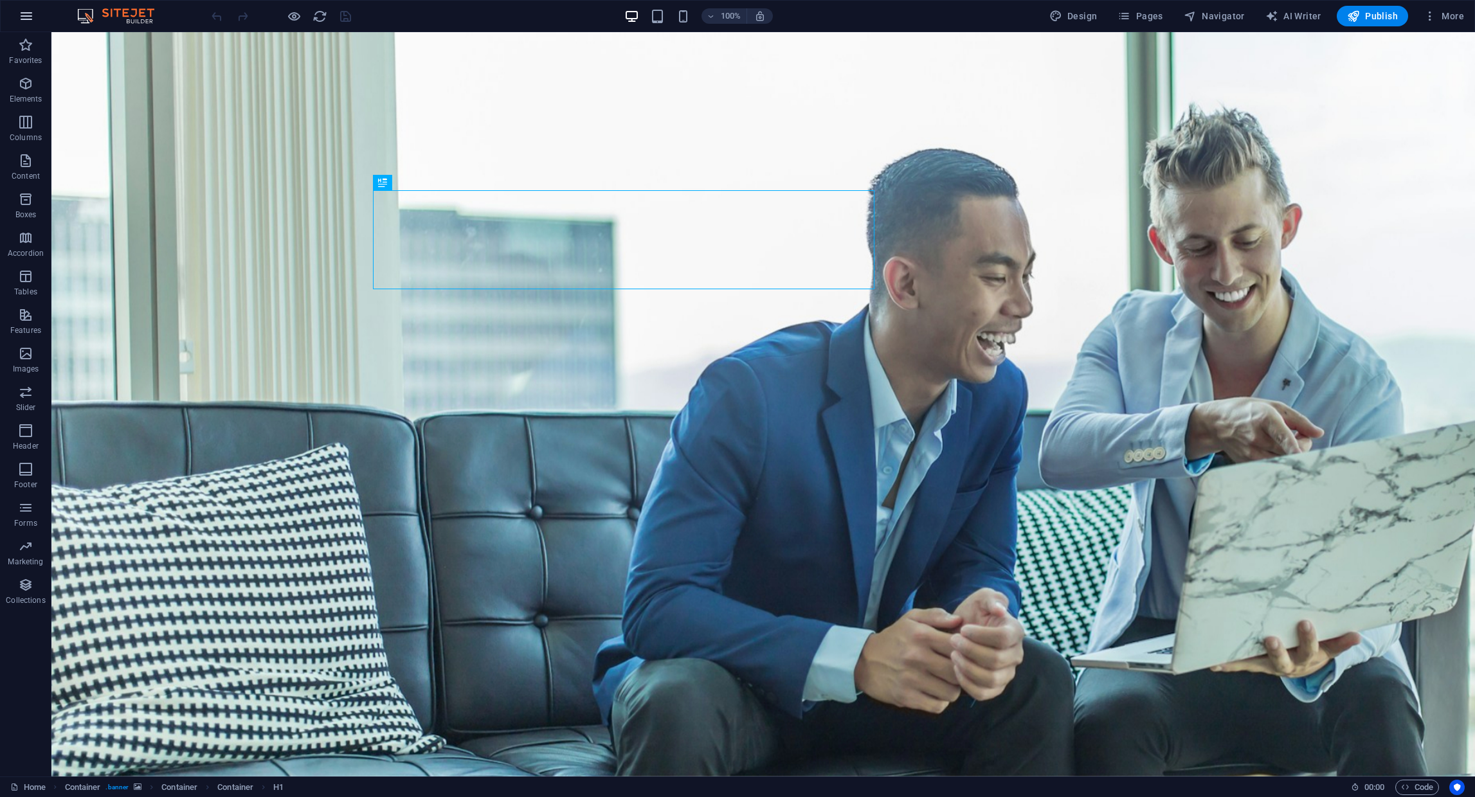
click at [33, 12] on icon "button" at bounding box center [26, 15] width 15 height 15
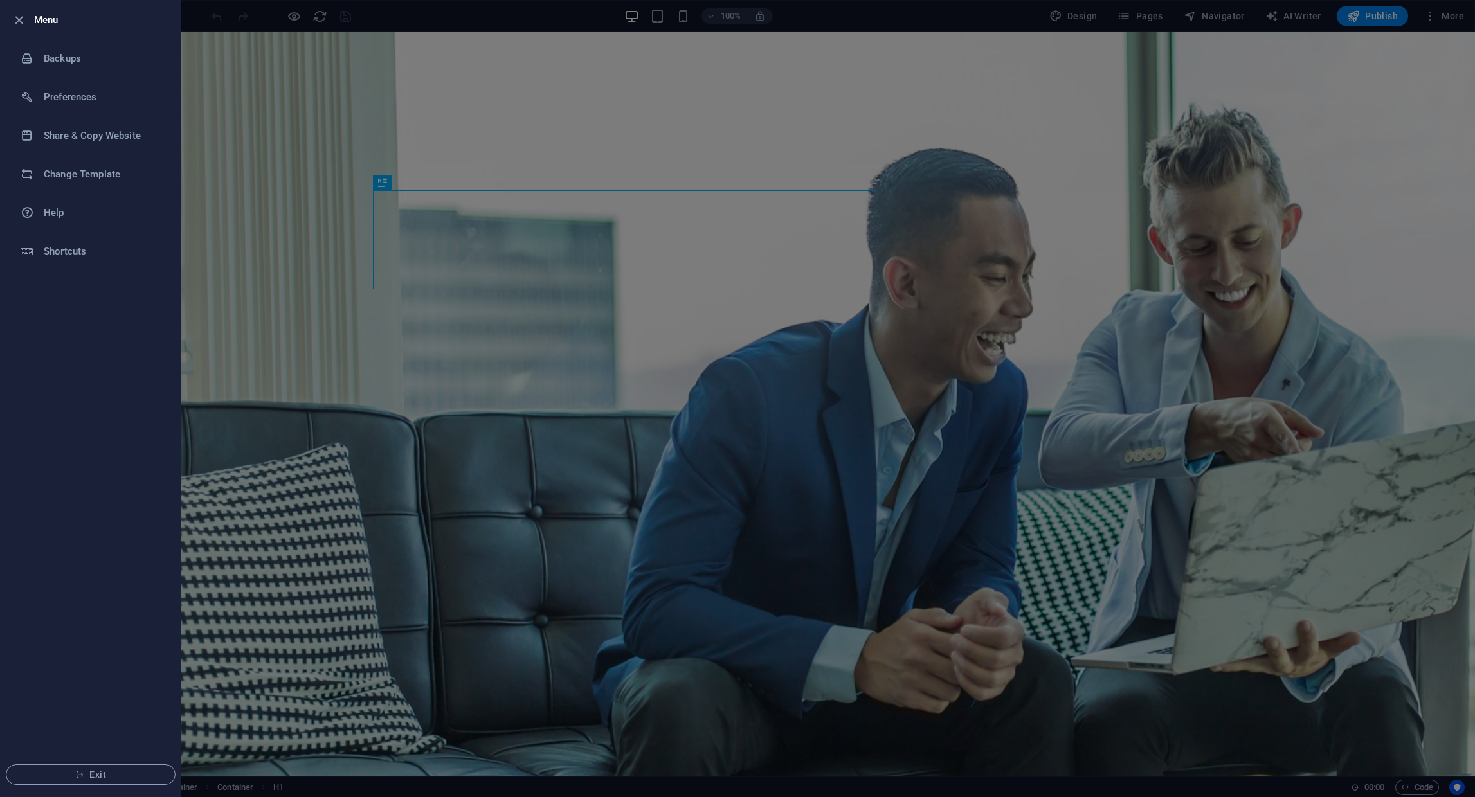
click at [163, 19] on h6 "Menu" at bounding box center [102, 19] width 136 height 15
click at [998, 71] on div at bounding box center [737, 398] width 1475 height 797
